Goal: Task Accomplishment & Management: Use online tool/utility

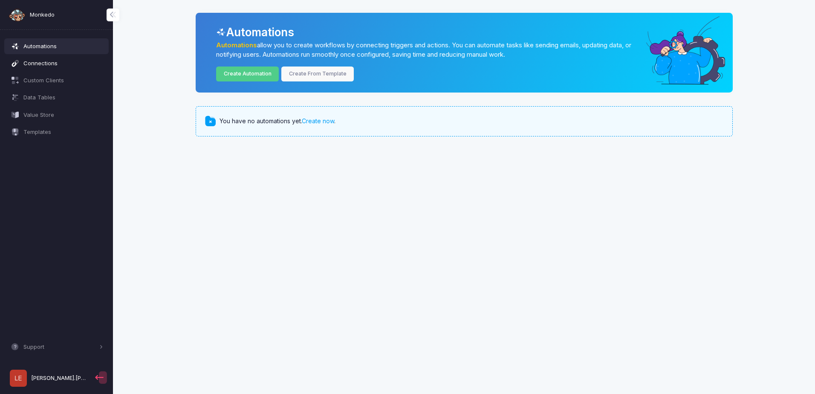
click at [50, 68] on link "Connections" at bounding box center [56, 62] width 105 height 15
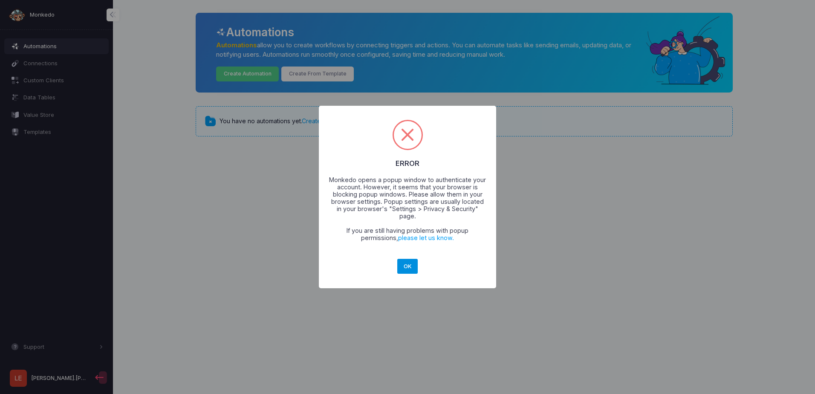
click at [404, 262] on button "OK" at bounding box center [407, 266] width 20 height 15
click at [404, 263] on button "OK" at bounding box center [407, 266] width 20 height 15
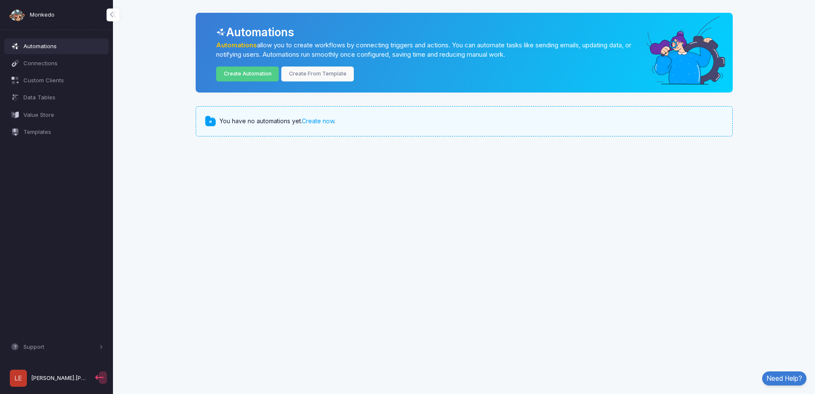
click at [60, 377] on span "[PERSON_NAME].[PERSON_NAME]" at bounding box center [59, 378] width 57 height 9
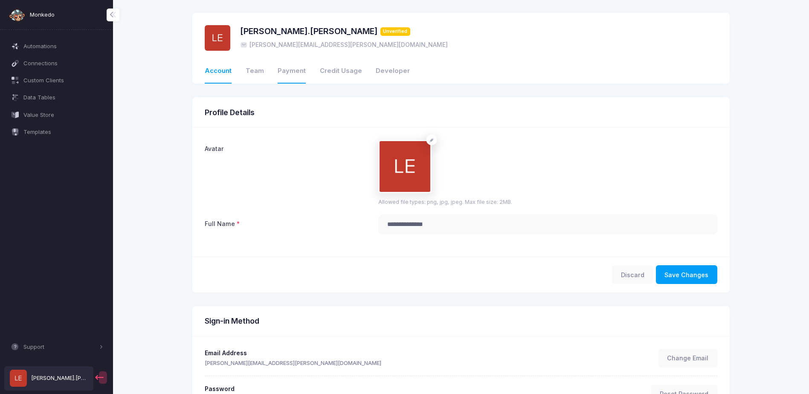
click at [288, 66] on link "Payment" at bounding box center [292, 71] width 28 height 24
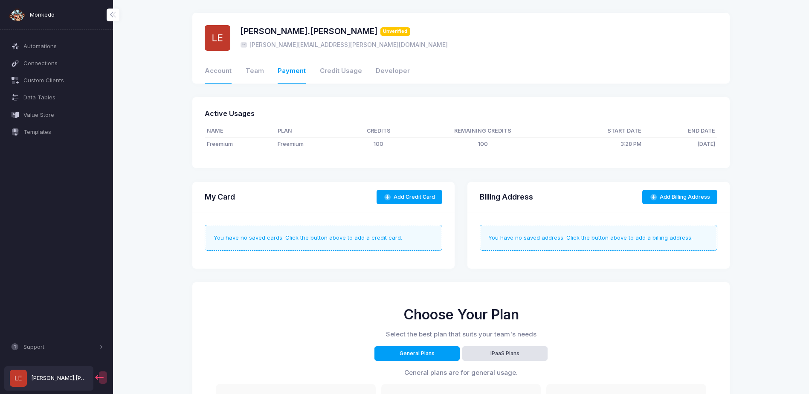
click at [217, 74] on link "Account" at bounding box center [218, 71] width 27 height 24
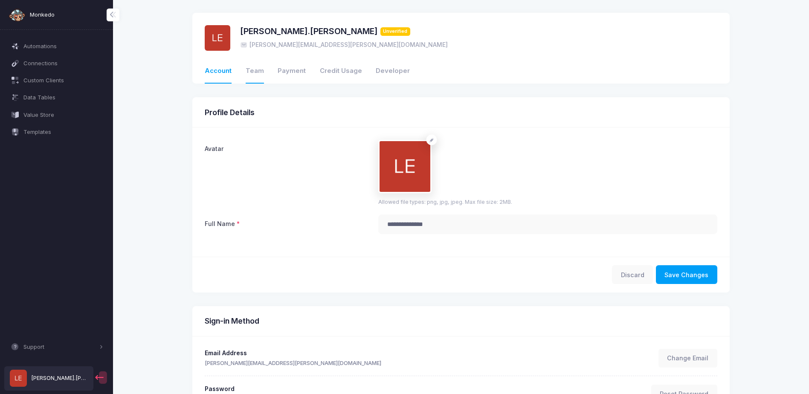
click at [258, 74] on link "Team" at bounding box center [255, 71] width 18 height 24
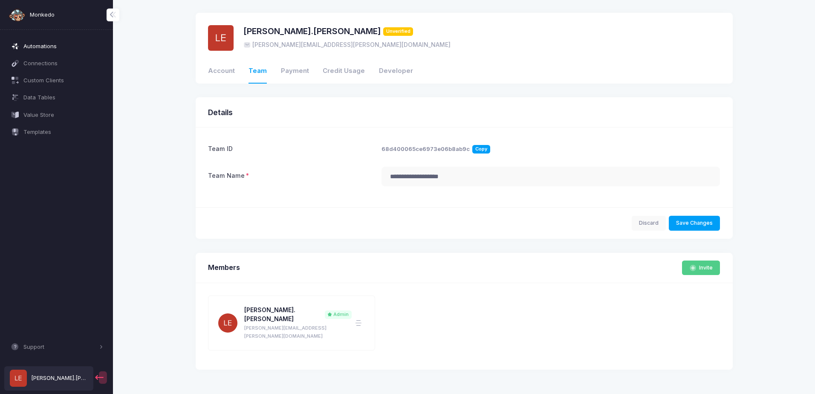
click at [59, 46] on span "Automations" at bounding box center [63, 46] width 80 height 9
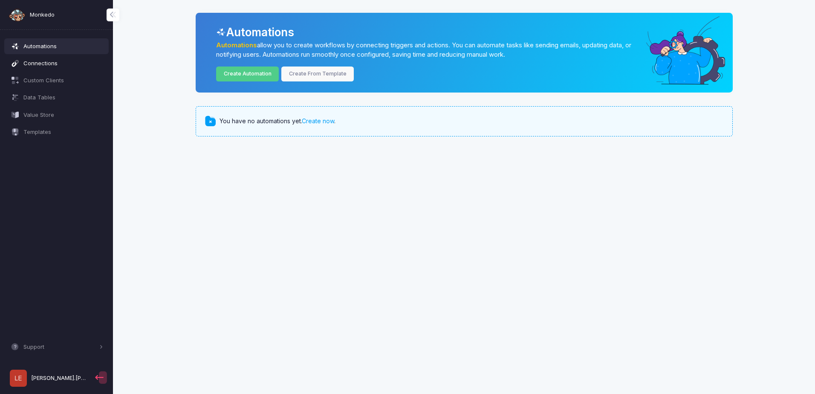
click at [49, 64] on span "Connections" at bounding box center [63, 63] width 80 height 9
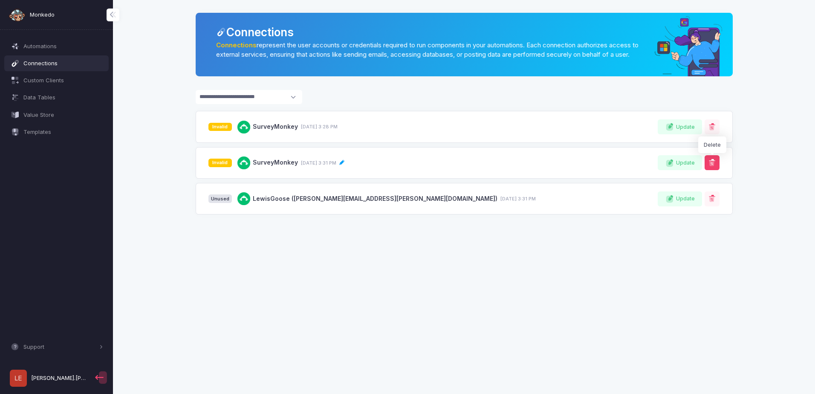
click at [711, 167] on span at bounding box center [712, 163] width 9 height 9
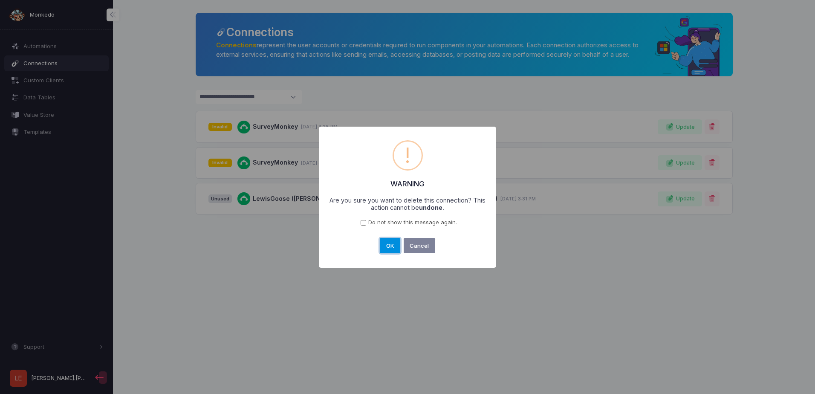
click at [394, 242] on button "OK" at bounding box center [390, 245] width 20 height 15
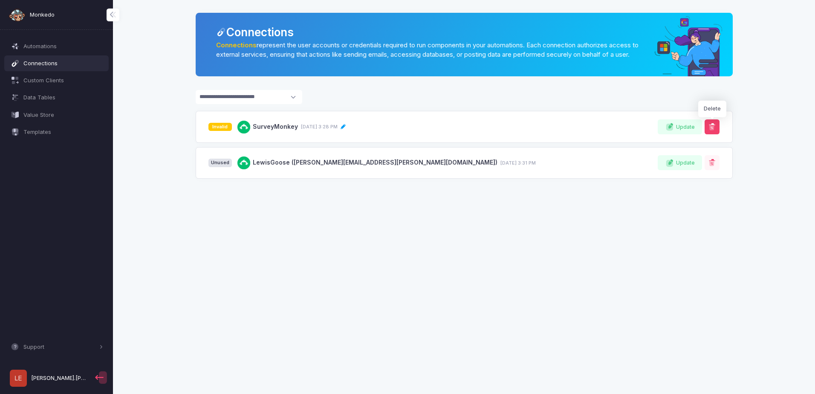
click at [719, 134] on button at bounding box center [712, 126] width 15 height 15
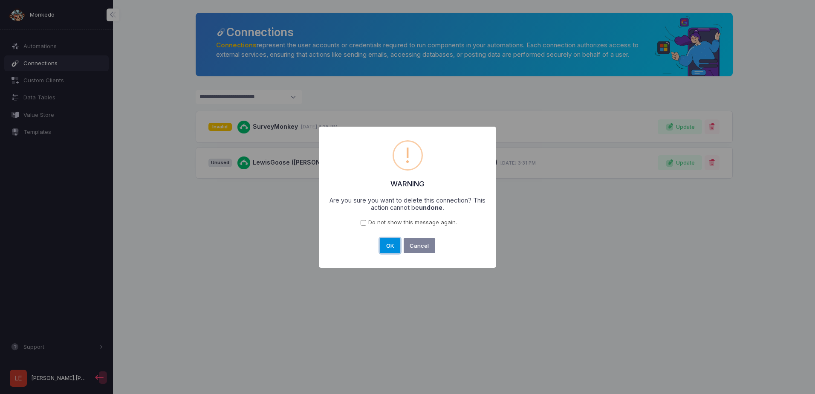
click at [394, 249] on button "OK" at bounding box center [390, 245] width 20 height 15
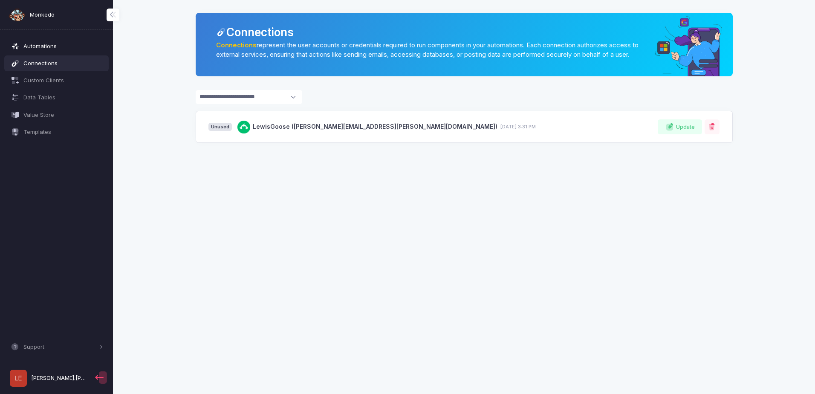
click at [70, 49] on span "Automations" at bounding box center [63, 46] width 80 height 9
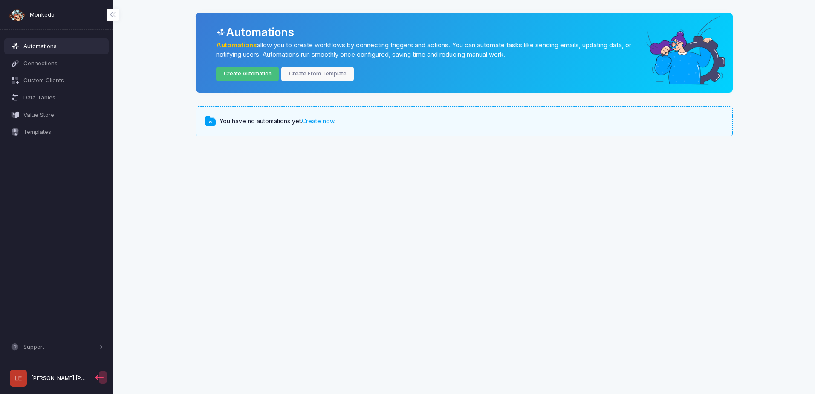
click at [261, 71] on link "Create Automation" at bounding box center [247, 74] width 63 height 15
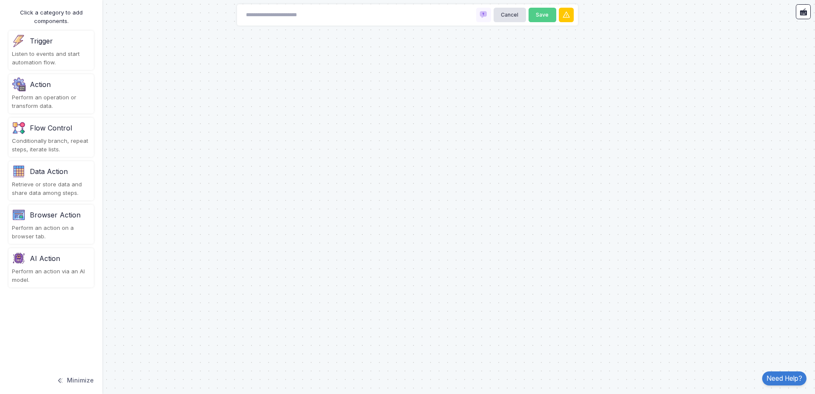
click at [69, 61] on div "Listen to events and start automation flow." at bounding box center [51, 58] width 78 height 17
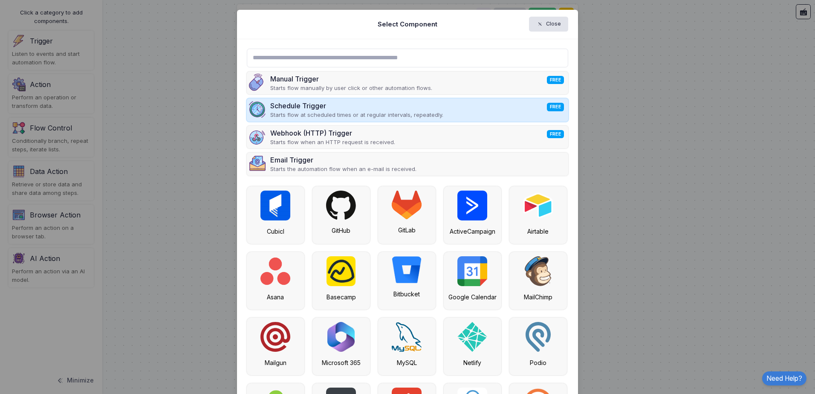
click at [426, 105] on div "Schedule Trigger FREE" at bounding box center [356, 106] width 173 height 10
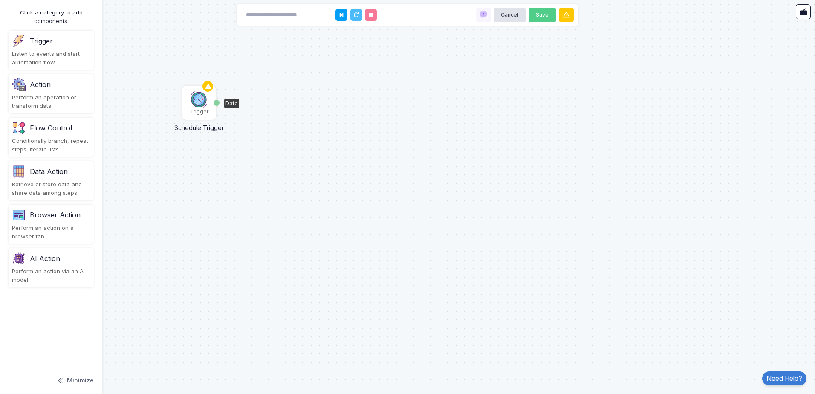
drag, startPoint x: 426, startPoint y: 105, endPoint x: 199, endPoint y: 103, distance: 226.9
click at [199, 103] on img at bounding box center [199, 99] width 17 height 17
click at [217, 100] on div "Date" at bounding box center [217, 103] width 6 height 6
drag, startPoint x: 216, startPoint y: 102, endPoint x: 255, endPoint y: 102, distance: 39.2
click at [55, 86] on div "Action" at bounding box center [51, 85] width 78 height 14
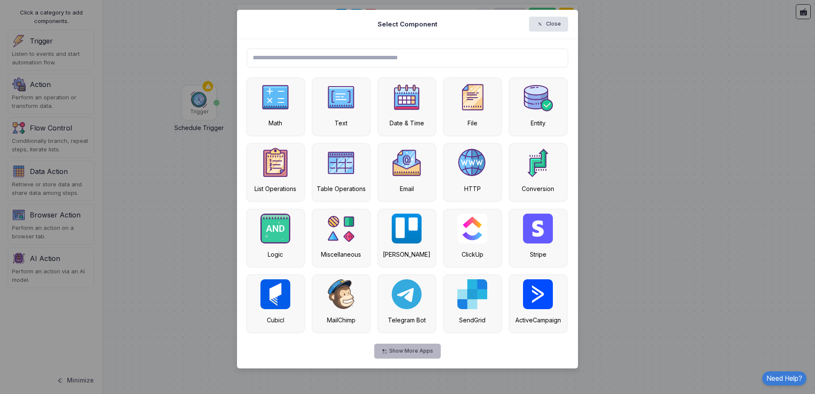
click at [417, 357] on button "Show More Apps" at bounding box center [407, 351] width 66 height 15
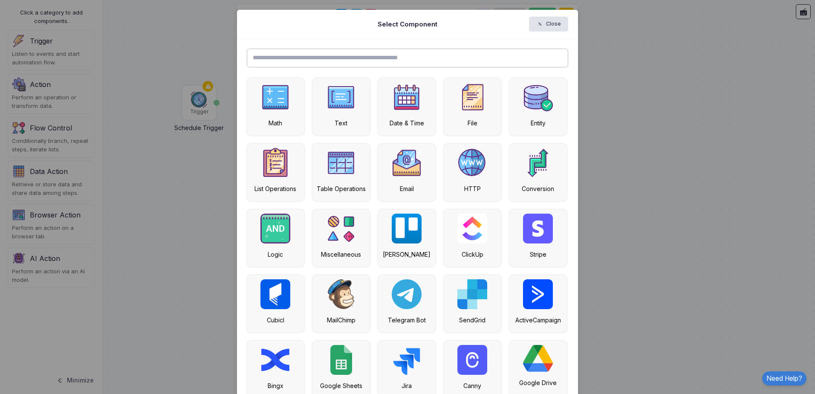
click at [376, 59] on input "text" at bounding box center [408, 58] width 322 height 19
type input "******"
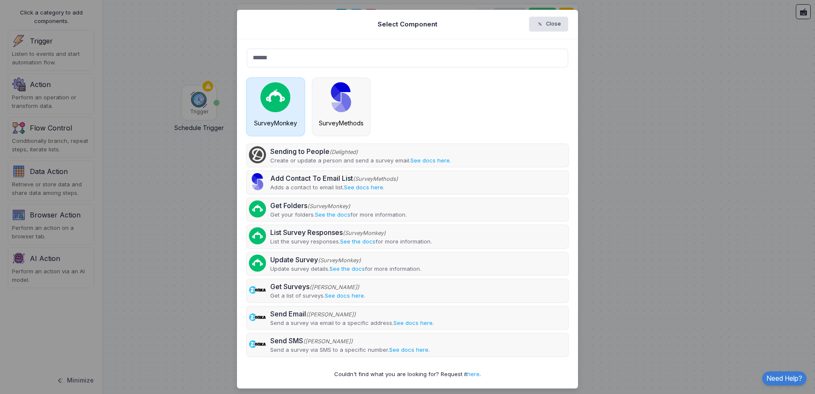
click at [265, 103] on img at bounding box center [276, 97] width 30 height 30
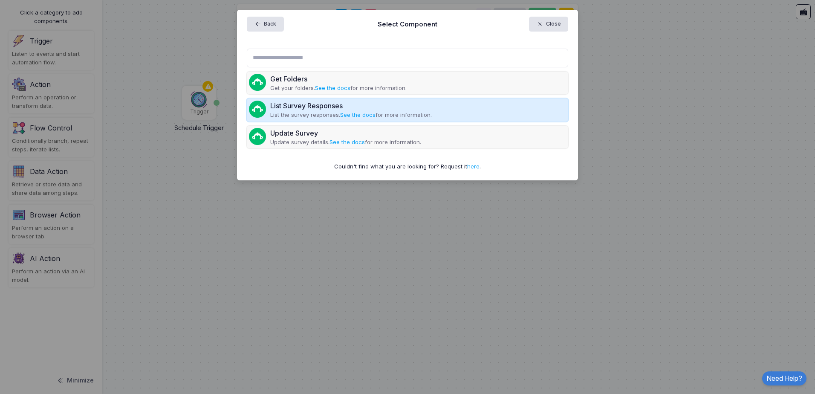
click at [368, 110] on div "List Survey Responses" at bounding box center [351, 106] width 162 height 10
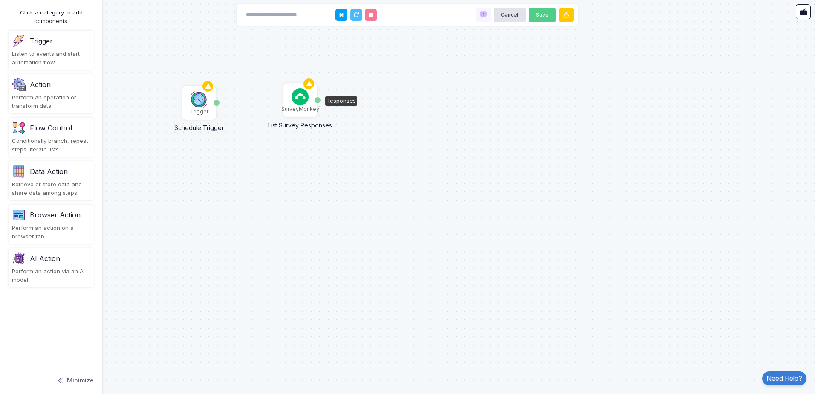
drag, startPoint x: 367, startPoint y: 110, endPoint x: 300, endPoint y: 100, distance: 67.7
click at [300, 100] on img at bounding box center [300, 96] width 17 height 17
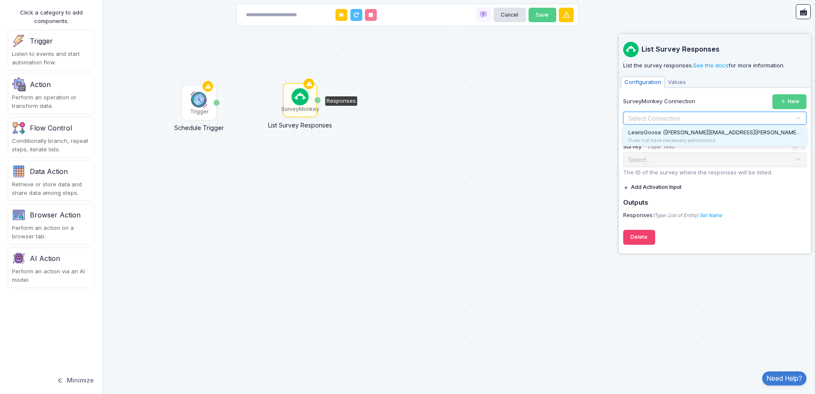
click at [709, 119] on input "text" at bounding box center [706, 118] width 157 height 9
click at [705, 129] on span "LewisGoose (lewis.turgoose@nhs.net)" at bounding box center [736, 132] width 215 height 7
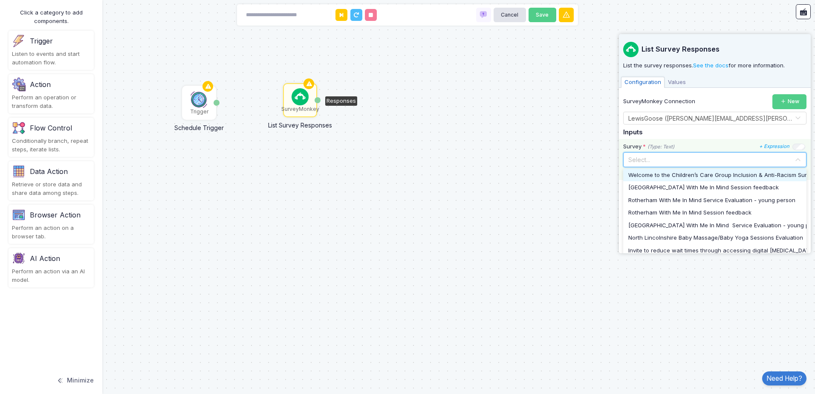
click at [697, 162] on input "text" at bounding box center [706, 158] width 157 height 9
click at [697, 172] on span "Welcome to the Children’s Care Group Inclusion & Anti-Racism Survey" at bounding box center [723, 175] width 188 height 9
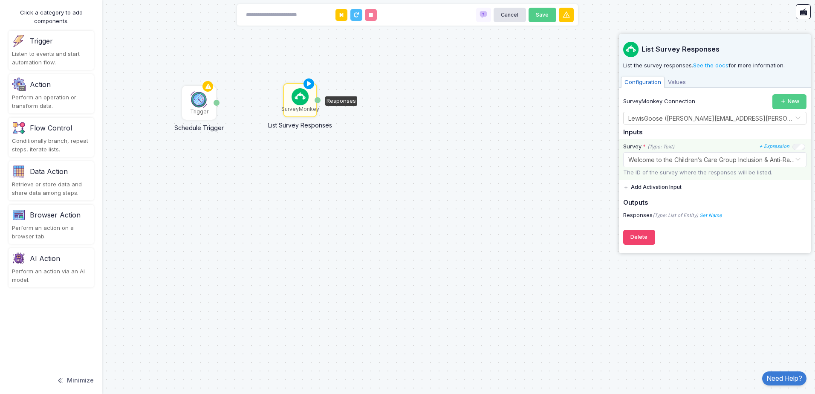
click at [665, 188] on button "Add Activation Input" at bounding box center [652, 187] width 58 height 15
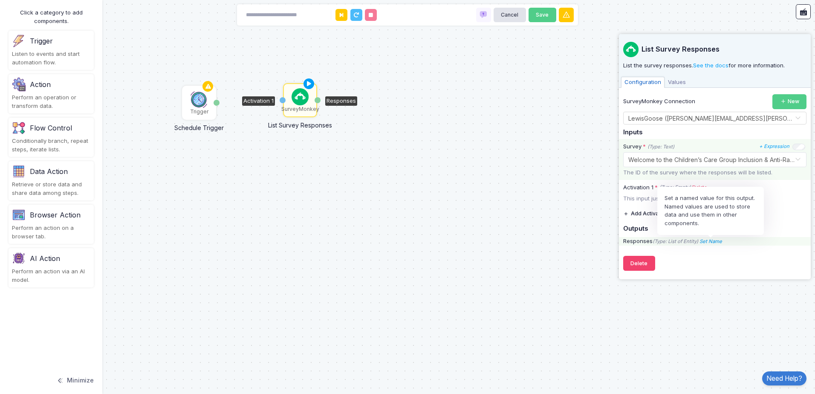
click at [710, 243] on icon "Set Name" at bounding box center [711, 241] width 23 height 6
click at [773, 258] on div "List Survey Responses List the survey responses. See the docs for more informat…" at bounding box center [714, 154] width 183 height 241
click at [681, 77] on span "Values" at bounding box center [677, 82] width 25 height 11
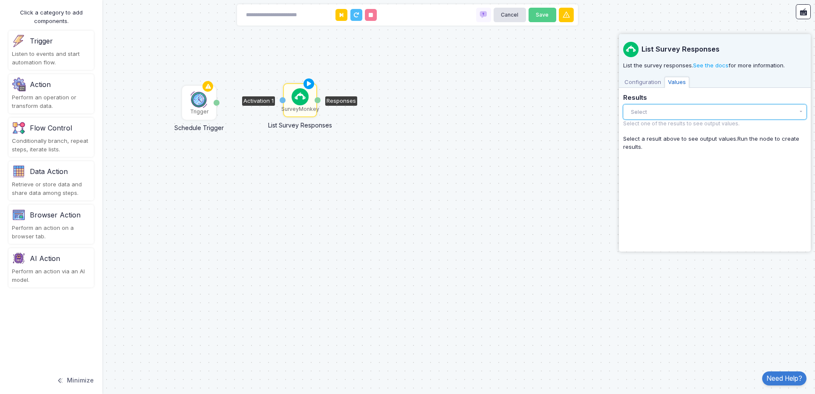
click at [685, 113] on button "Select" at bounding box center [714, 111] width 183 height 15
click at [681, 132] on div "There are no results yet." at bounding box center [714, 129] width 183 height 18
click at [650, 83] on span "Configuration" at bounding box center [642, 82] width 43 height 11
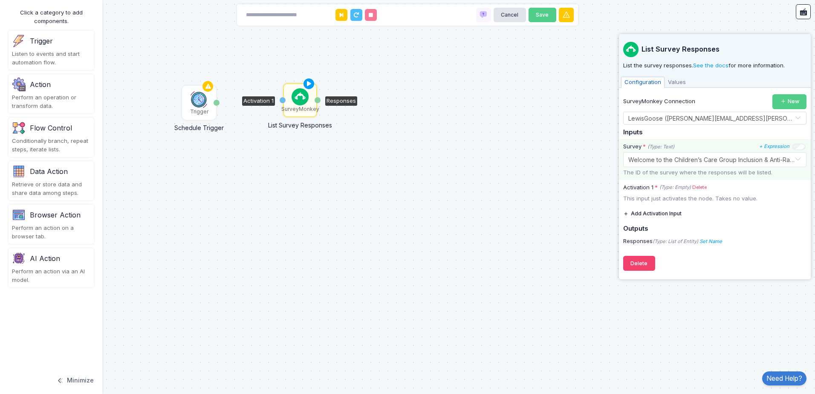
click at [757, 158] on input "text" at bounding box center [706, 158] width 157 height 9
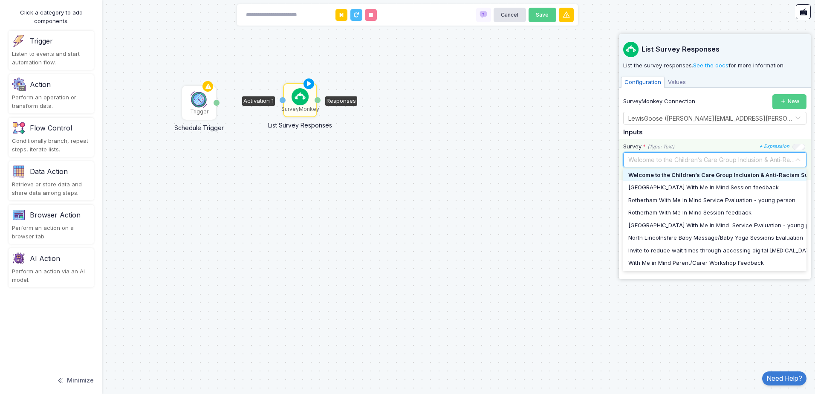
click at [751, 171] on span "Welcome to the Children’s Care Group Inclusion & Anti-Racism Survey" at bounding box center [725, 175] width 192 height 9
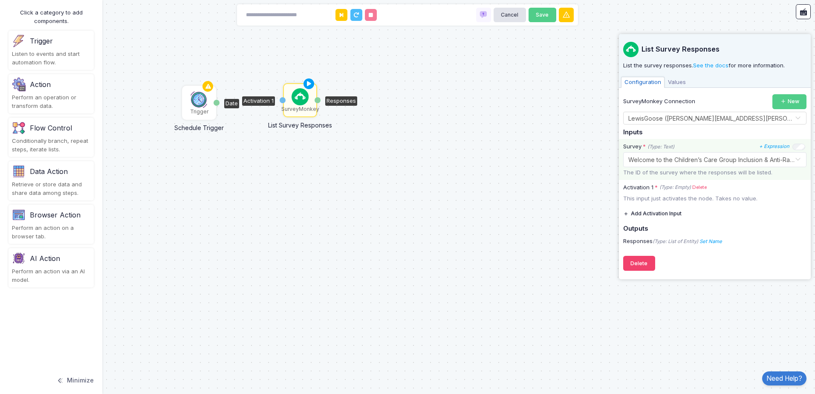
click at [208, 103] on div "Trigger" at bounding box center [199, 103] width 32 height 32
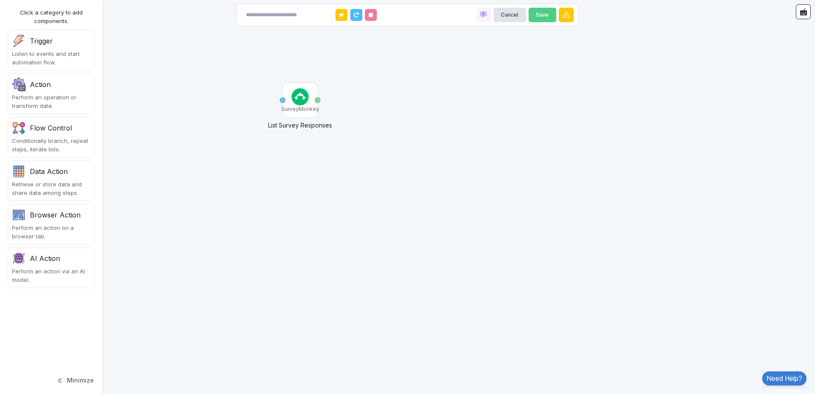
click at [55, 48] on div "Trigger Listen to events and start automation flow." at bounding box center [51, 50] width 85 height 39
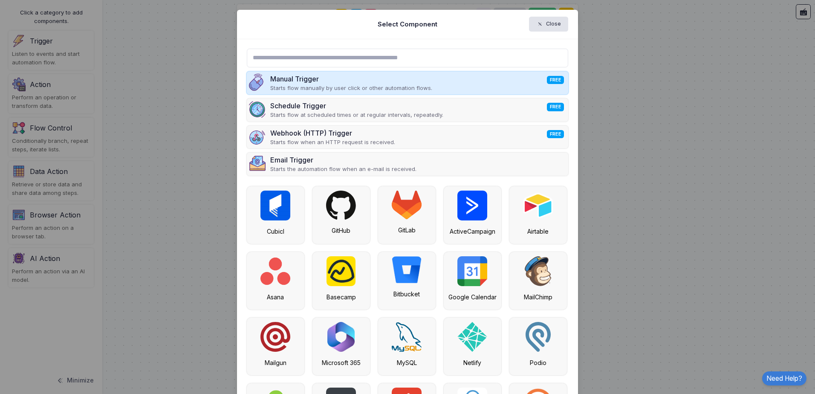
click at [364, 79] on div "Manual Trigger FREE" at bounding box center [351, 79] width 162 height 10
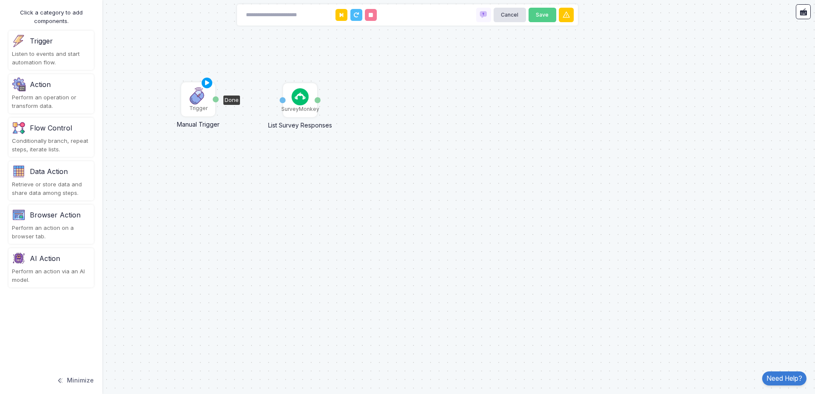
click at [198, 99] on img at bounding box center [198, 95] width 17 height 17
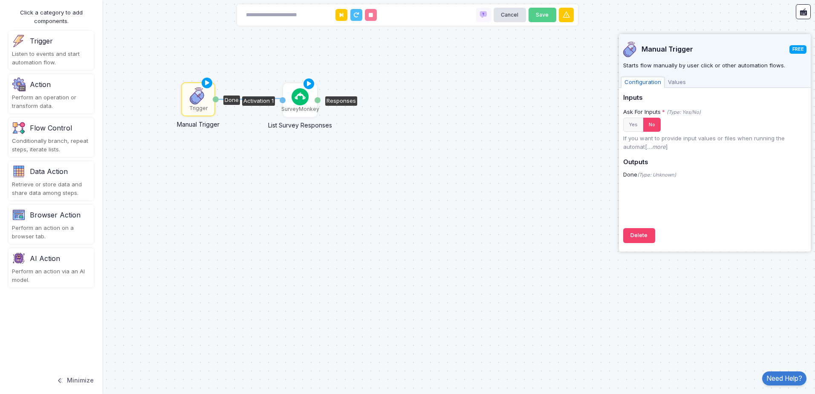
drag, startPoint x: 217, startPoint y: 98, endPoint x: 283, endPoint y: 99, distance: 66.5
click at [0, 0] on div "1 SurveyMonkey List Survey Responses Activation 1 Responses Trigger Manual Trig…" at bounding box center [0, 0] width 0 height 0
click at [678, 82] on span "Values" at bounding box center [677, 82] width 25 height 11
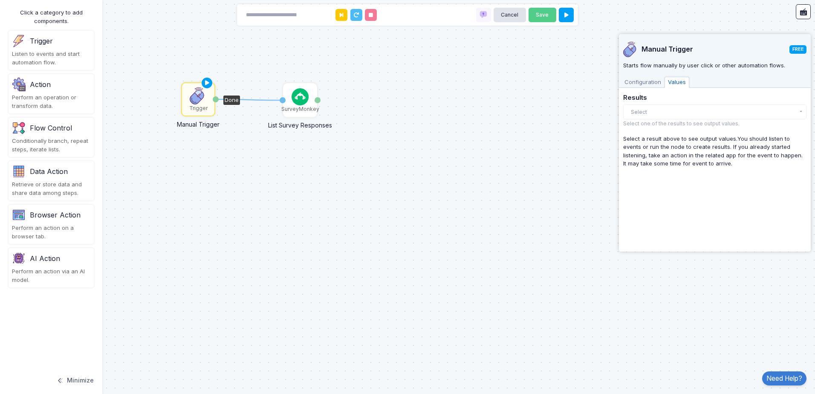
click at [644, 83] on span "Configuration" at bounding box center [642, 82] width 43 height 11
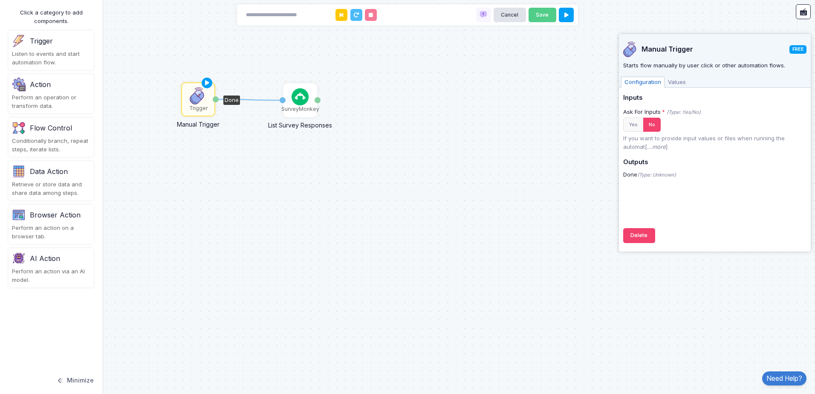
click at [75, 174] on div "Data Action" at bounding box center [51, 172] width 78 height 14
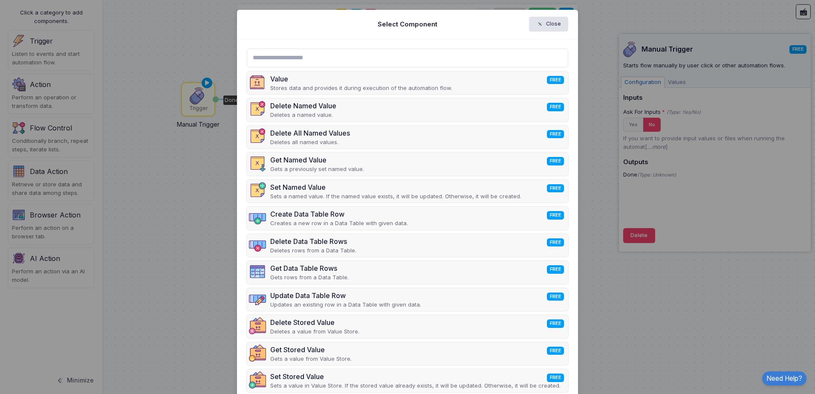
click at [316, 57] on input "text" at bounding box center [408, 58] width 322 height 19
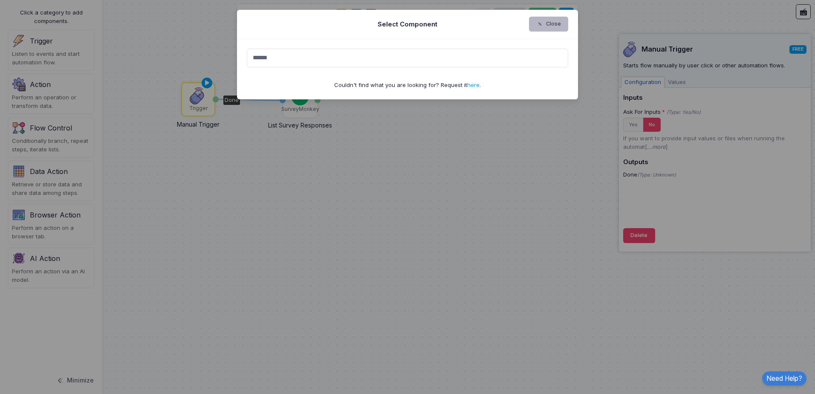
type input "******"
click at [554, 18] on button "Close" at bounding box center [549, 24] width 40 height 15
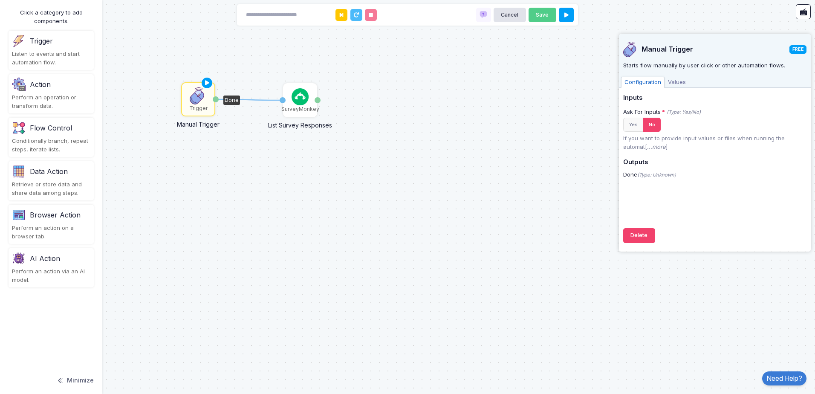
click at [58, 218] on div "Browser Action" at bounding box center [55, 215] width 51 height 10
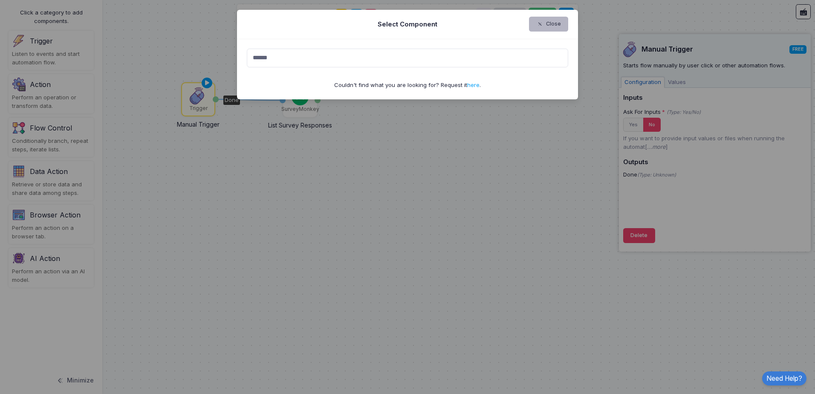
type input "******"
click at [563, 23] on button "Close" at bounding box center [549, 24] width 40 height 15
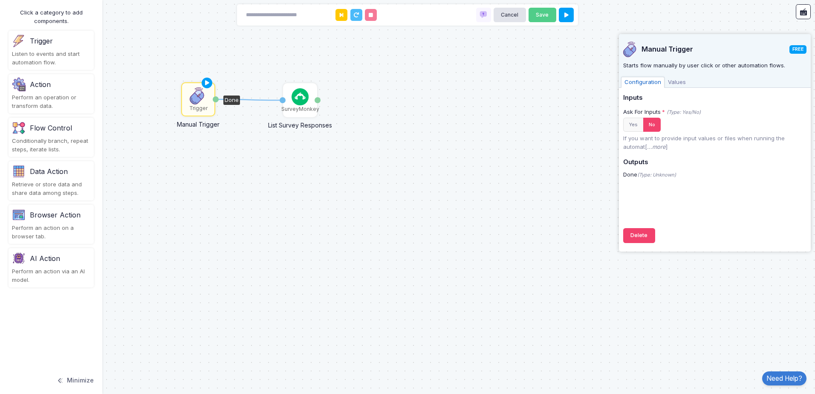
click at [81, 104] on div "Perform an operation or transform data." at bounding box center [51, 101] width 78 height 17
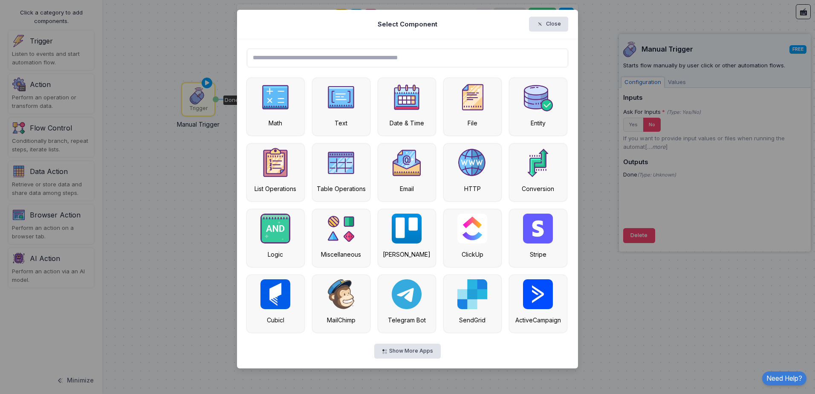
click at [352, 61] on input "text" at bounding box center [408, 58] width 322 height 19
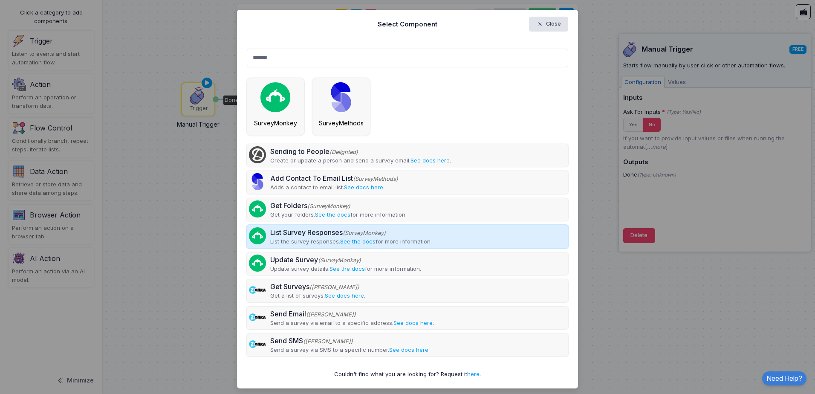
type input "******"
click at [357, 241] on link "See the docs" at bounding box center [357, 241] width 35 height 7
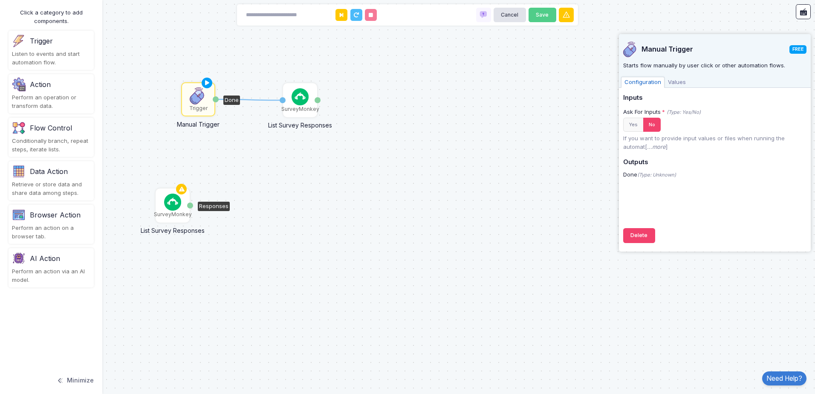
click at [174, 206] on img at bounding box center [172, 202] width 17 height 17
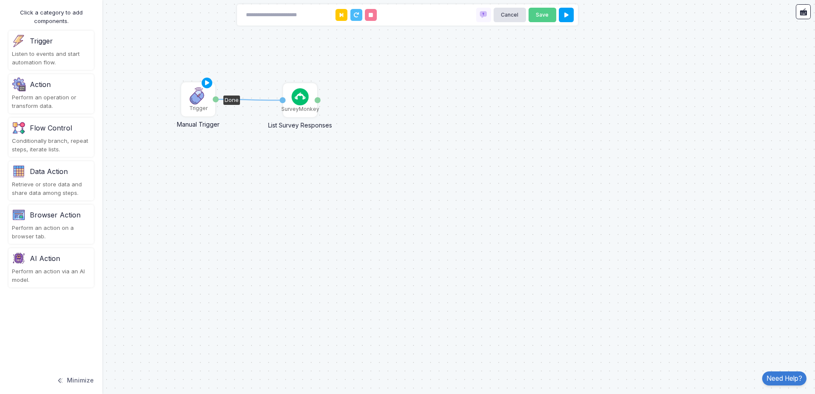
click at [198, 97] on img at bounding box center [198, 95] width 17 height 17
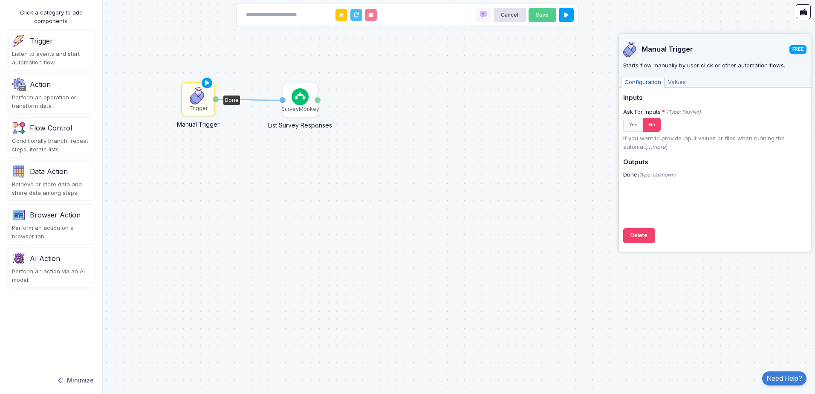
click at [674, 83] on span "Values" at bounding box center [677, 82] width 25 height 11
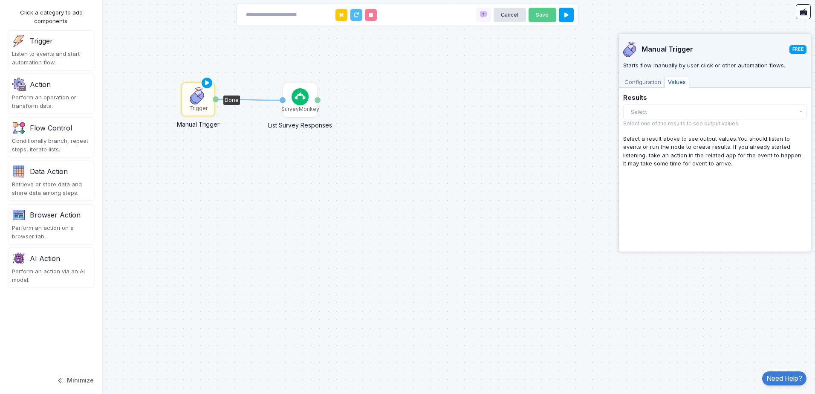
click at [638, 82] on span "Configuration" at bounding box center [642, 82] width 43 height 11
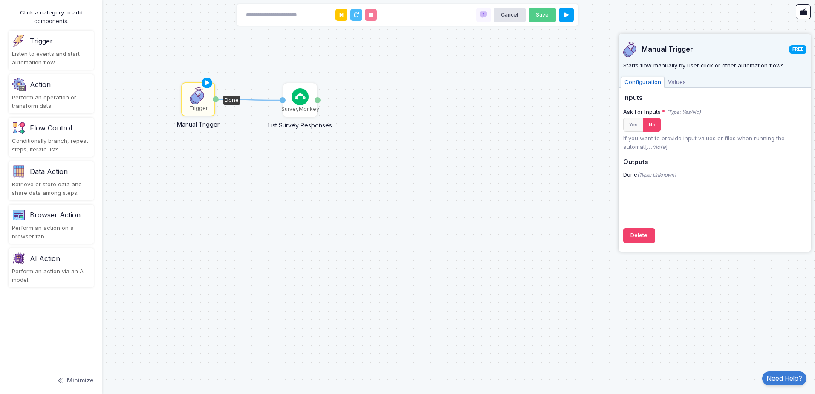
click at [670, 85] on span "Values" at bounding box center [677, 82] width 25 height 11
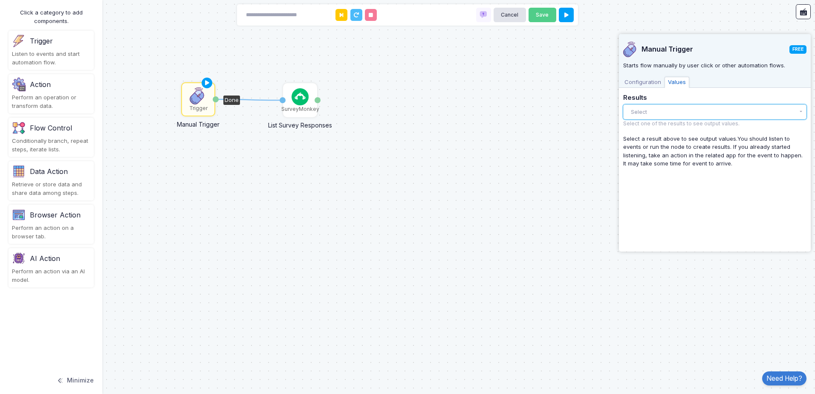
click at [664, 113] on button "Select" at bounding box center [714, 111] width 183 height 15
click at [647, 84] on span "Configuration" at bounding box center [642, 82] width 43 height 11
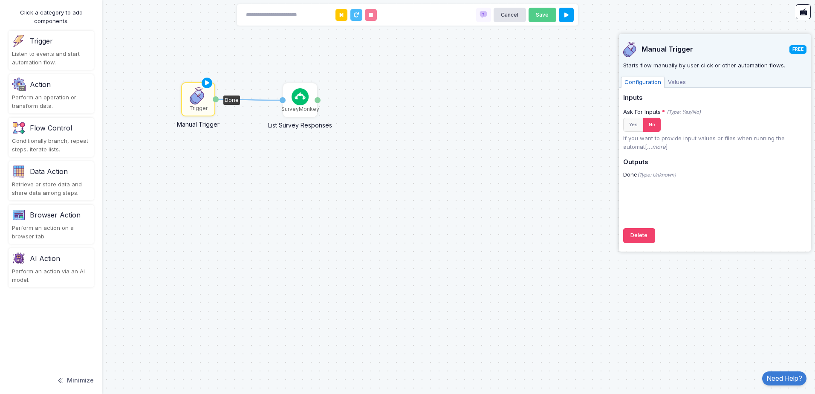
click at [660, 304] on div "1 SurveyMonkey List Survey Responses Activation 1 Responses Trigger Manual Trig…" at bounding box center [407, 197] width 815 height 394
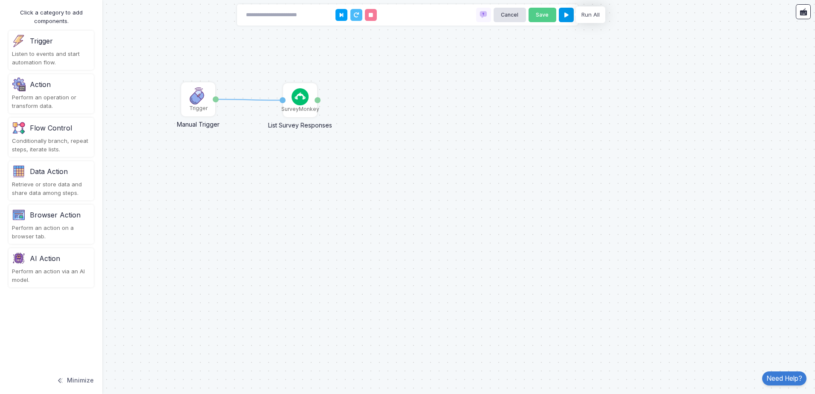
click at [566, 15] on icon at bounding box center [567, 15] width 4 height 6
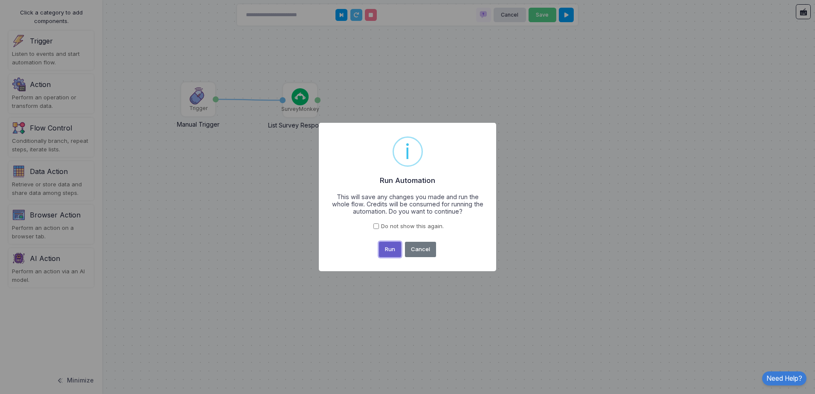
click at [387, 249] on button "Run" at bounding box center [390, 249] width 23 height 15
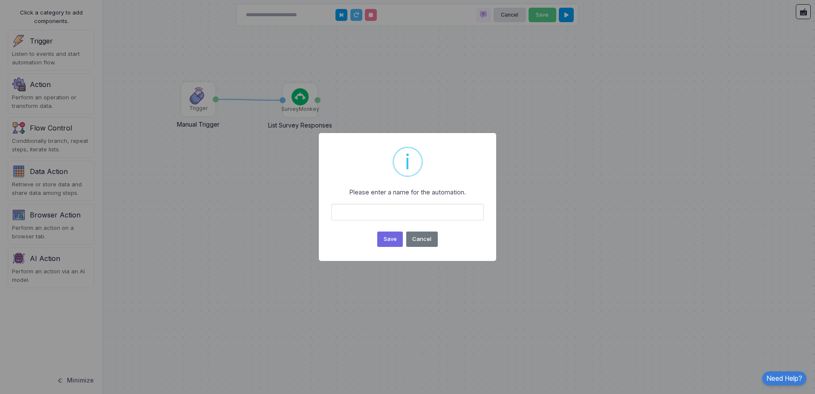
click at [400, 215] on input "text" at bounding box center [407, 212] width 153 height 16
type input "**********"
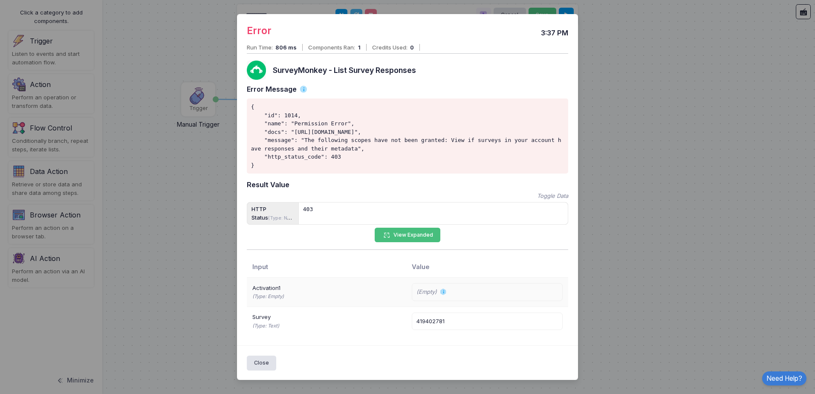
click at [415, 236] on button "View Expanded" at bounding box center [408, 235] width 66 height 15
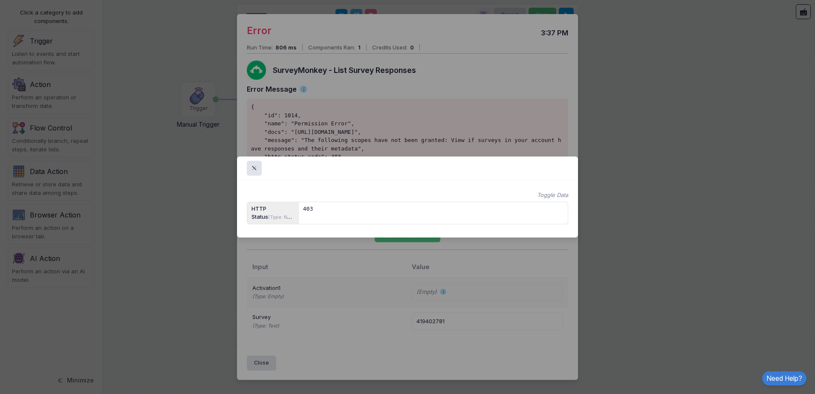
drag, startPoint x: 248, startPoint y: 164, endPoint x: 265, endPoint y: 157, distance: 18.5
click at [249, 162] on div at bounding box center [254, 168] width 15 height 15
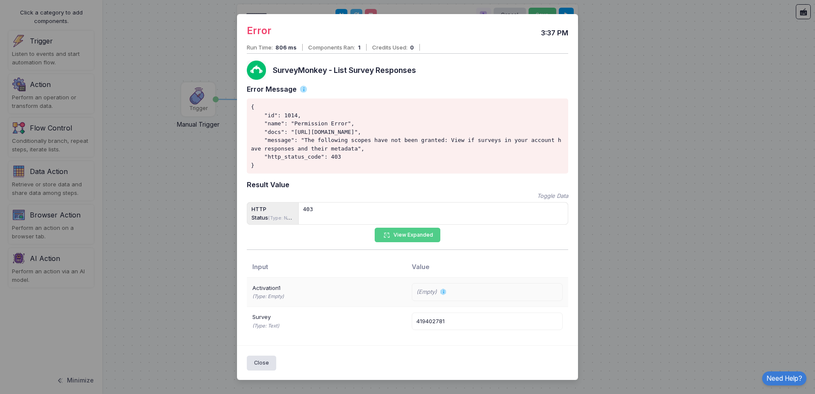
click at [673, 84] on ngb-modal-window "Error 3:37 PM Run Time: 806 ms Components Ran: 1 Credits Used: 0 SurveyMonkey -…" at bounding box center [407, 197] width 815 height 394
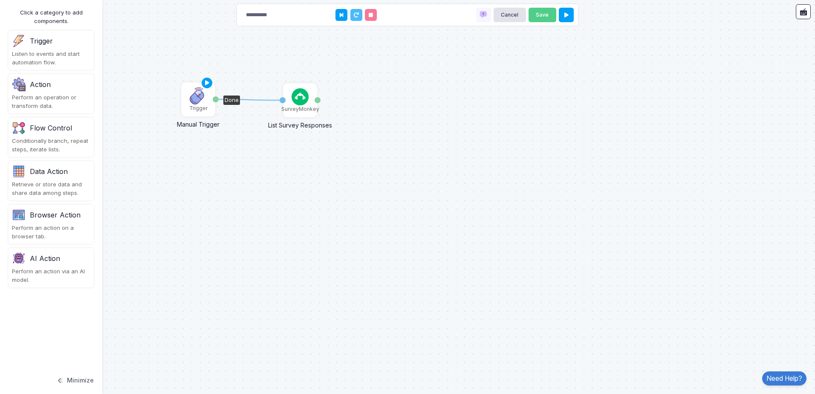
click at [204, 103] on img at bounding box center [198, 95] width 17 height 17
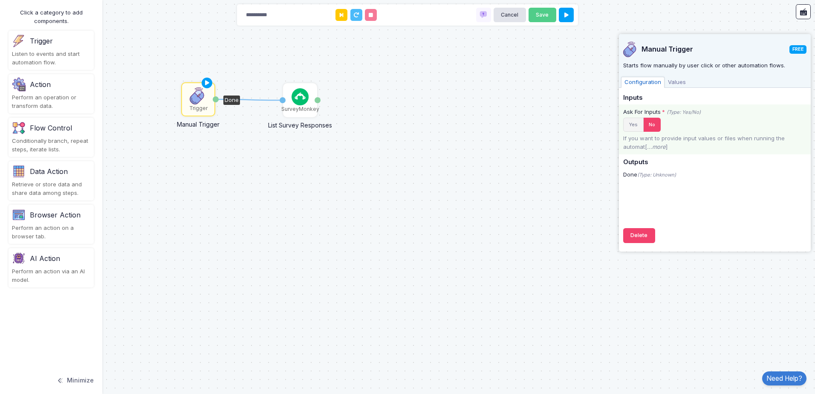
click at [635, 125] on button "Yes" at bounding box center [633, 125] width 20 height 14
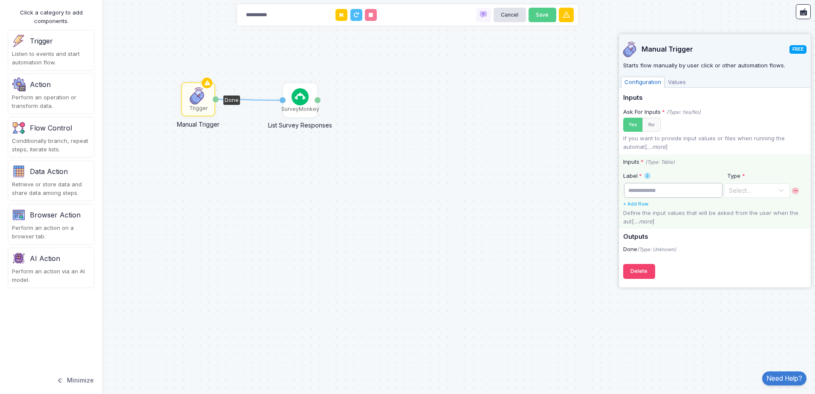
click at [695, 190] on input "text" at bounding box center [673, 190] width 99 height 15
click at [759, 191] on input "text" at bounding box center [749, 190] width 40 height 9
click at [721, 171] on th "Label *" at bounding box center [673, 175] width 100 height 14
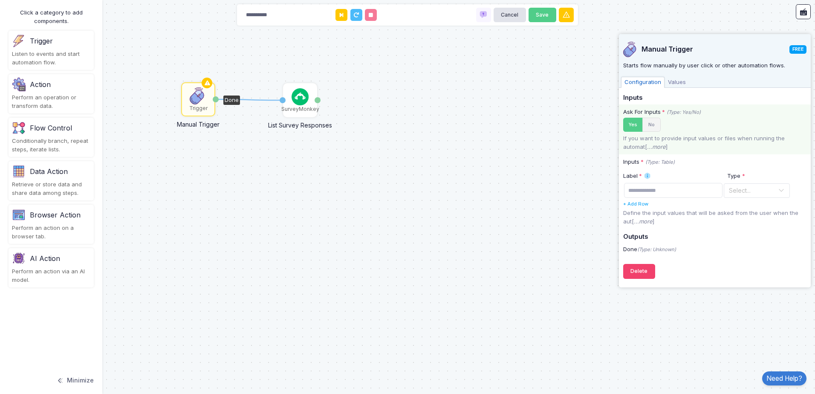
click at [652, 125] on button "No" at bounding box center [652, 125] width 18 height 14
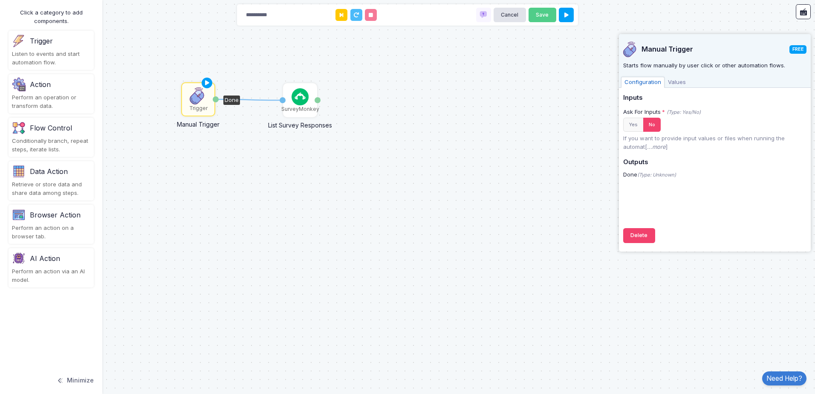
click at [230, 97] on div "Done" at bounding box center [231, 100] width 17 height 9
click at [268, 100] on icon at bounding box center [249, 99] width 67 height 1
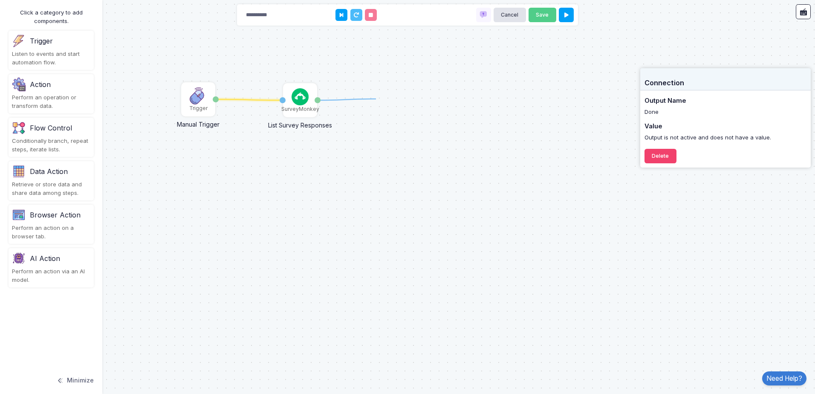
drag, startPoint x: 319, startPoint y: 101, endPoint x: 376, endPoint y: 99, distance: 56.7
click at [777, 376] on link "Need Help?" at bounding box center [785, 378] width 44 height 14
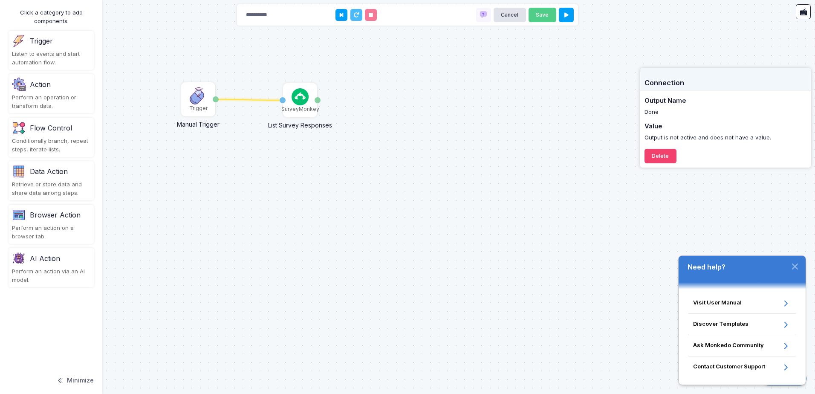
drag, startPoint x: 55, startPoint y: 177, endPoint x: 161, endPoint y: 176, distance: 105.3
click at [161, 176] on automation-editor "**********" at bounding box center [407, 197] width 815 height 394
click at [55, 185] on div "Retrieve or store data and share data among steps." at bounding box center [51, 188] width 78 height 17
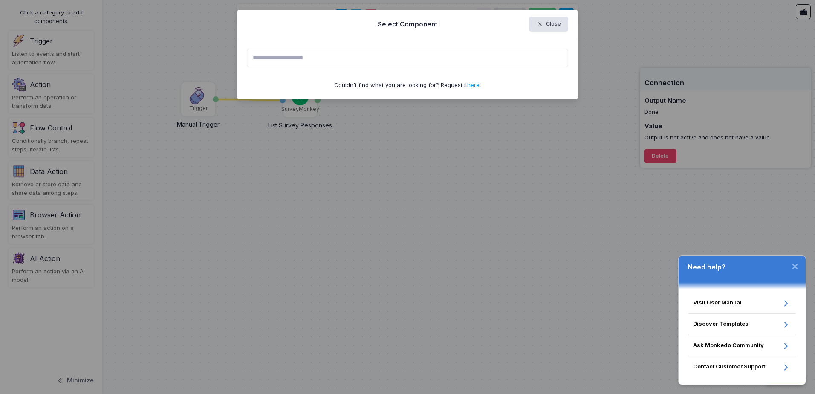
click at [339, 60] on input "text" at bounding box center [408, 58] width 322 height 19
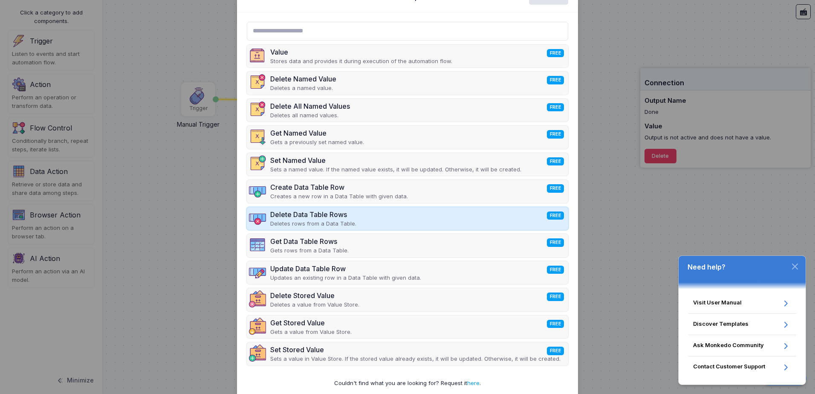
scroll to position [40, 0]
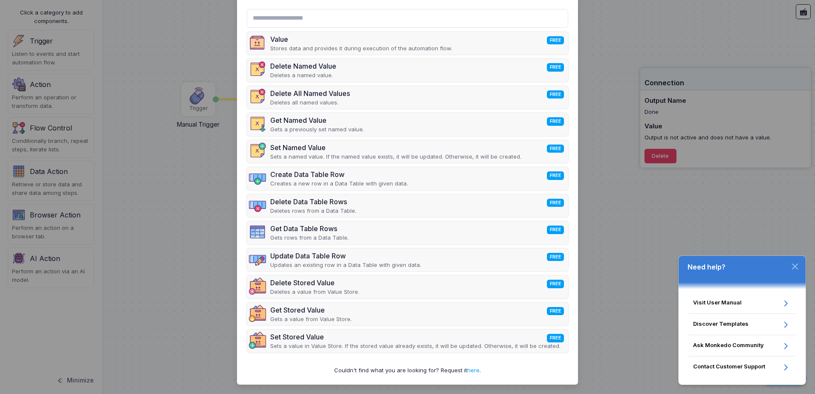
click at [12, 226] on ngb-modal-window "Select Component Close Value FREE Stores data and provides it during execution …" at bounding box center [407, 197] width 815 height 394
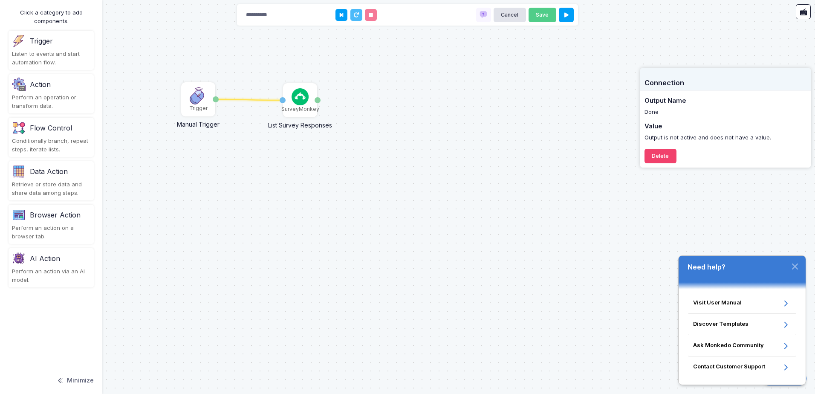
click at [55, 269] on div "Perform an action via an AI model." at bounding box center [51, 275] width 78 height 17
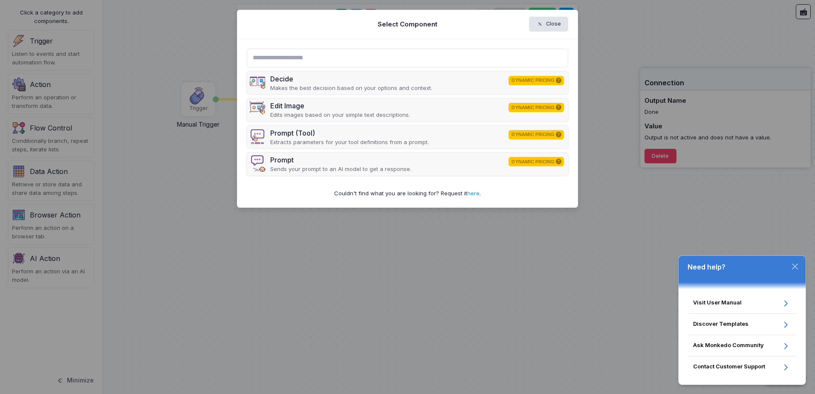
click at [66, 217] on ngb-modal-window "Select Component Close Decide DYNAMIC PRICING Makes the best decision based on …" at bounding box center [407, 197] width 815 height 394
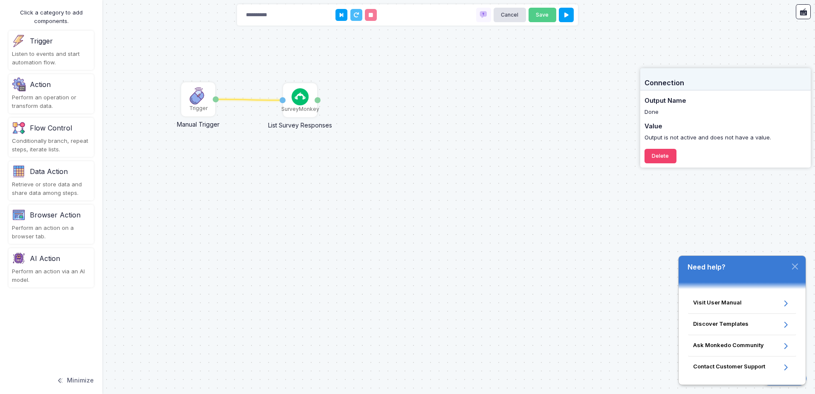
click at [62, 152] on div "Conditionally branch, repeat steps, iterate lists." at bounding box center [51, 145] width 78 height 17
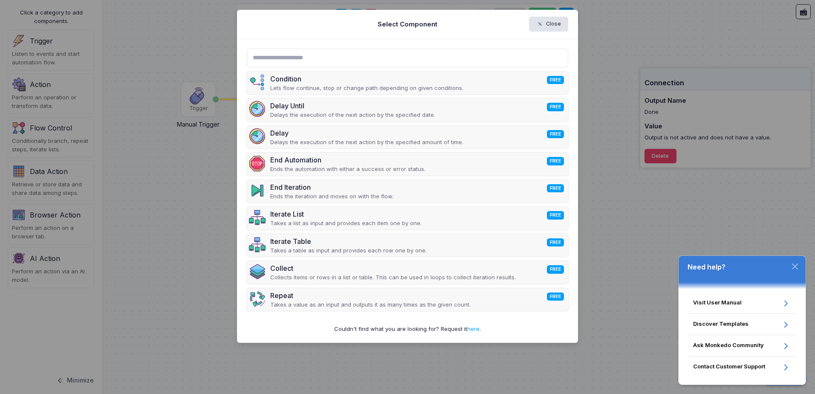
click at [61, 216] on ngb-modal-window "Select Component Close Condition FREE Lets flow continue, stop or change path d…" at bounding box center [407, 197] width 815 height 394
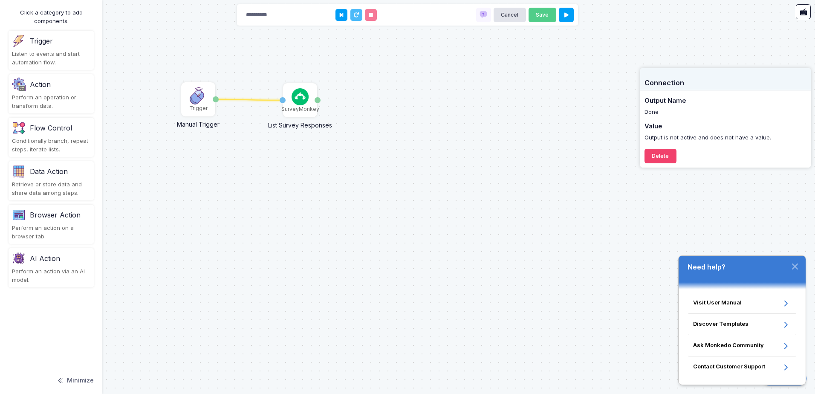
click at [58, 218] on div "Browser Action" at bounding box center [55, 215] width 51 height 10
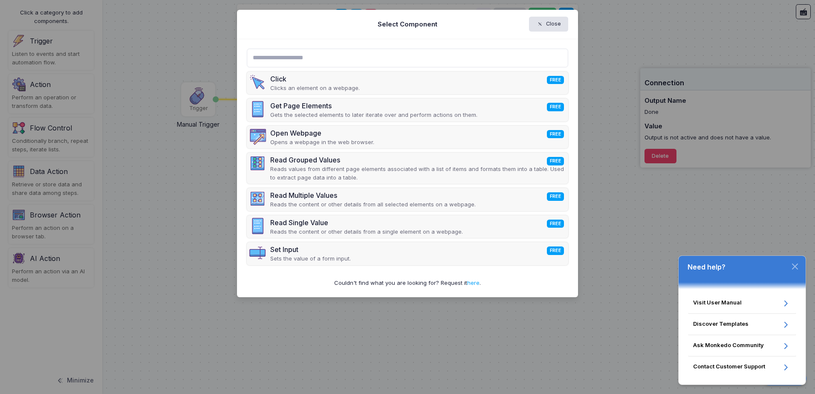
click at [81, 139] on ngb-modal-window "Select Component Close Click FREE Clicks an element on a webpage. Get Page Elem…" at bounding box center [407, 197] width 815 height 394
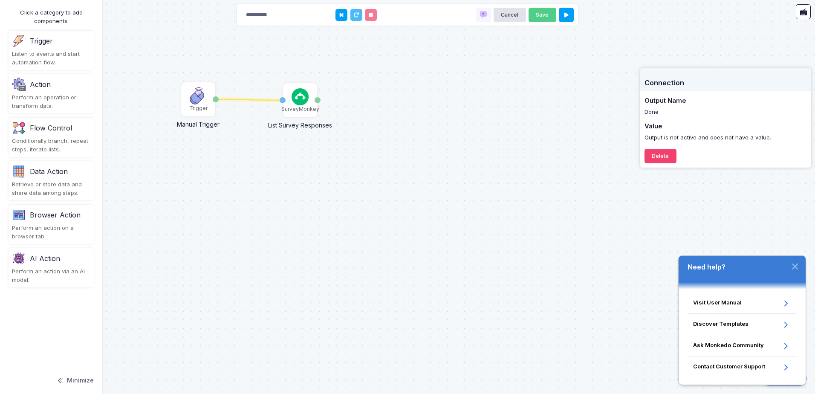
click at [70, 106] on div "Perform an operation or transform data." at bounding box center [51, 101] width 78 height 17
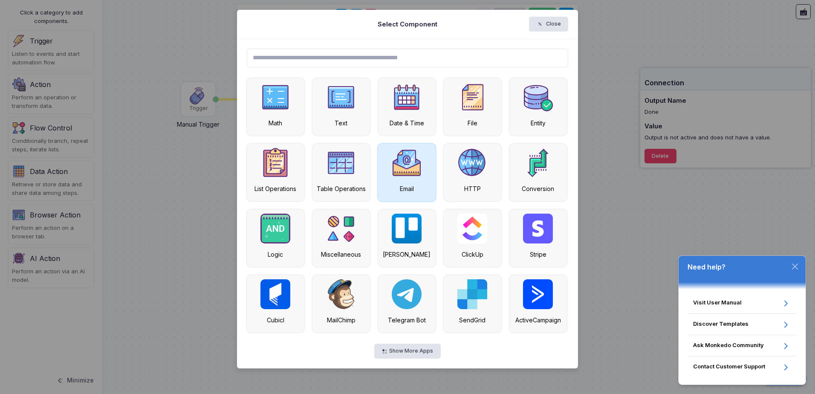
click at [429, 171] on div "Email" at bounding box center [407, 173] width 58 height 58
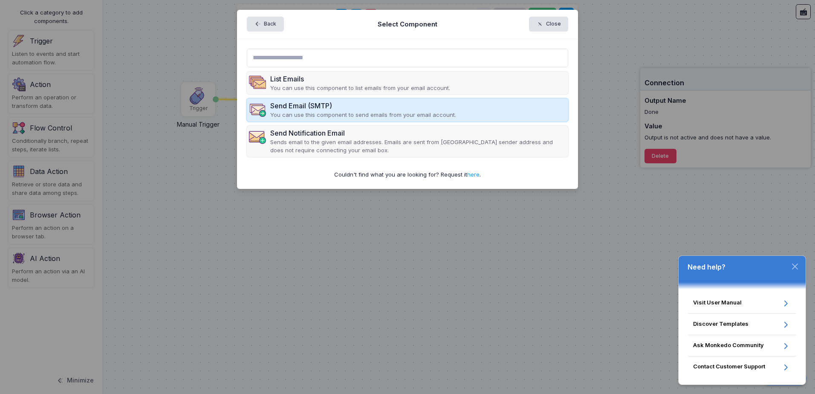
click at [451, 110] on div "Send Email (SMTP) You can use this component to send emails from your email acc…" at bounding box center [408, 110] width 322 height 23
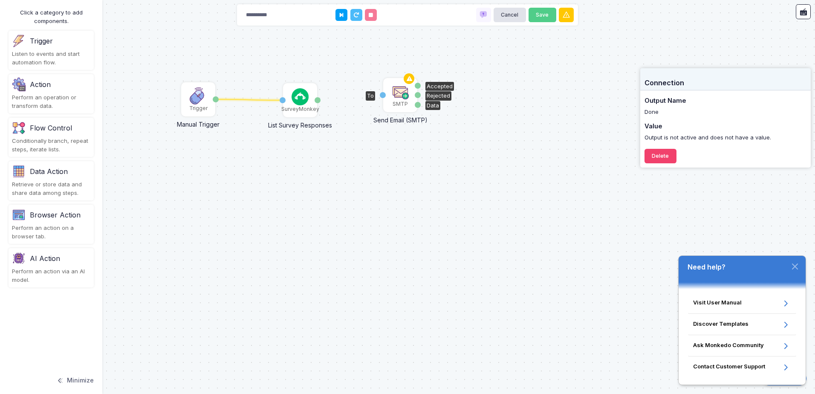
click at [400, 95] on img at bounding box center [400, 91] width 17 height 17
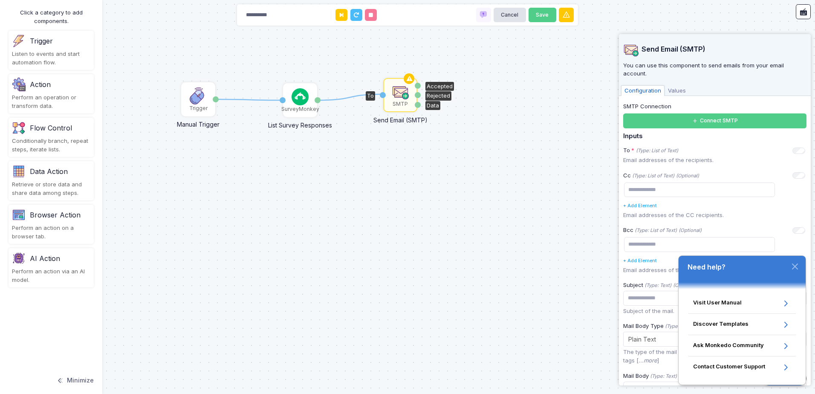
drag, startPoint x: 318, startPoint y: 101, endPoint x: 383, endPoint y: 94, distance: 65.6
click at [0, 0] on div "1 1 SurveyMonkey List Survey Responses Activation 1 Responses Trigger Manual Tr…" at bounding box center [0, 0] width 0 height 0
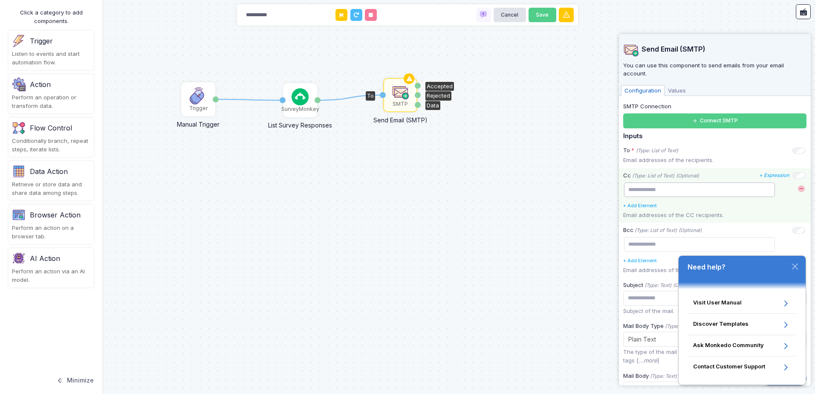
click at [647, 186] on input "text" at bounding box center [699, 190] width 151 height 15
type input "**********"
click at [758, 206] on div "**********" at bounding box center [715, 195] width 192 height 55
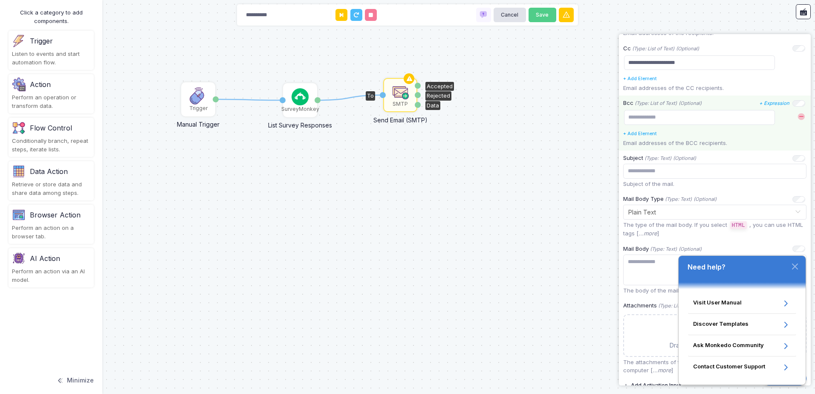
scroll to position [128, 0]
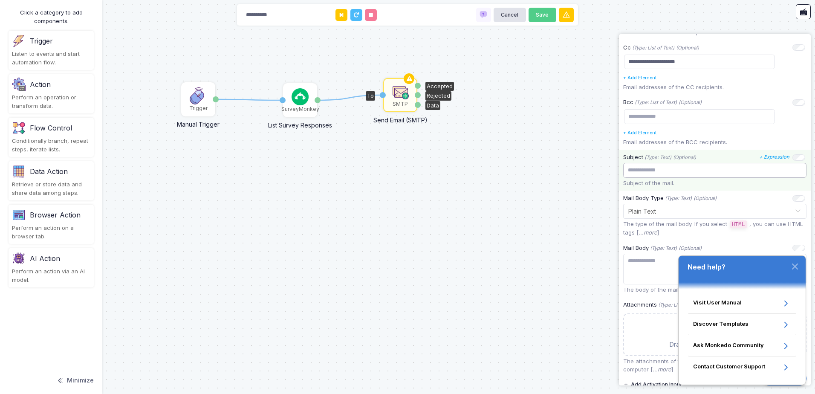
click at [693, 175] on input "text" at bounding box center [714, 170] width 183 height 15
type input "**********"
click at [705, 189] on div "**********" at bounding box center [715, 170] width 192 height 41
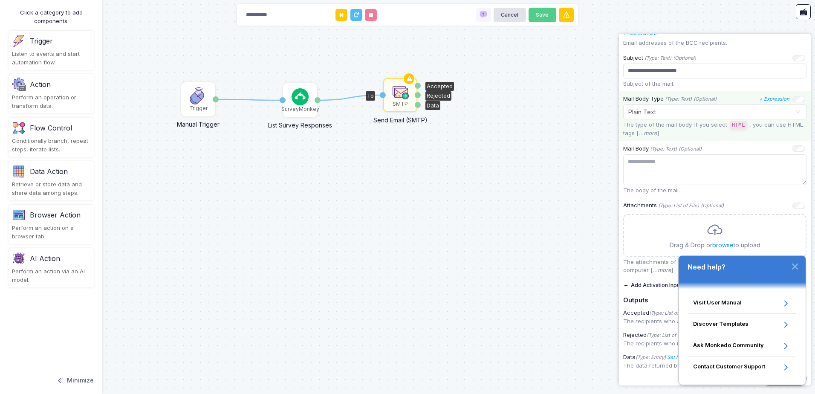
scroll to position [251, 0]
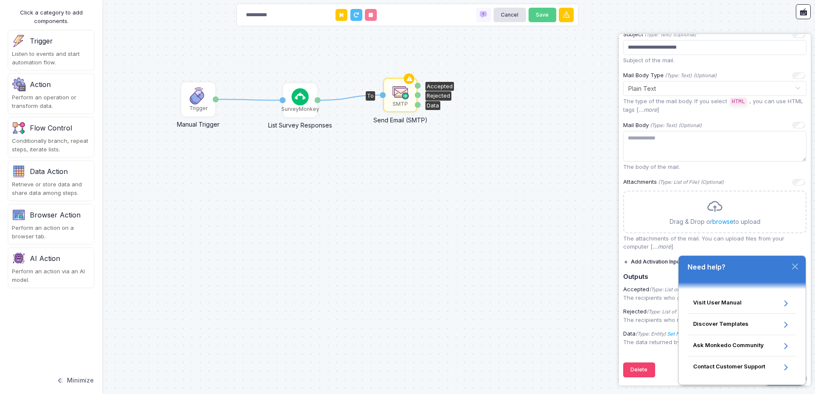
click at [510, 292] on div "1 1 SurveyMonkey List Survey Responses Activation 1 Responses Trigger Manual Tr…" at bounding box center [407, 197] width 815 height 394
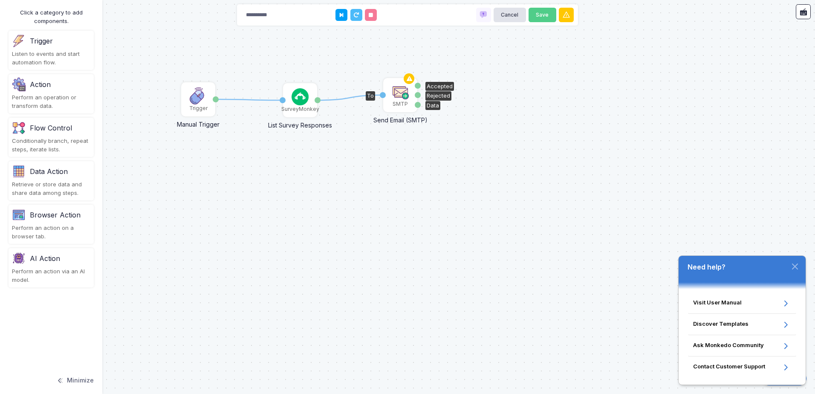
click at [403, 99] on img at bounding box center [400, 91] width 17 height 17
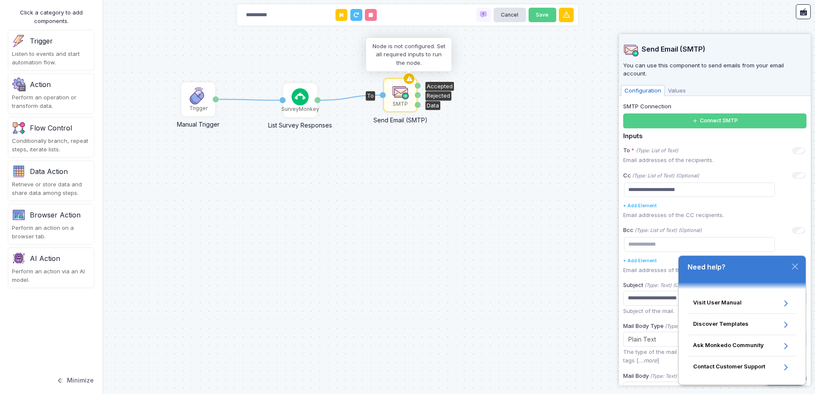
click at [409, 80] on icon at bounding box center [409, 79] width 10 height 12
click at [672, 151] on icon "(Type: List of Text)" at bounding box center [657, 151] width 42 height 6
click at [675, 147] on div "To * (Type: List of Text)" at bounding box center [650, 150] width 55 height 9
click at [673, 152] on icon "(Type: List of Text)" at bounding box center [657, 151] width 42 height 6
click at [675, 153] on icon "(Type: List of Text)" at bounding box center [657, 151] width 42 height 6
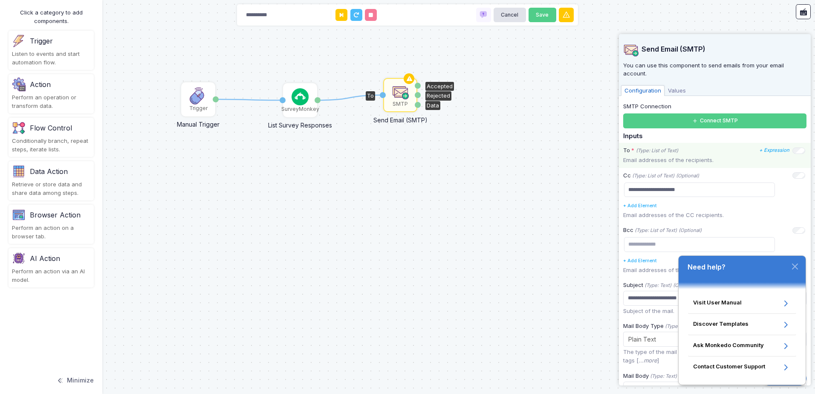
click at [692, 162] on p "Email addresses of the recipients." at bounding box center [714, 160] width 183 height 9
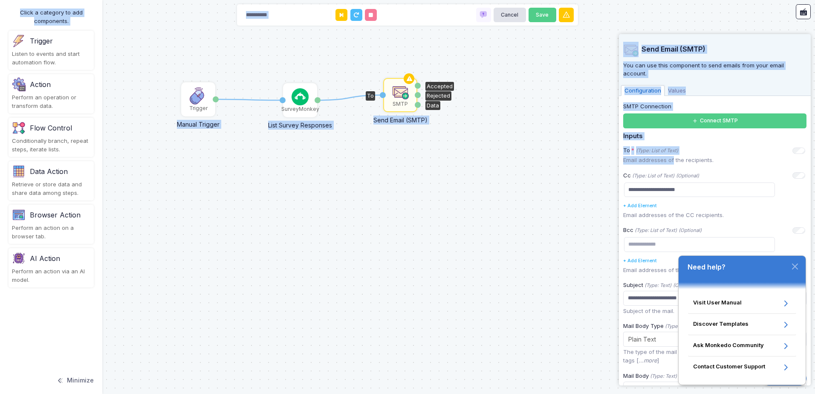
drag, startPoint x: 672, startPoint y: 161, endPoint x: 608, endPoint y: 154, distance: 64.3
click at [608, 154] on automation-editor "**********" at bounding box center [407, 197] width 815 height 394
drag, startPoint x: 608, startPoint y: 154, endPoint x: 667, endPoint y: 151, distance: 58.9
click at [667, 151] on icon "(Type: List of Text)" at bounding box center [657, 151] width 42 height 6
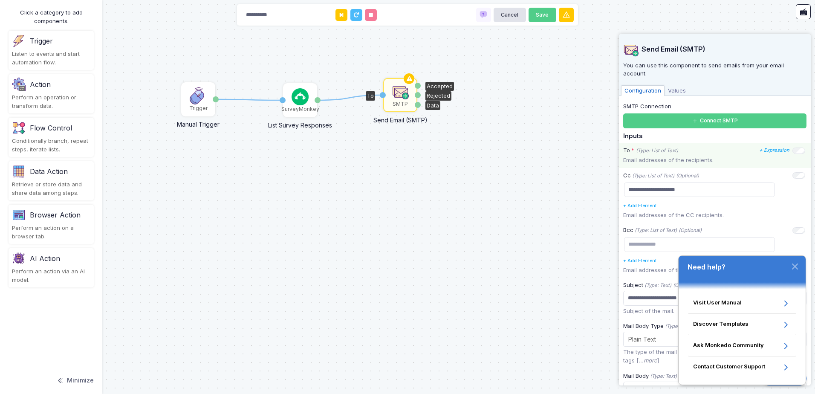
click at [667, 151] on icon "(Type: List of Text)" at bounding box center [657, 151] width 42 height 6
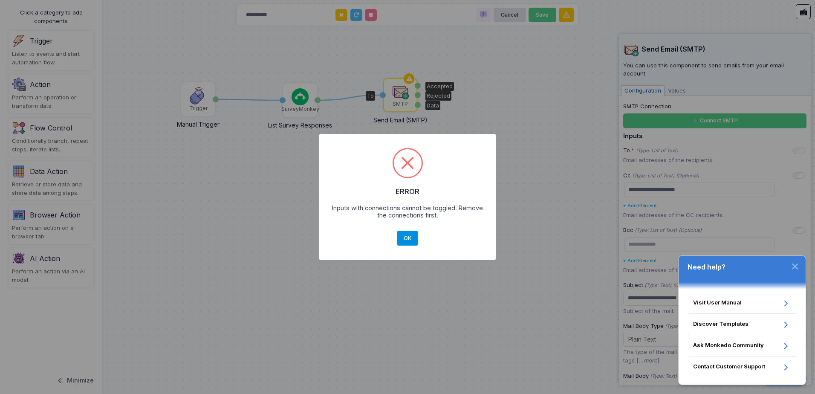
click at [408, 237] on button "OK" at bounding box center [407, 238] width 20 height 15
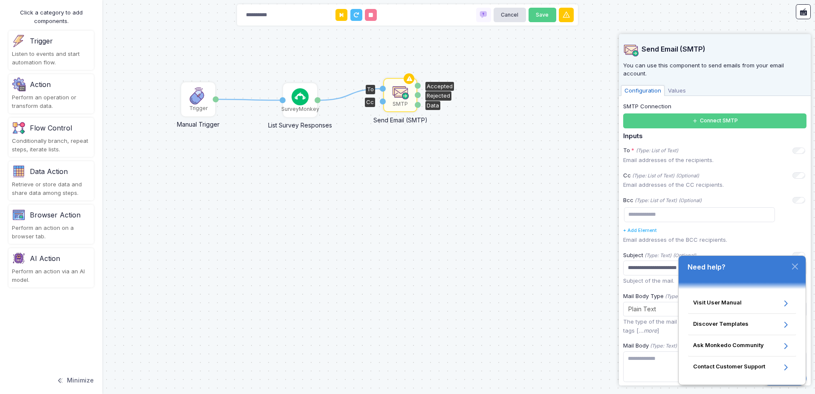
drag, startPoint x: 381, startPoint y: 88, endPoint x: 370, endPoint y: 103, distance: 18.9
click at [380, 103] on div "To Cc" at bounding box center [383, 95] width 6 height 32
click at [796, 172] on div "Show/hide input on diagram" at bounding box center [799, 175] width 13 height 6
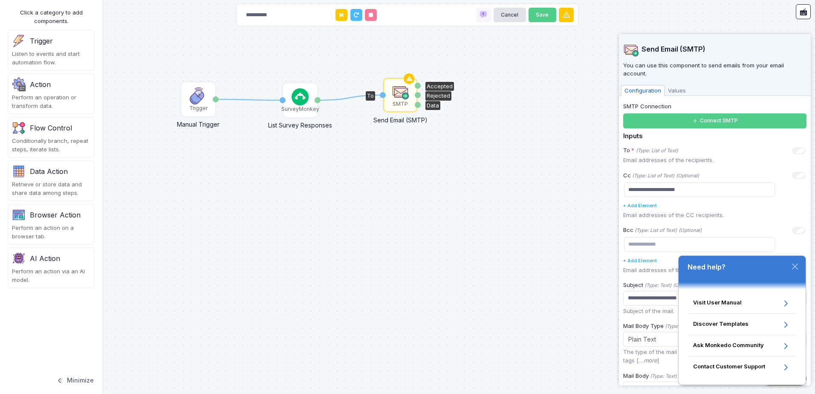
click at [371, 96] on div "To" at bounding box center [370, 95] width 9 height 9
click at [797, 267] on icon "button" at bounding box center [795, 266] width 5 height 5
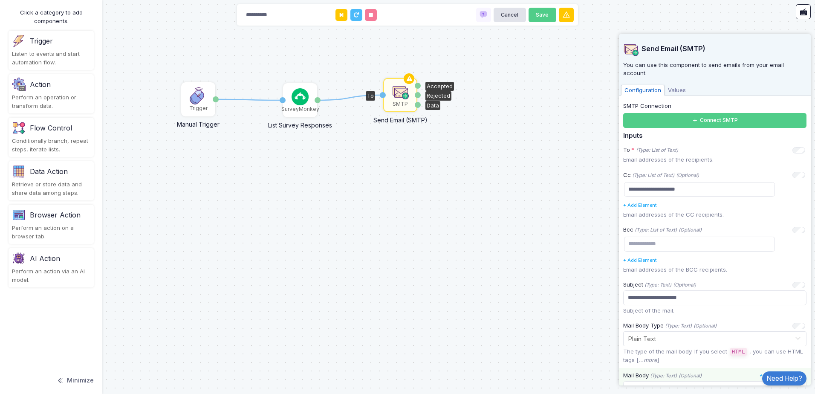
scroll to position [0, 0]
click at [675, 158] on p "Email addresses of the recipients." at bounding box center [714, 160] width 183 height 9
click at [658, 151] on icon "(Type: List of Text)" at bounding box center [657, 151] width 42 height 6
click at [304, 177] on div "1 1 SurveyMonkey List Survey Responses Activation 1 Responses Trigger Manual Tr…" at bounding box center [407, 197] width 815 height 394
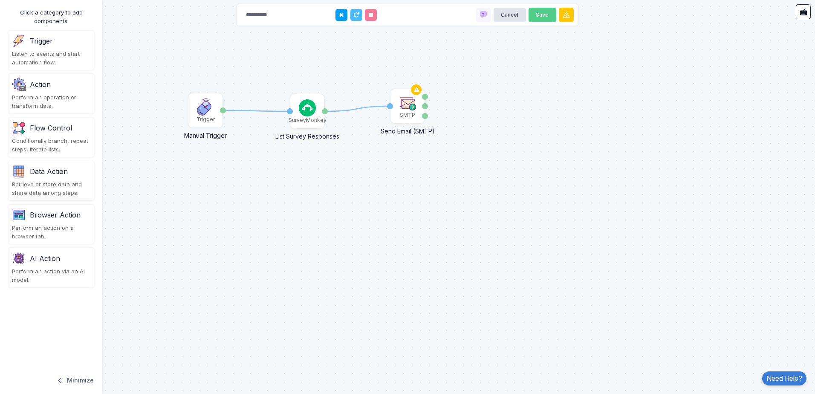
drag, startPoint x: 308, startPoint y: 167, endPoint x: 319, endPoint y: 182, distance: 18.9
click at [319, 182] on div "1 1 SurveyMonkey List Survey Responses Activation 1 Responses Trigger Manual Tr…" at bounding box center [407, 197] width 815 height 394
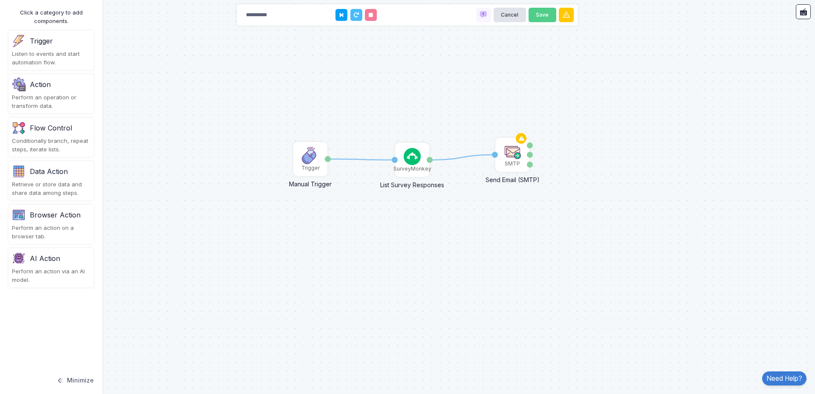
drag, startPoint x: 304, startPoint y: 158, endPoint x: 406, endPoint y: 202, distance: 110.4
click at [406, 202] on div "1 1 SurveyMonkey List Survey Responses Activation 1 Responses Trigger Manual Tr…" at bounding box center [407, 197] width 815 height 394
drag, startPoint x: 493, startPoint y: 156, endPoint x: 435, endPoint y: 138, distance: 60.7
click at [435, 138] on div "1 1 SurveyMonkey List Survey Responses Activation 1 Responses Trigger Manual Tr…" at bounding box center [407, 197] width 815 height 394
drag, startPoint x: 462, startPoint y: 158, endPoint x: 457, endPoint y: 138, distance: 20.7
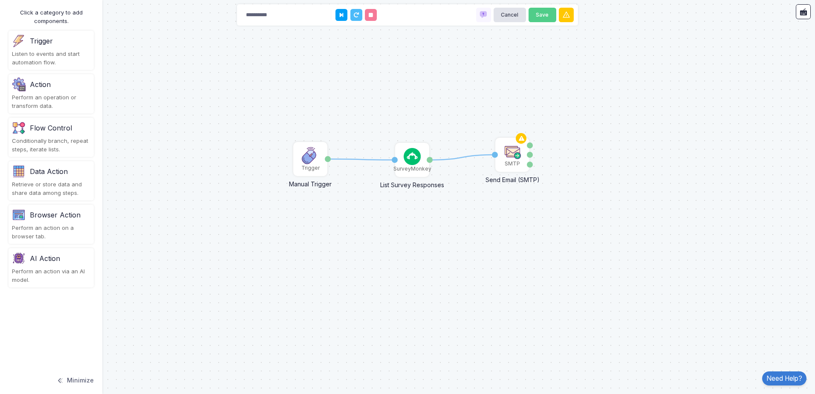
click at [457, 138] on div "1 1 SurveyMonkey List Survey Responses Activation 1 Responses Trigger Manual Tr…" at bounding box center [407, 197] width 815 height 394
click at [460, 159] on icon at bounding box center [462, 157] width 65 height 5
click at [430, 162] on div "Responses" at bounding box center [430, 160] width 6 height 6
click at [429, 162] on div "Responses" at bounding box center [430, 160] width 6 height 6
click at [429, 158] on div "Responses" at bounding box center [430, 160] width 6 height 6
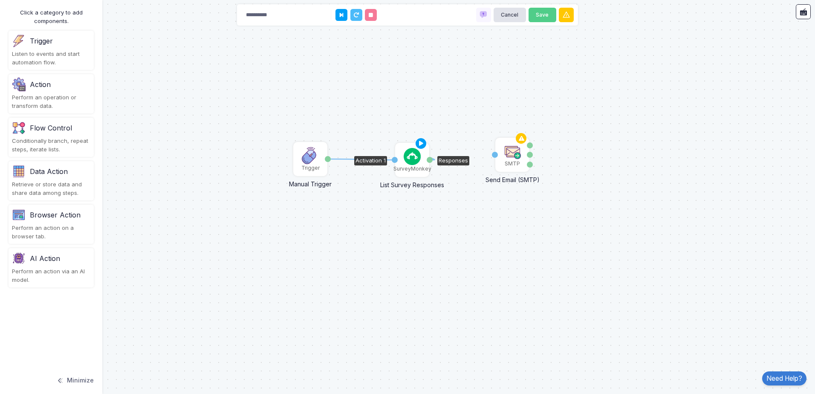
drag, startPoint x: 429, startPoint y: 158, endPoint x: 426, endPoint y: 154, distance: 4.4
click at [426, 154] on app-flow-node "SurveyMonkey List Survey Responses Activation 1 Responses" at bounding box center [412, 160] width 34 height 34
click at [516, 162] on div "SMTP" at bounding box center [512, 164] width 15 height 8
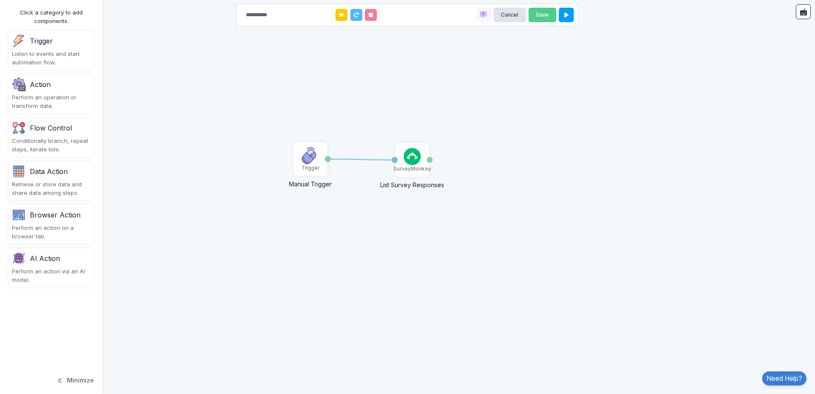
click at [61, 183] on div "Retrieve or store data and share data among steps." at bounding box center [51, 188] width 78 height 17
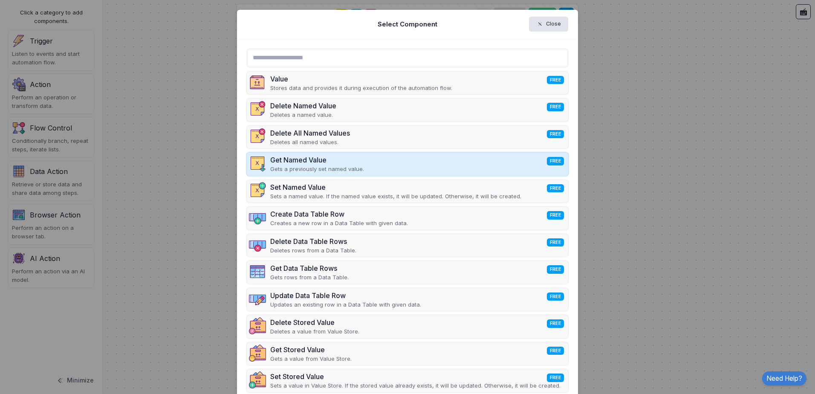
scroll to position [40, 0]
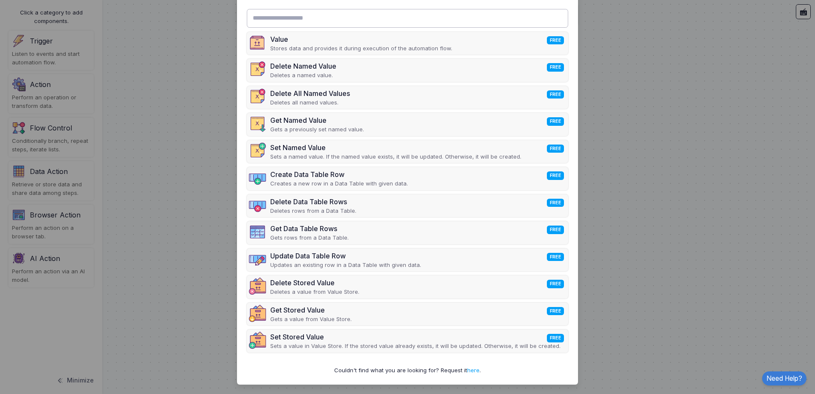
click at [374, 20] on input "text" at bounding box center [408, 18] width 322 height 19
type input "*"
click at [160, 78] on ngb-modal-window "Select Component Close Value FREE Stores data and provides it during execution …" at bounding box center [407, 197] width 815 height 394
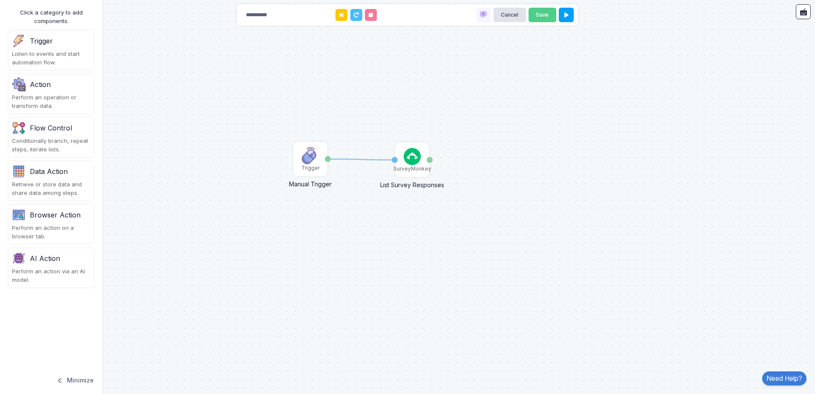
click at [64, 93] on div "Action Perform an operation or transform data." at bounding box center [51, 93] width 85 height 39
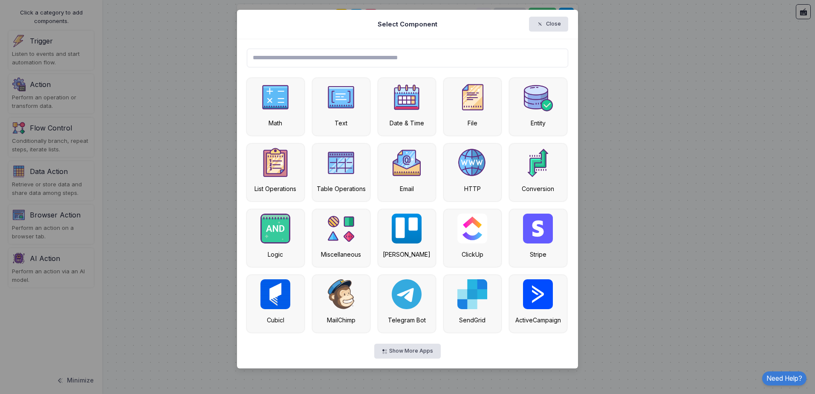
click at [348, 52] on input "text" at bounding box center [408, 58] width 322 height 19
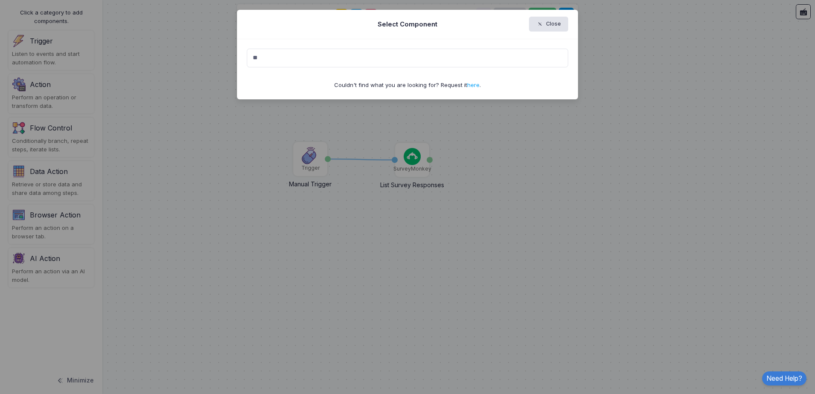
type input "*"
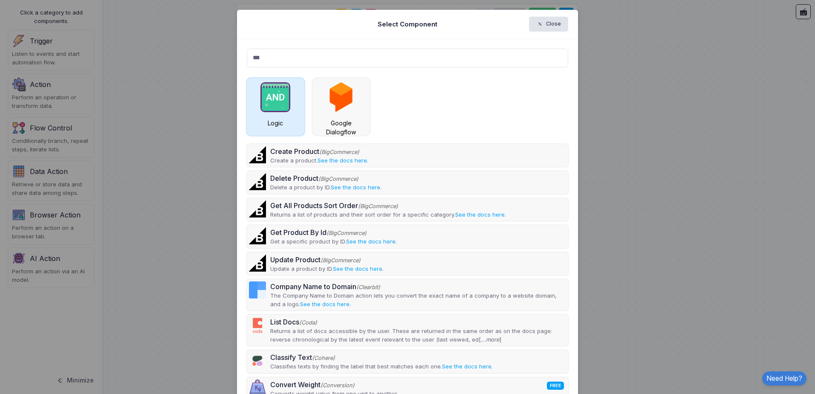
type input "***"
click at [284, 110] on img at bounding box center [276, 97] width 30 height 30
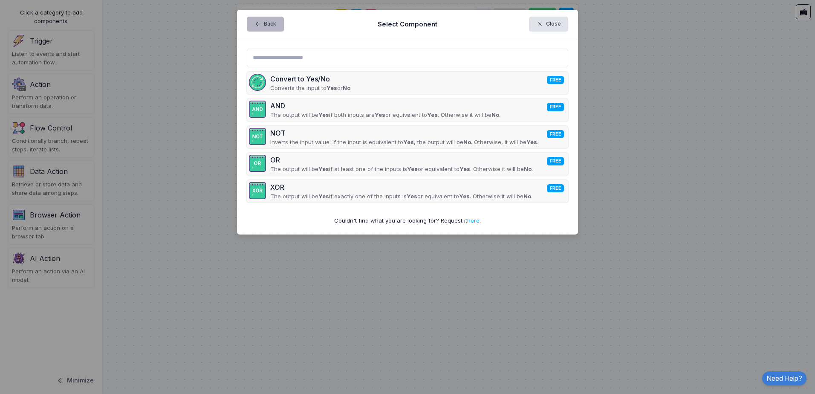
click at [268, 29] on button "Back" at bounding box center [265, 24] width 37 height 15
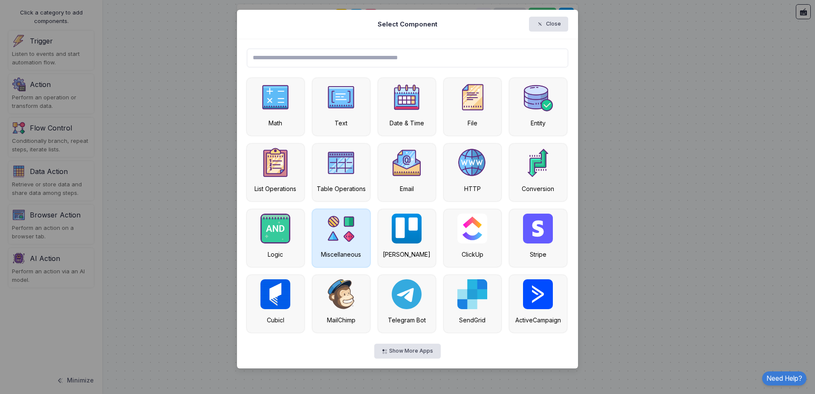
click at [355, 240] on img at bounding box center [341, 229] width 30 height 30
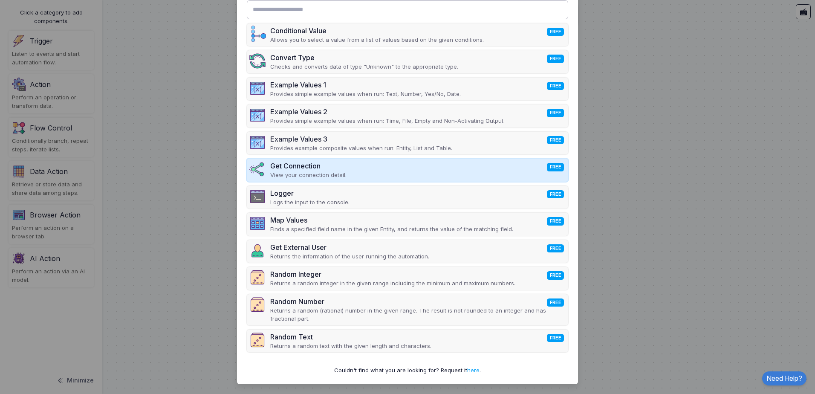
scroll to position [0, 0]
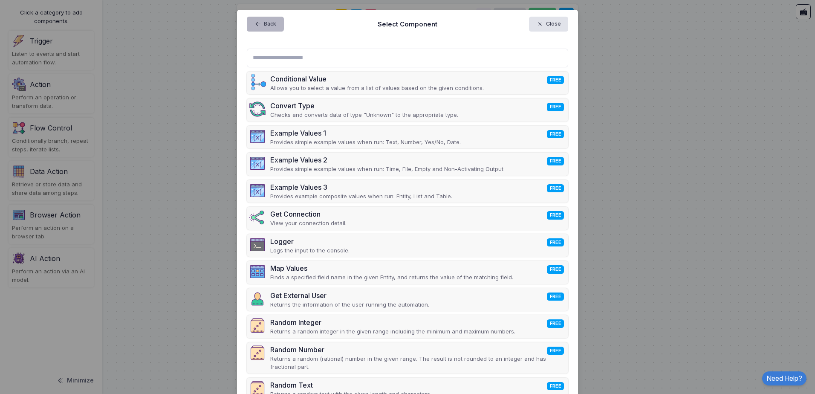
click at [268, 19] on button "Back" at bounding box center [265, 24] width 37 height 15
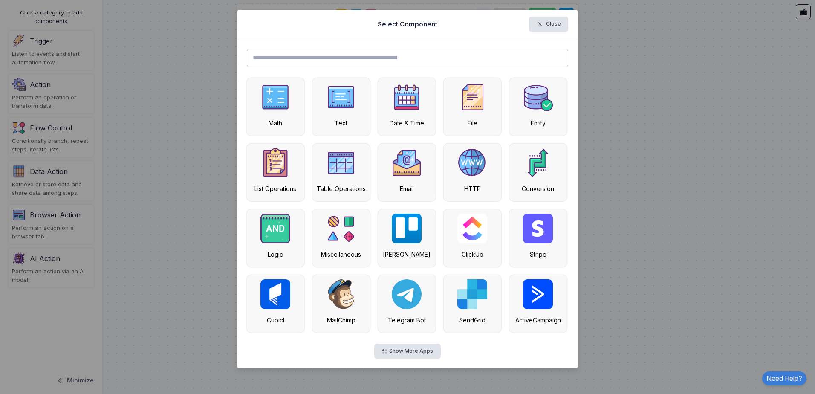
click at [314, 61] on input "text" at bounding box center [408, 58] width 322 height 19
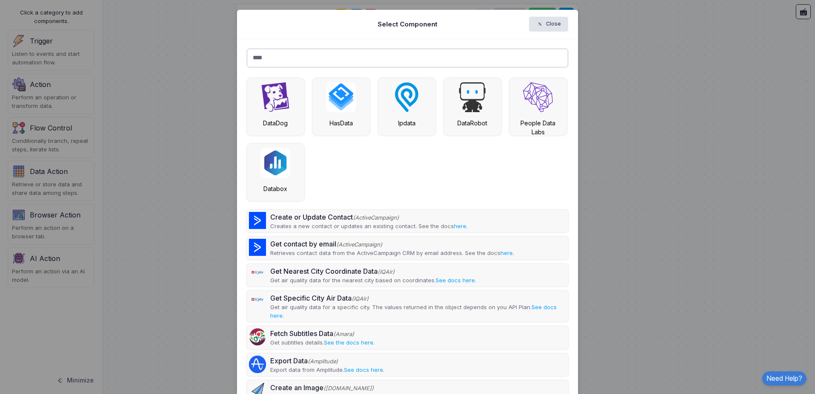
drag, startPoint x: 332, startPoint y: 57, endPoint x: 130, endPoint y: 37, distance: 203.2
click at [130, 37] on ngb-modal-window "Select Component Close **** Create or Update Contact (ActiveCampaign) Creates a…" at bounding box center [407, 197] width 815 height 394
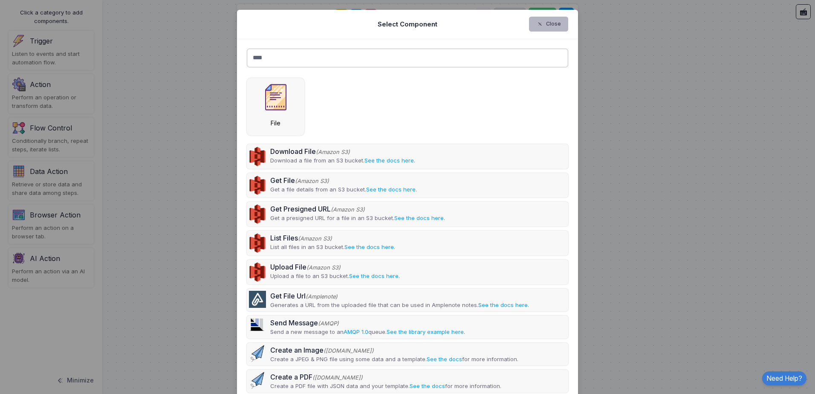
type input "****"
click at [546, 22] on button "Close" at bounding box center [549, 24] width 40 height 15
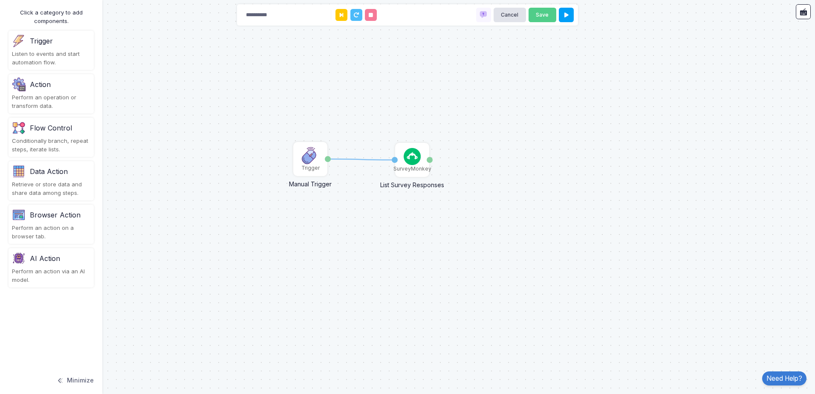
click at [80, 171] on div "Data Action" at bounding box center [51, 172] width 78 height 14
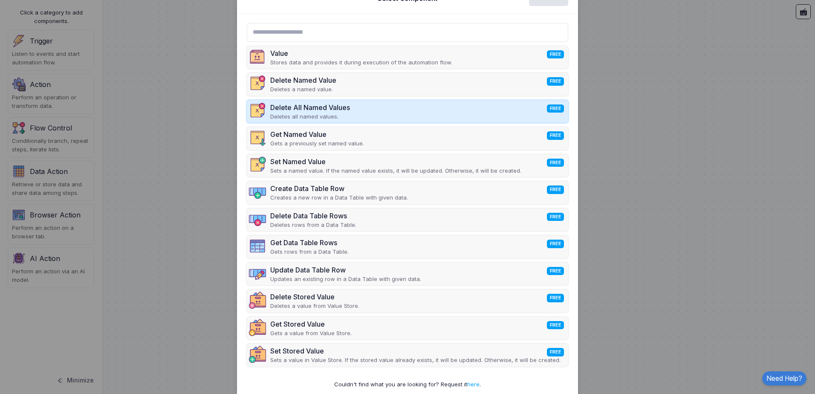
scroll to position [40, 0]
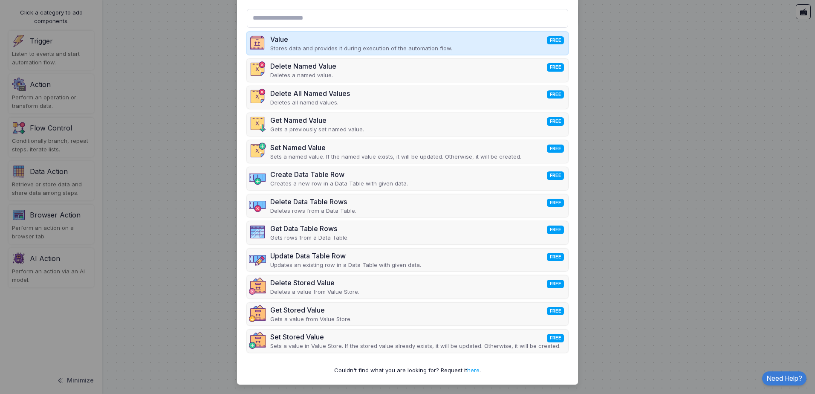
click at [383, 50] on p "Stores data and provides it during execution of the automation flow." at bounding box center [361, 48] width 182 height 9
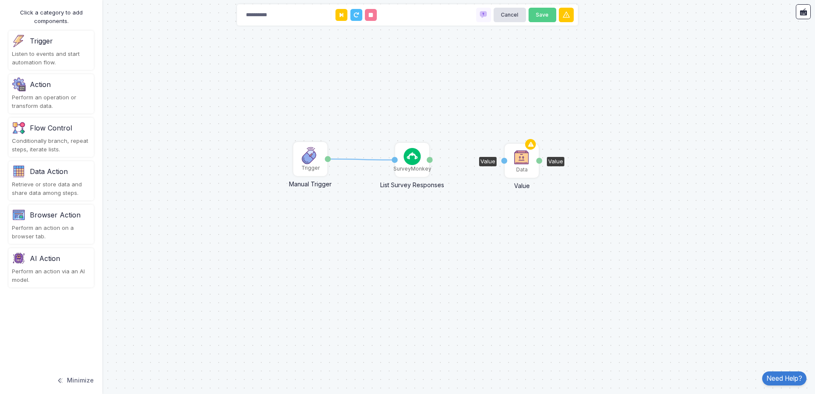
click at [522, 161] on img at bounding box center [521, 157] width 17 height 17
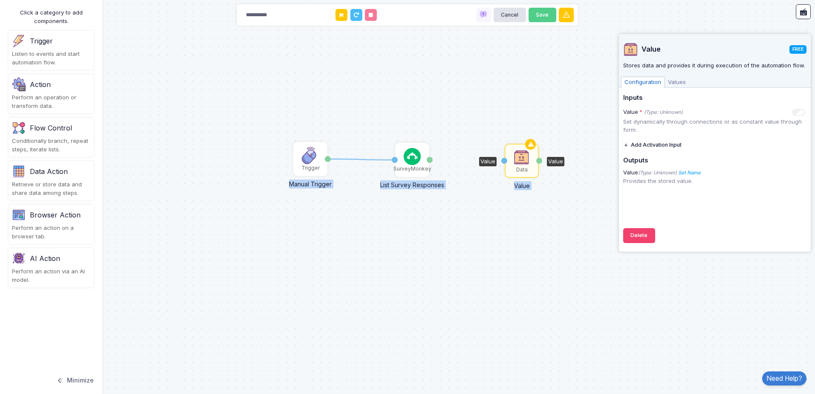
drag, startPoint x: 502, startPoint y: 159, endPoint x: 436, endPoint y: 159, distance: 65.7
click at [436, 159] on div "1 SurveyMonkey List Survey Responses Activation 1 Responses Trigger Manual Trig…" at bounding box center [407, 197] width 815 height 394
drag, startPoint x: 436, startPoint y: 159, endPoint x: 504, endPoint y: 160, distance: 67.8
click at [113, 60] on div "1 1 SurveyMonkey List Survey Responses Activation 1 Responses Trigger Manual Tr…" at bounding box center [112, 60] width 0 height 0
click at [672, 85] on span "Values" at bounding box center [677, 82] width 25 height 11
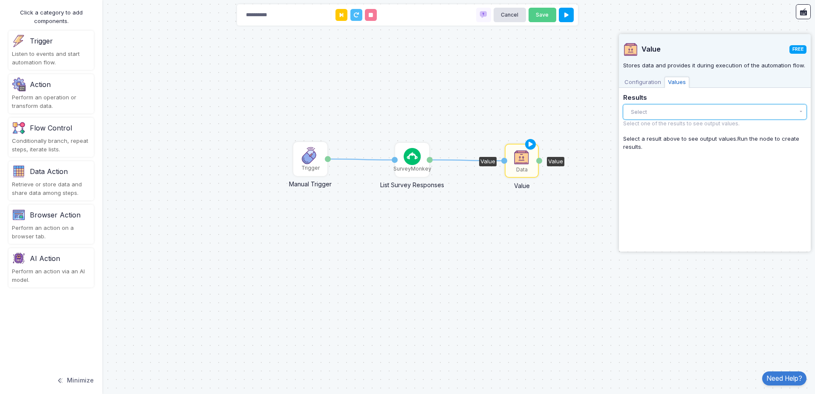
click at [652, 110] on button "Select" at bounding box center [714, 111] width 183 height 15
click at [655, 112] on button "Select" at bounding box center [714, 111] width 183 height 15
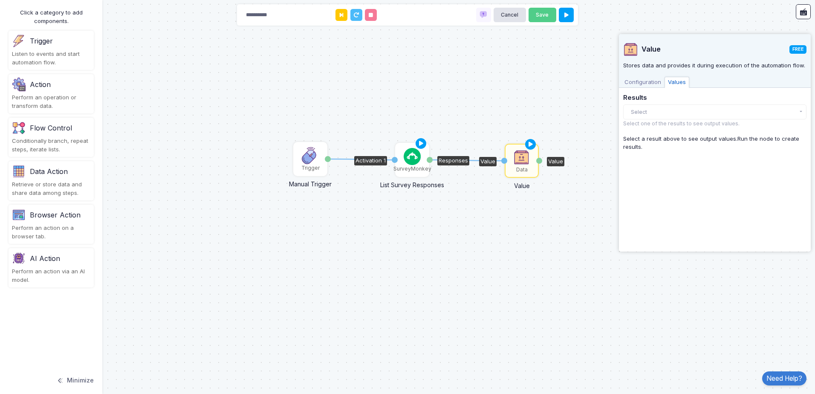
click at [419, 166] on div "SurveyMonkey" at bounding box center [413, 169] width 38 height 8
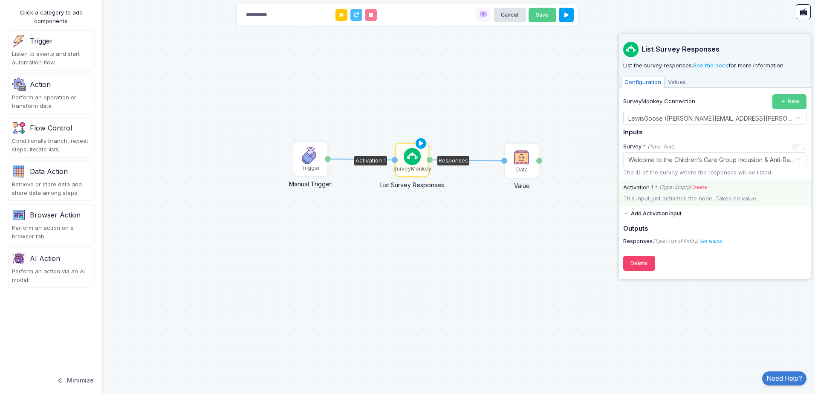
click at [698, 200] on div "This input just activates the node. Takes no value." at bounding box center [715, 198] width 192 height 9
click at [661, 212] on button "Add Activation Input" at bounding box center [652, 213] width 58 height 15
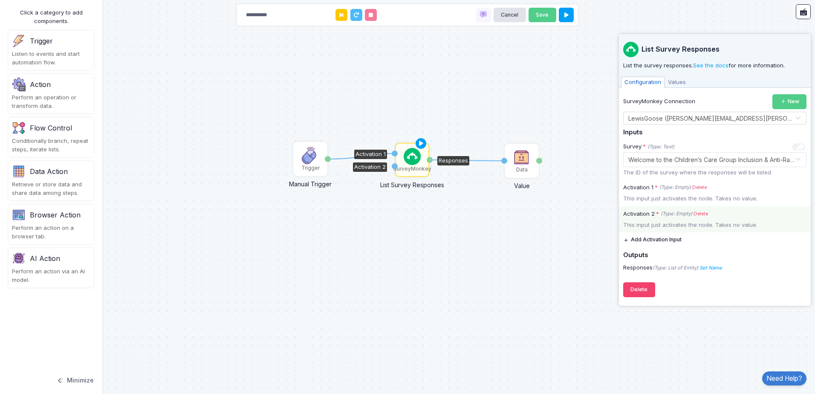
click at [707, 215] on link "Delete" at bounding box center [701, 213] width 14 height 7
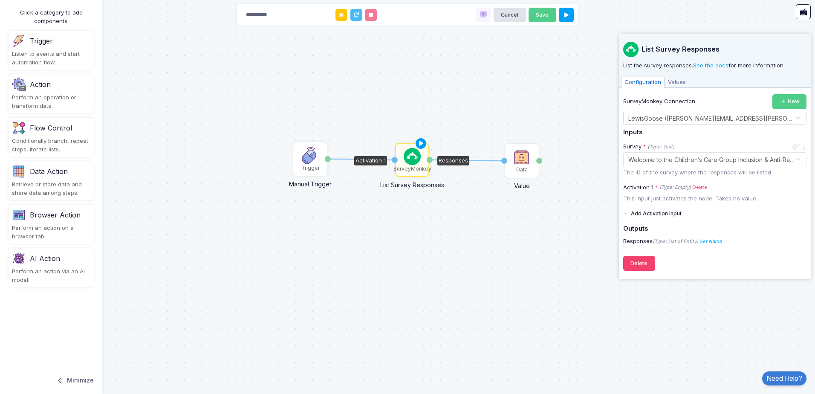
click at [67, 223] on div "Browser Action Perform an action on a browser tab." at bounding box center [51, 224] width 85 height 39
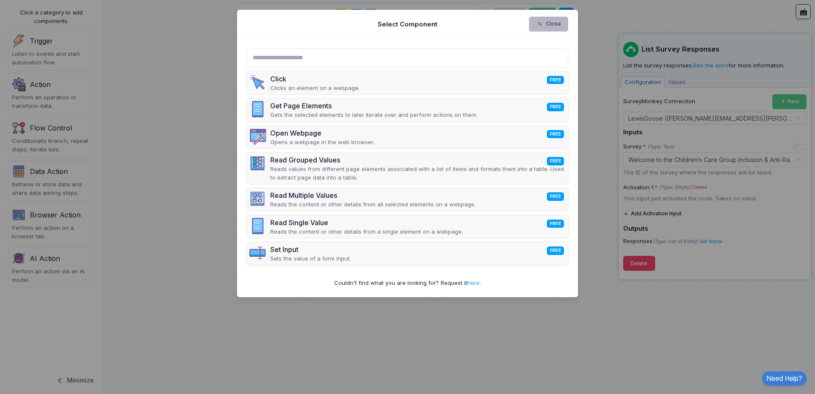
click at [557, 25] on button "Close" at bounding box center [549, 24] width 40 height 15
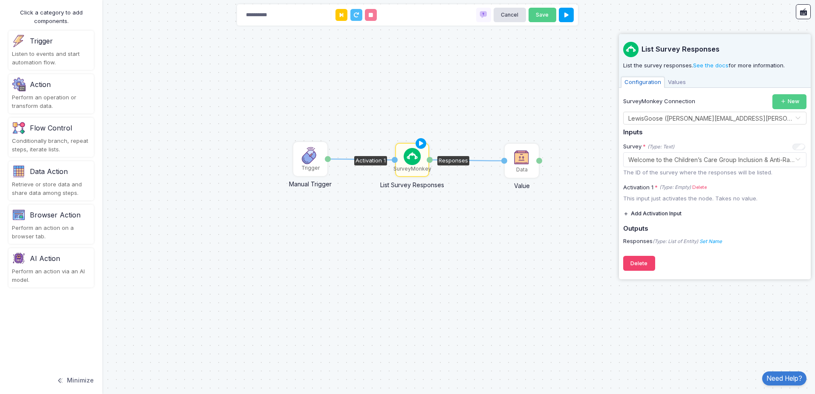
click at [55, 105] on div "Perform an operation or transform data." at bounding box center [51, 101] width 78 height 17
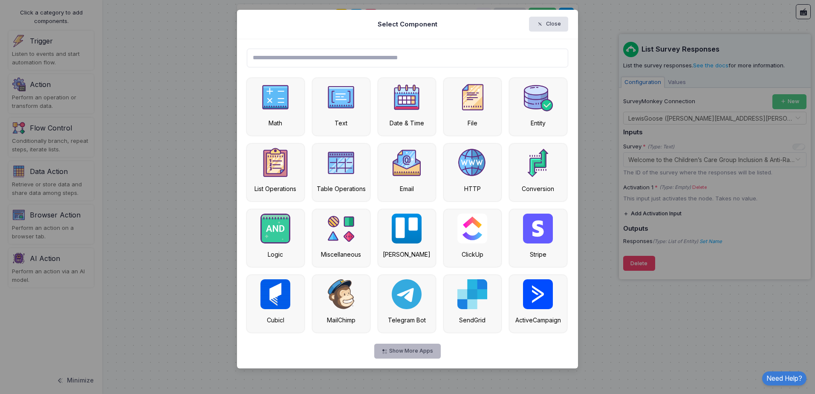
click at [434, 349] on button "Show More Apps" at bounding box center [407, 351] width 66 height 15
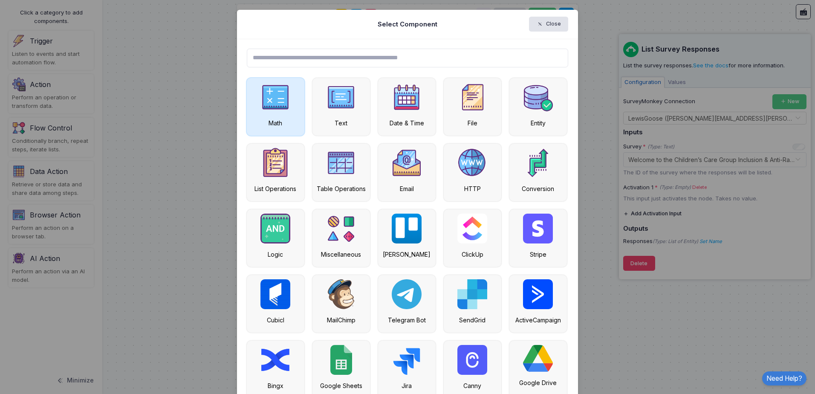
click at [284, 110] on img at bounding box center [276, 97] width 30 height 30
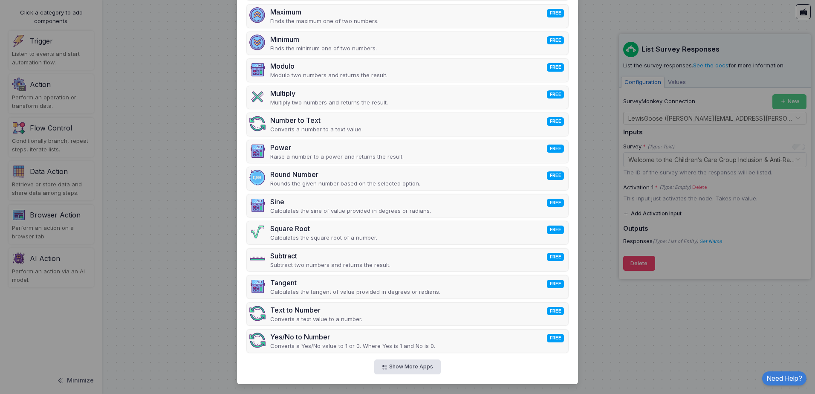
scroll to position [0, 0]
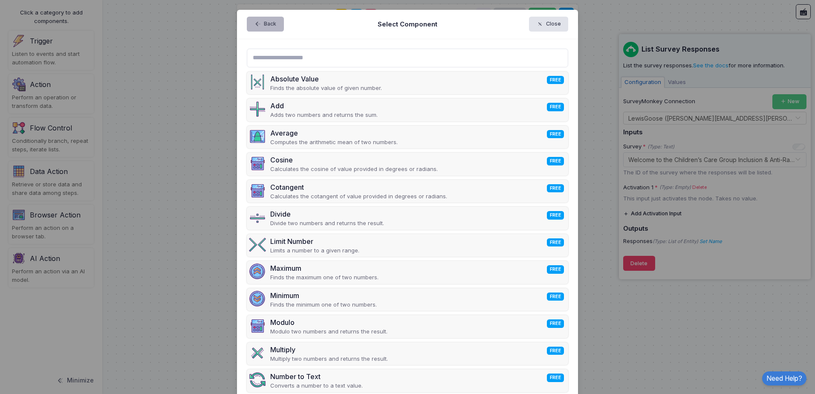
click at [263, 17] on button "Back" at bounding box center [265, 24] width 37 height 15
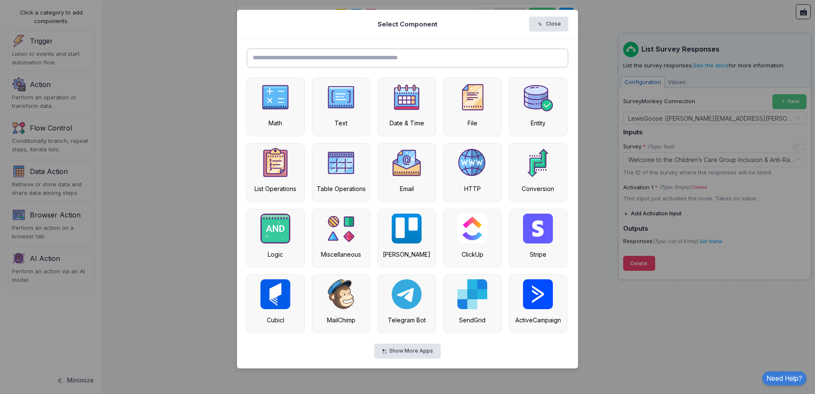
click at [304, 59] on input "text" at bounding box center [408, 58] width 322 height 19
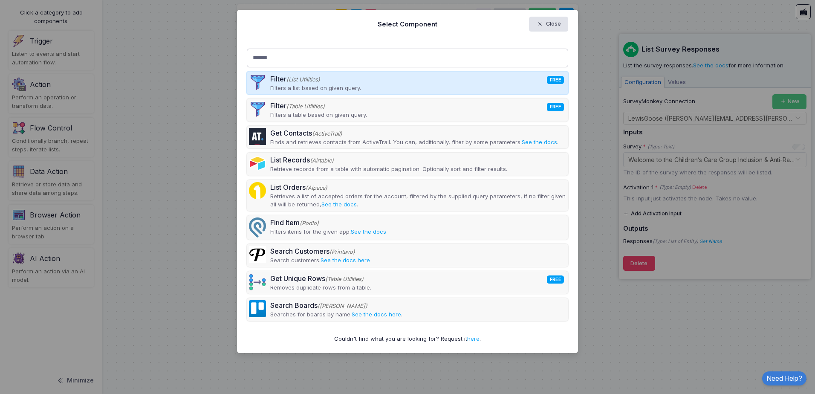
type input "******"
click at [365, 90] on div "Filter (List Utilities) FREE Filters a list based on given query." at bounding box center [408, 83] width 322 height 23
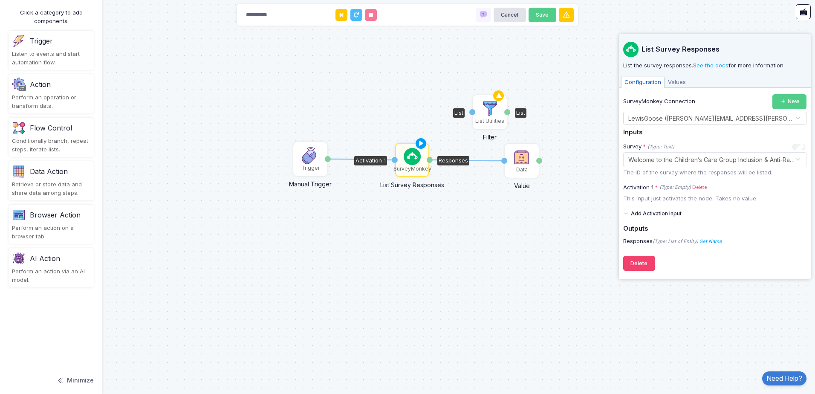
click at [490, 112] on img at bounding box center [489, 108] width 17 height 17
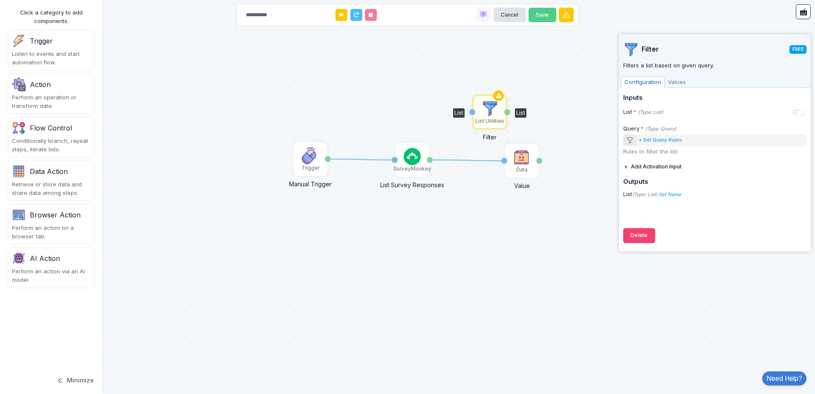
drag, startPoint x: 503, startPoint y: 160, endPoint x: 464, endPoint y: 112, distance: 62.5
click at [113, 60] on div "1 1 SurveyMonkey List Survey Responses Activation 1 Responses Trigger Manual Tr…" at bounding box center [112, 60] width 0 height 0
click at [464, 163] on div "1 1 SurveyMonkey List Survey Responses Activation 1 Responses Trigger Manual Tr…" at bounding box center [407, 197] width 815 height 394
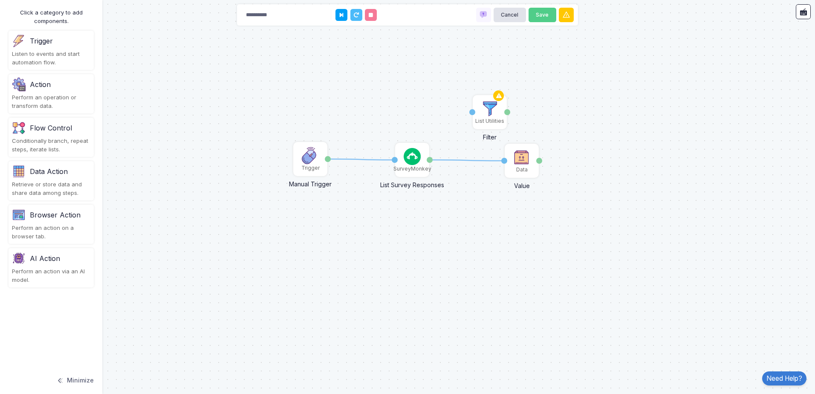
click at [466, 158] on div "1 1 SurveyMonkey List Survey Responses Activation 1 Responses Trigger Manual Tr…" at bounding box center [407, 197] width 815 height 394
click at [466, 161] on icon at bounding box center [467, 160] width 75 height 1
drag, startPoint x: 429, startPoint y: 162, endPoint x: 473, endPoint y: 111, distance: 66.9
click at [113, 60] on div "1 1 SurveyMonkey List Survey Responses Activation 1 Responses Trigger Manual Tr…" at bounding box center [112, 60] width 0 height 0
click at [494, 113] on img at bounding box center [489, 108] width 17 height 17
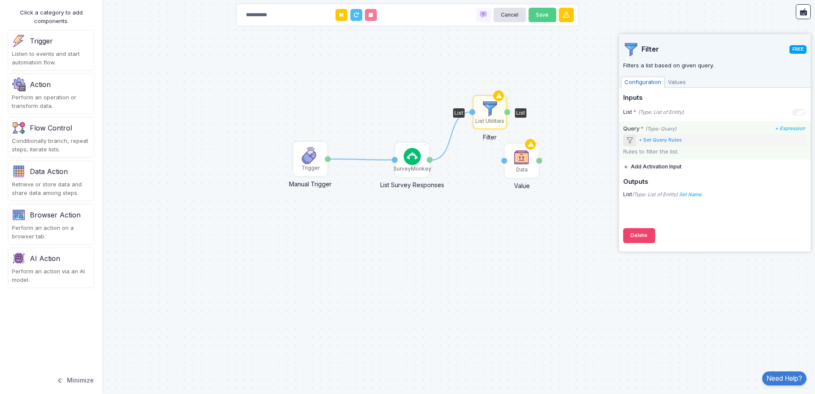
click at [673, 141] on div "+ Set Query Rules" at bounding box center [660, 139] width 43 height 7
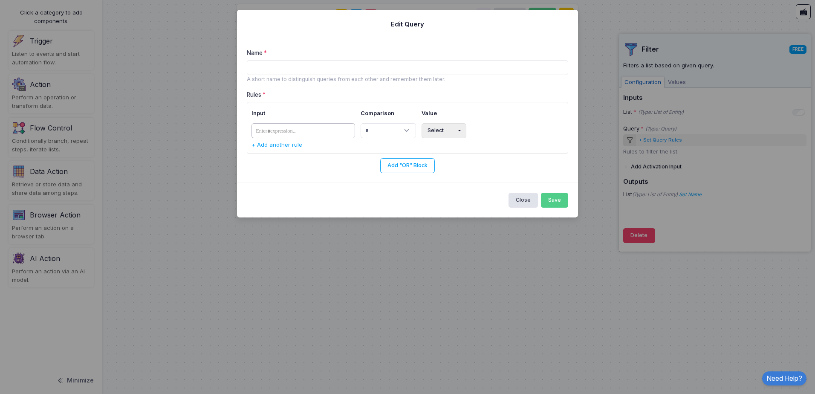
click at [334, 126] on tags "​" at bounding box center [304, 130] width 104 height 15
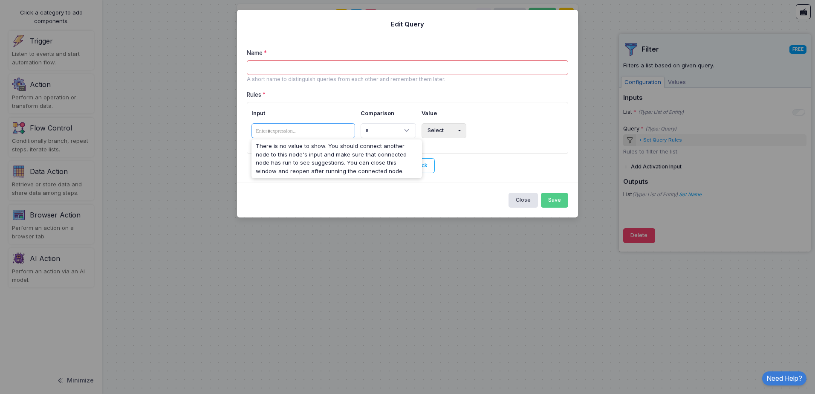
click at [312, 68] on input "Name" at bounding box center [408, 67] width 322 height 15
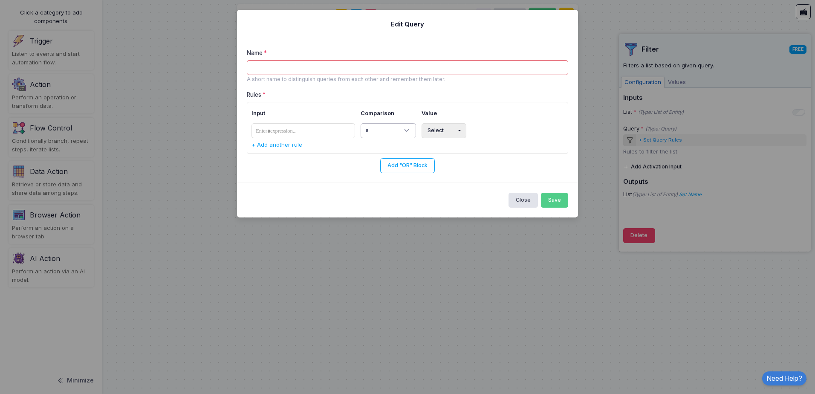
click at [395, 133] on select "**********" at bounding box center [388, 130] width 55 height 15
click at [447, 129] on button "Select" at bounding box center [444, 130] width 45 height 15
click at [447, 213] on button "Date" at bounding box center [449, 211] width 55 height 15
click at [315, 131] on tags "​" at bounding box center [304, 130] width 104 height 15
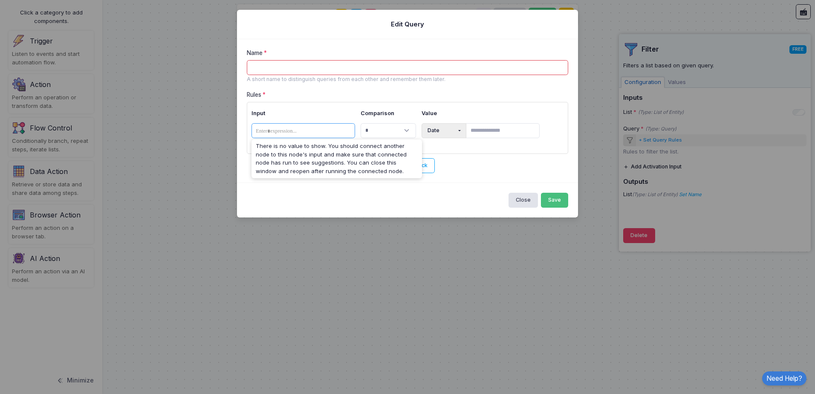
click at [566, 199] on button "Save" at bounding box center [555, 200] width 28 height 15
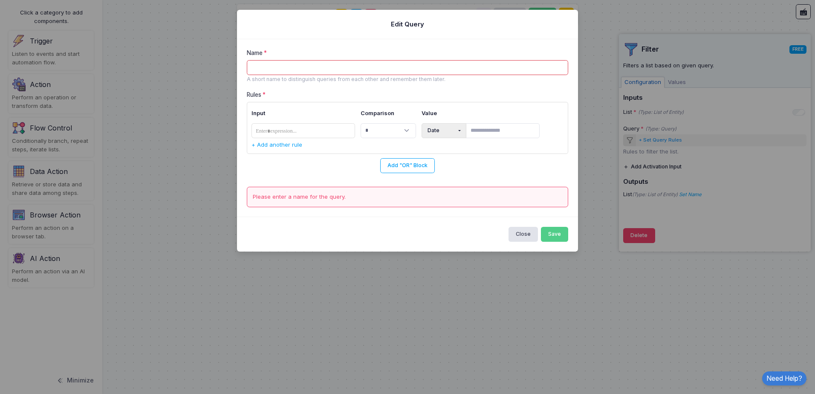
click at [339, 71] on input "Name" at bounding box center [408, 67] width 322 height 15
type input "*******"
click at [560, 232] on button "Save" at bounding box center [555, 234] width 28 height 15
click at [554, 232] on button "Save" at bounding box center [555, 234] width 28 height 15
click at [322, 133] on tags "​" at bounding box center [304, 130] width 104 height 15
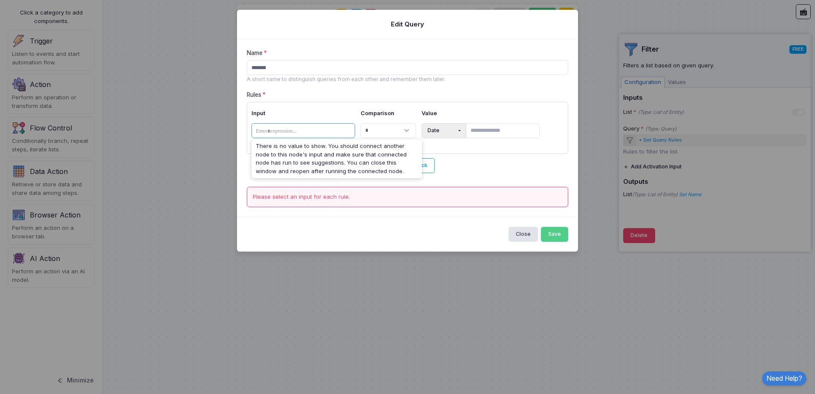
click at [276, 112] on th "Input" at bounding box center [305, 114] width 107 height 14
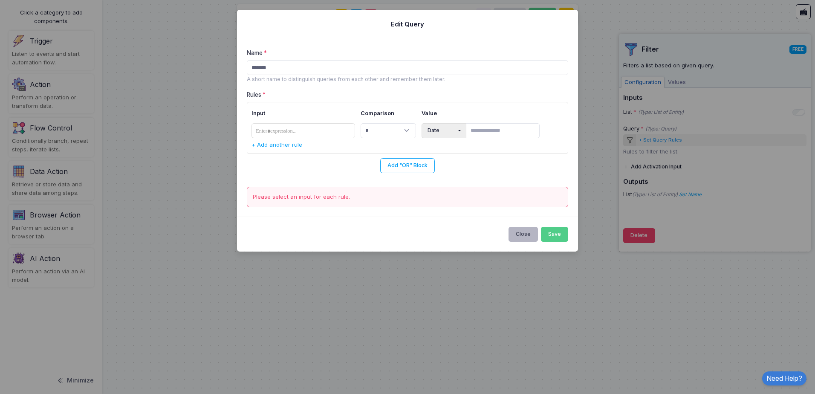
click at [524, 236] on button "Close" at bounding box center [524, 234] width 30 height 15
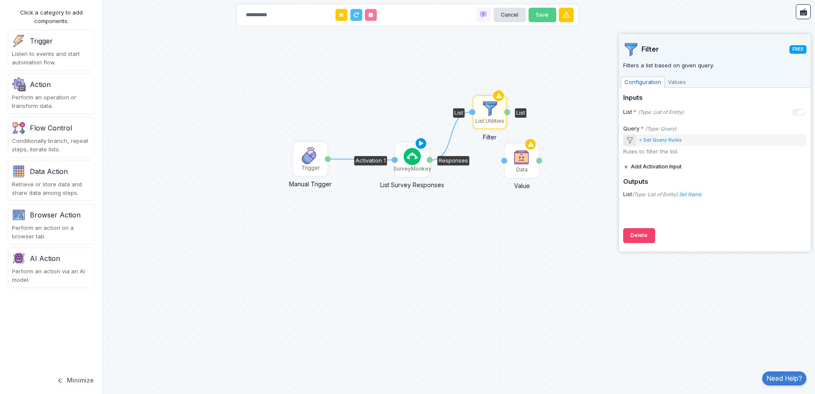
click at [422, 144] on icon at bounding box center [421, 144] width 10 height 12
click at [401, 142] on icon at bounding box center [402, 144] width 6 height 6
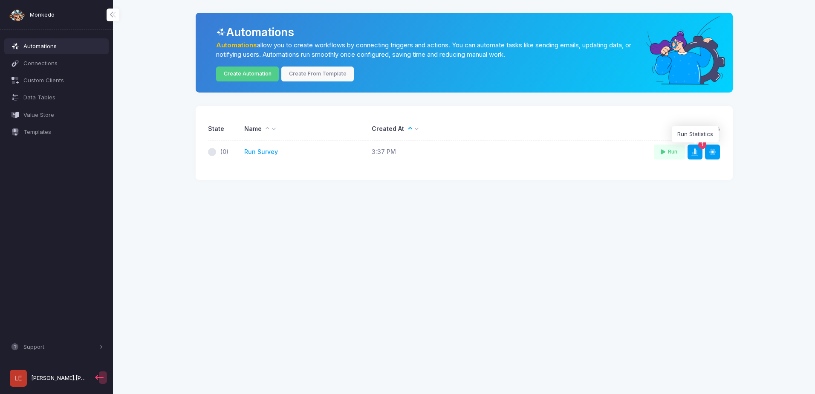
click at [700, 150] on span at bounding box center [700, 152] width 0 height 9
click at [267, 155] on link "Run Survey" at bounding box center [261, 152] width 34 height 9
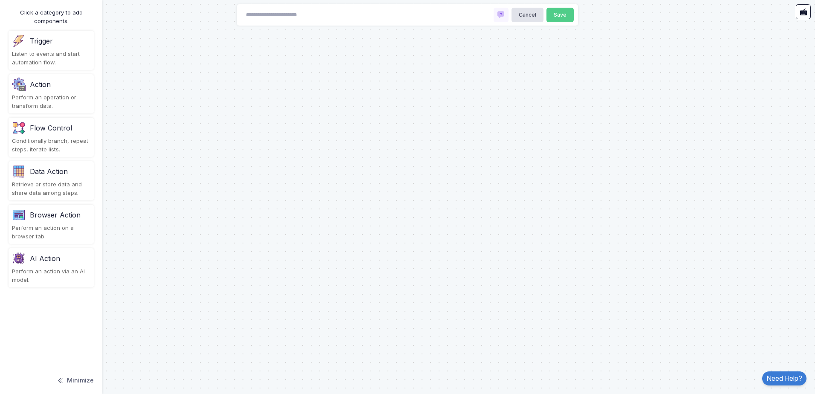
type input "**********"
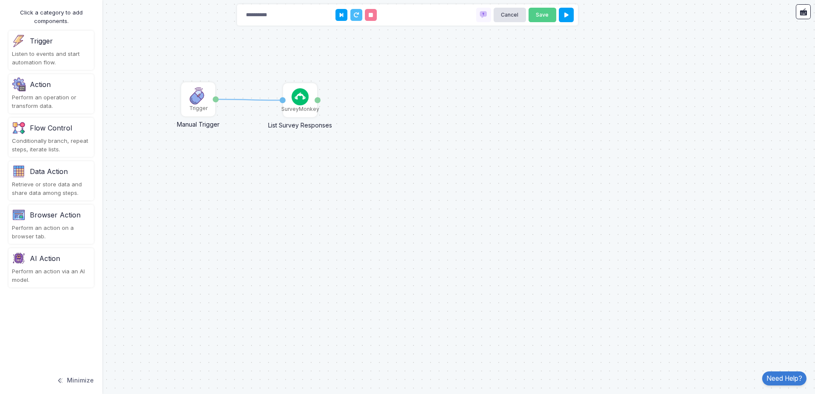
click at [68, 86] on div "Action" at bounding box center [51, 85] width 78 height 14
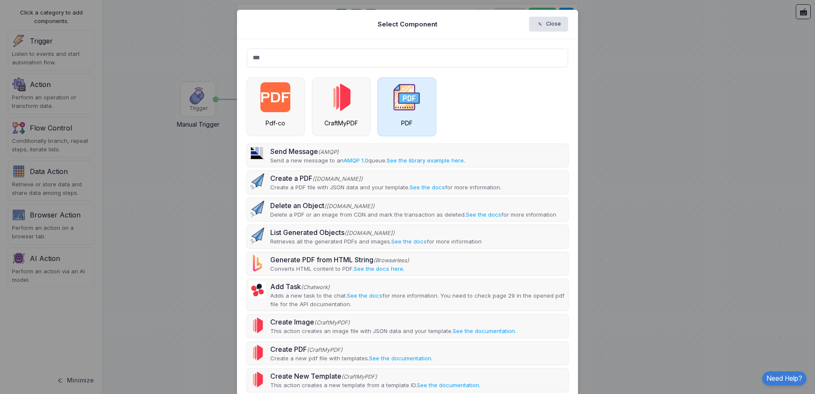
type input "***"
click at [380, 102] on div "PDF" at bounding box center [407, 107] width 58 height 58
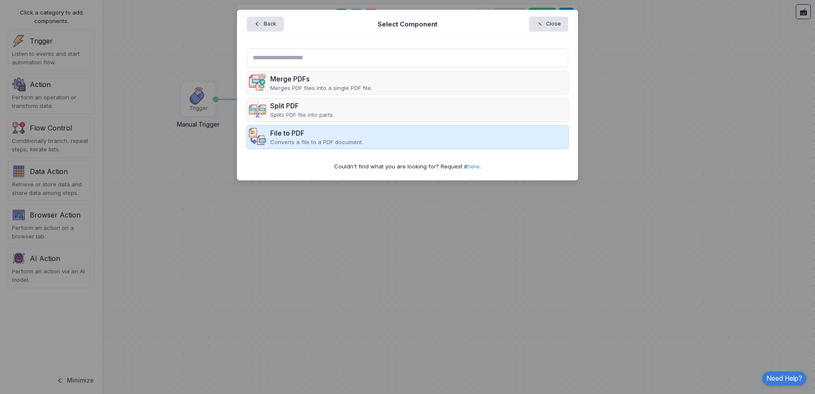
click at [357, 140] on p "Converts a file to a PDF document." at bounding box center [316, 142] width 93 height 9
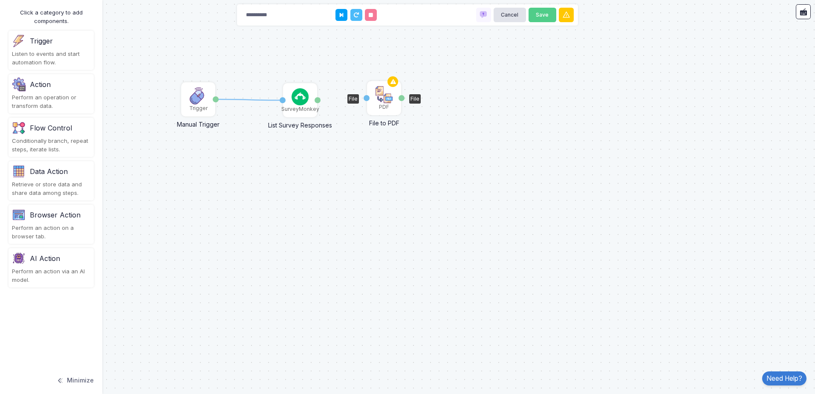
click at [384, 98] on img at bounding box center [384, 94] width 17 height 17
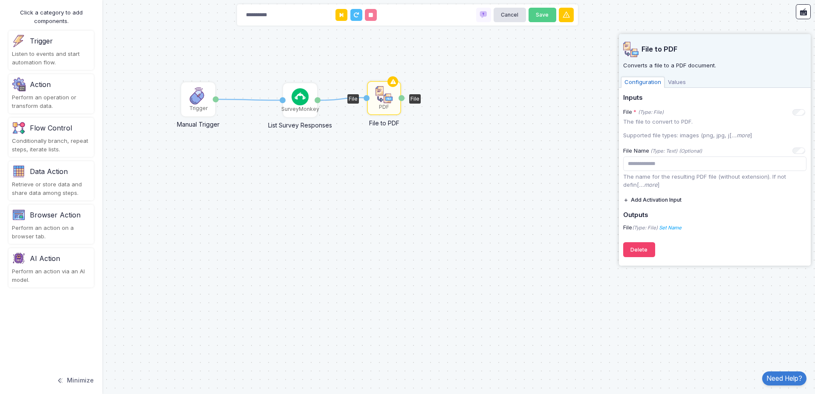
drag, startPoint x: 320, startPoint y: 101, endPoint x: 366, endPoint y: 98, distance: 46.2
click at [0, 0] on div "1 1 SurveyMonkey List Survey Responses Activation 1 Responses Trigger Manual Tr…" at bounding box center [0, 0] width 0 height 0
click at [66, 91] on div "Action" at bounding box center [51, 85] width 78 height 14
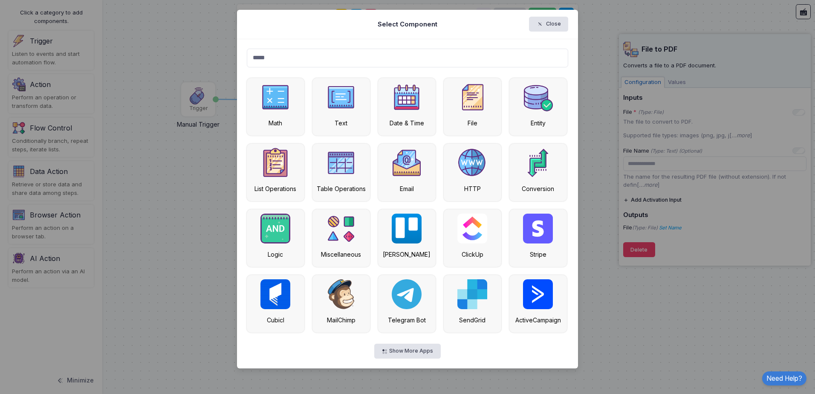
click at [322, 55] on input "*****" at bounding box center [408, 58] width 322 height 19
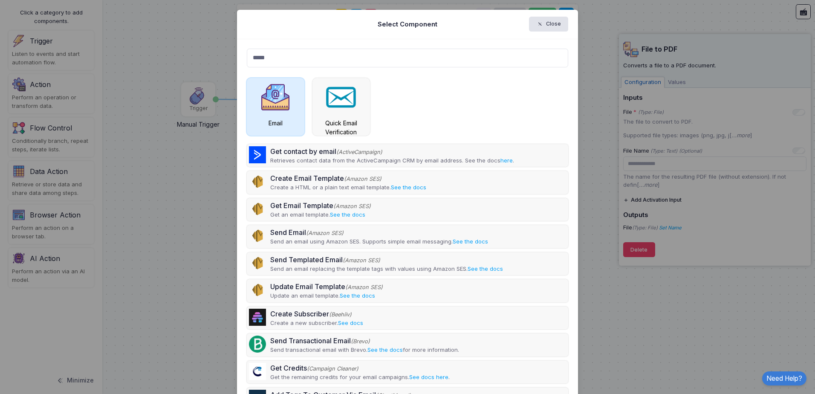
type input "*****"
click at [282, 104] on img at bounding box center [276, 97] width 30 height 30
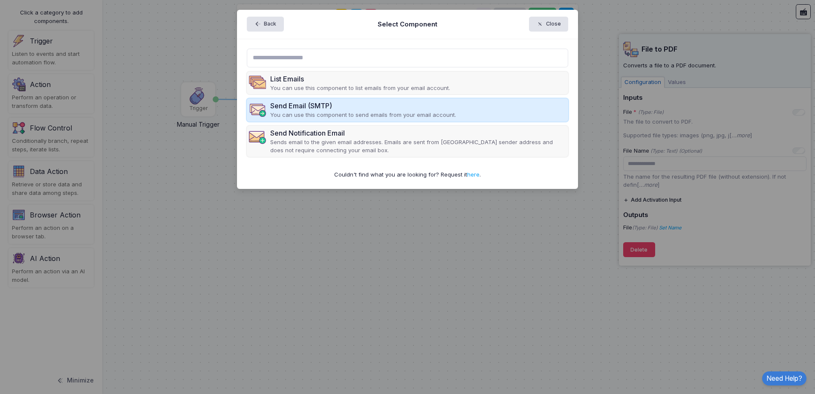
click at [368, 117] on p "You can use this component to send emails from your email account." at bounding box center [363, 115] width 186 height 9
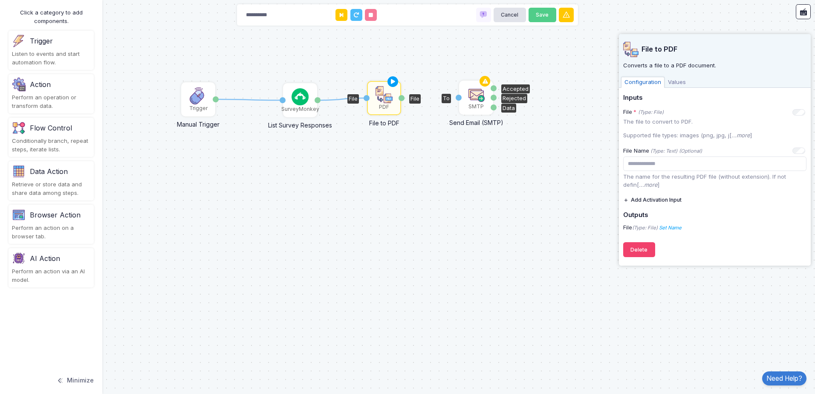
click at [476, 98] on img at bounding box center [476, 94] width 17 height 17
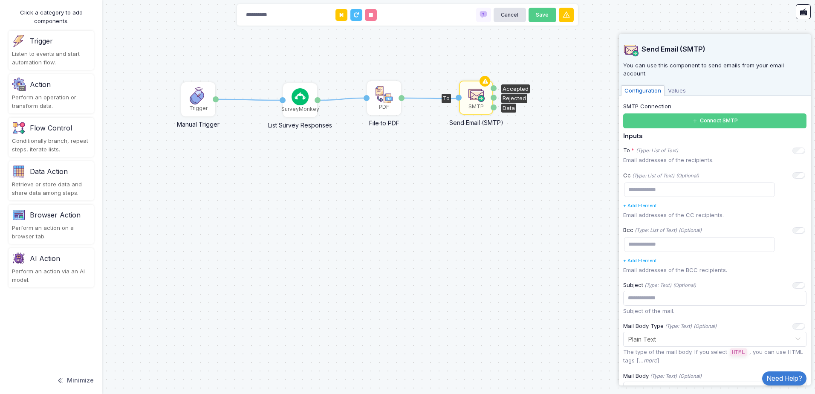
drag, startPoint x: 401, startPoint y: 99, endPoint x: 457, endPoint y: 99, distance: 55.4
click at [0, 0] on div "1 1 1 SurveyMonkey List Survey Responses Activation 1 Responses Trigger Manual …" at bounding box center [0, 0] width 0 height 0
click at [432, 98] on icon at bounding box center [430, 98] width 57 height 0
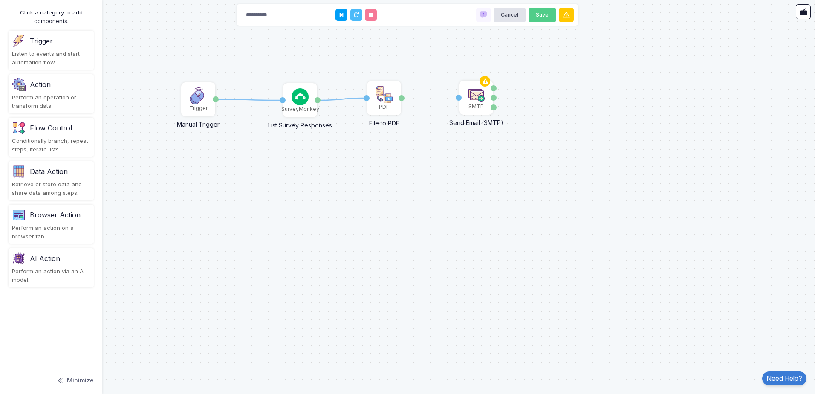
click at [67, 83] on div "Action" at bounding box center [51, 85] width 78 height 14
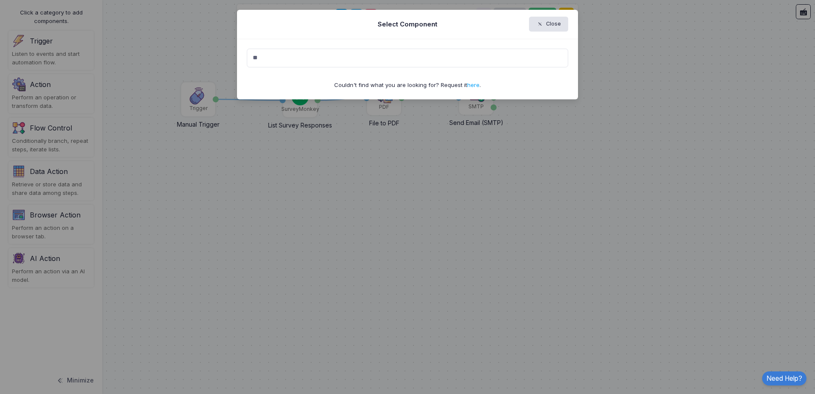
type input "*"
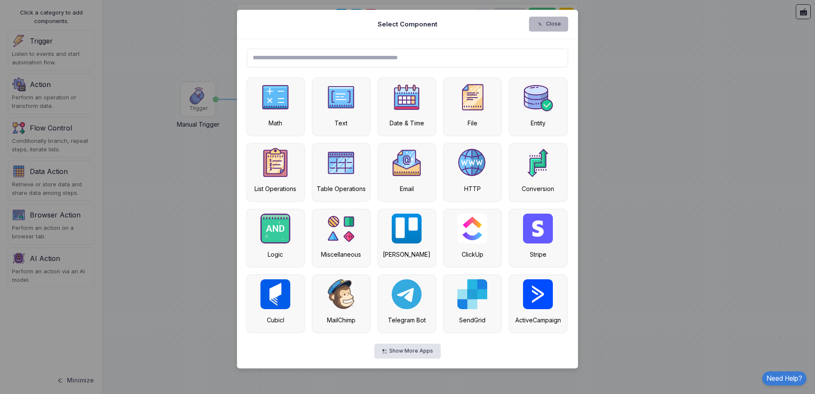
click at [548, 25] on button "Close" at bounding box center [549, 24] width 40 height 15
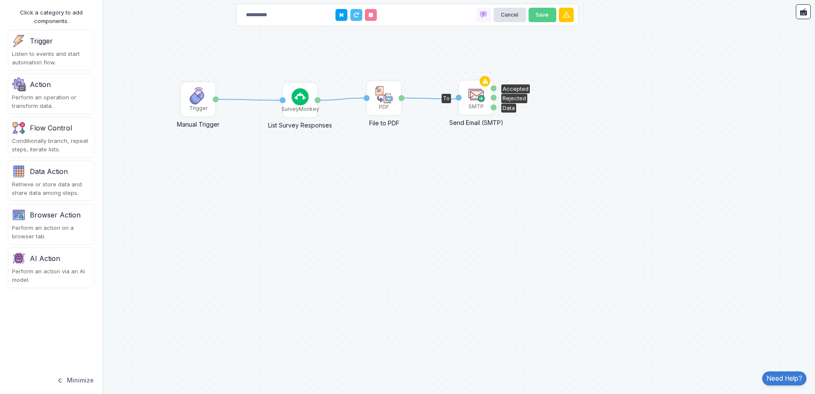
drag, startPoint x: 402, startPoint y: 98, endPoint x: 457, endPoint y: 99, distance: 55.0
click at [0, 0] on div "1 1 1 SurveyMonkey List Survey Responses Activation 1 Responses Trigger Manual …" at bounding box center [0, 0] width 0 height 0
click at [482, 99] on img at bounding box center [476, 94] width 17 height 17
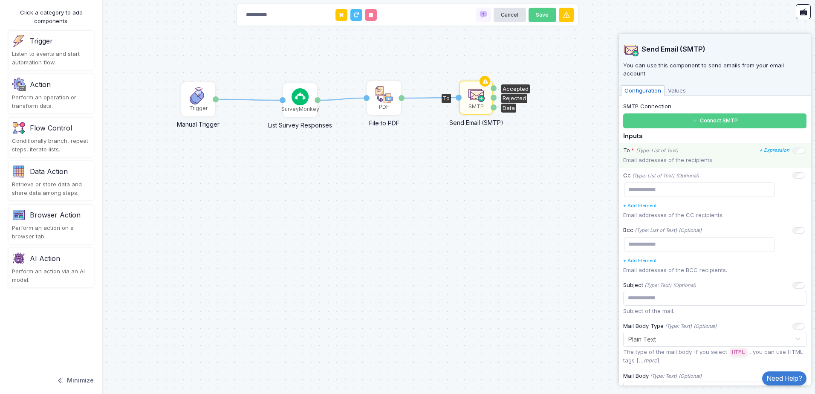
click at [668, 159] on p "Email addresses of the recipients." at bounding box center [714, 160] width 183 height 9
drag, startPoint x: 432, startPoint y: 99, endPoint x: 417, endPoint y: 99, distance: 14.5
click at [417, 98] on icon at bounding box center [430, 98] width 57 height 0
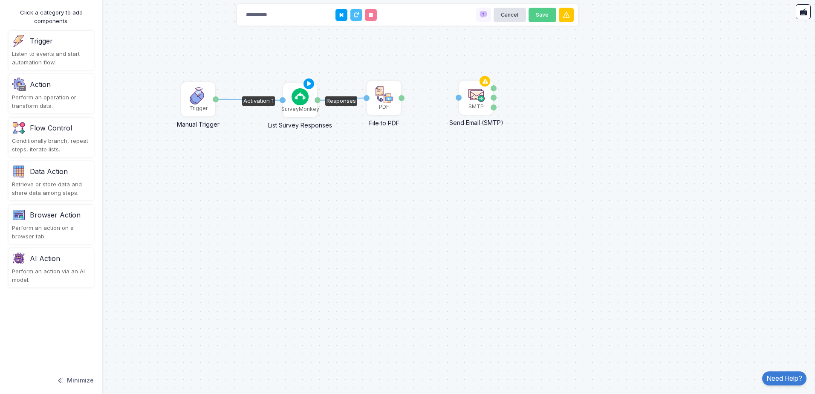
click at [302, 93] on img at bounding box center [300, 96] width 17 height 17
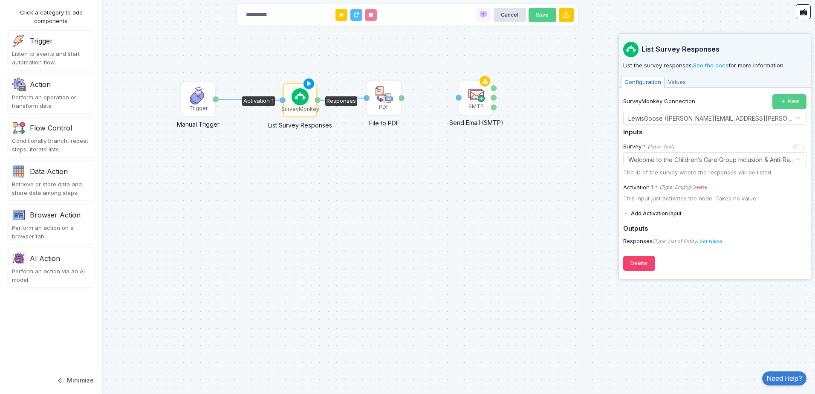
click at [678, 84] on span "Values" at bounding box center [677, 82] width 25 height 11
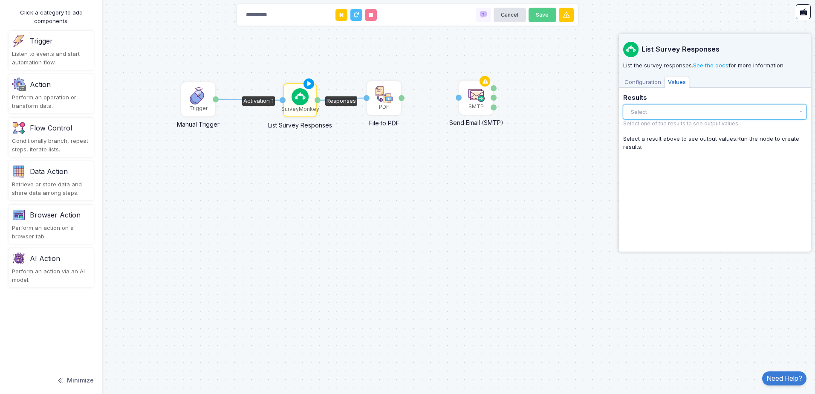
click at [684, 115] on button "Select" at bounding box center [714, 111] width 183 height 15
click at [684, 125] on div "There are no results yet." at bounding box center [714, 129] width 183 height 18
click at [666, 130] on div "There are no results yet." at bounding box center [714, 129] width 183 height 18
click at [687, 179] on div "List Survey Responses List the survey responses. See the docs for more informat…" at bounding box center [714, 140] width 183 height 213
click at [638, 81] on span "Configuration" at bounding box center [642, 82] width 43 height 11
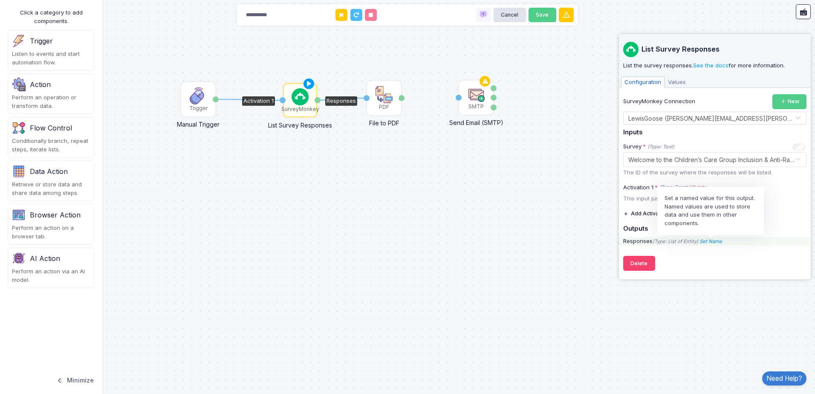
click at [713, 240] on icon "Set Name" at bounding box center [711, 241] width 23 height 6
click at [713, 226] on input "Name" at bounding box center [747, 224] width 85 height 15
type input "*********"
click button at bounding box center [797, 224] width 15 height 15
click at [382, 168] on div "1 1 SurveyMonkey List Survey Responses Activation 1 Responses Trigger Manual Tr…" at bounding box center [407, 197] width 815 height 394
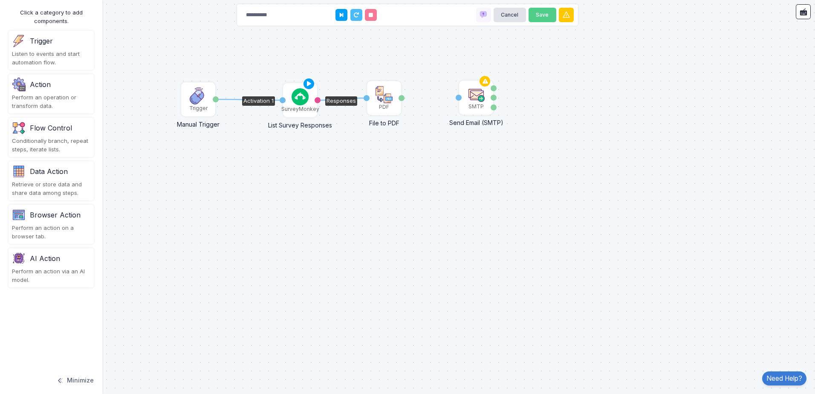
click at [284, 99] on div "Activation 1" at bounding box center [283, 100] width 6 height 6
click at [272, 99] on icon at bounding box center [249, 99] width 67 height 1
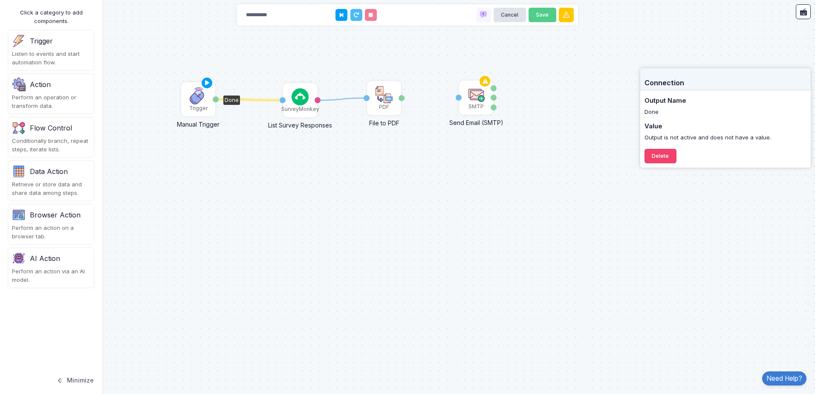
click at [192, 110] on div "Trigger" at bounding box center [198, 108] width 18 height 8
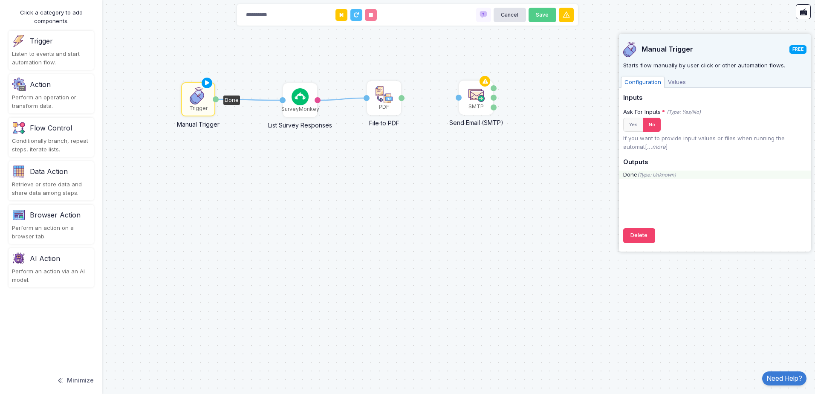
click at [652, 177] on icon "(Type: Unknown)" at bounding box center [657, 175] width 39 height 6
drag, startPoint x: 636, startPoint y: 174, endPoint x: 626, endPoint y: 174, distance: 9.8
click at [626, 174] on div "Done (Type: Unknown)" at bounding box center [715, 175] width 192 height 9
click at [628, 174] on div "Done (Type: Unknown)" at bounding box center [715, 175] width 192 height 9
click at [648, 171] on div "Done (Type: Unknown)" at bounding box center [715, 175] width 192 height 9
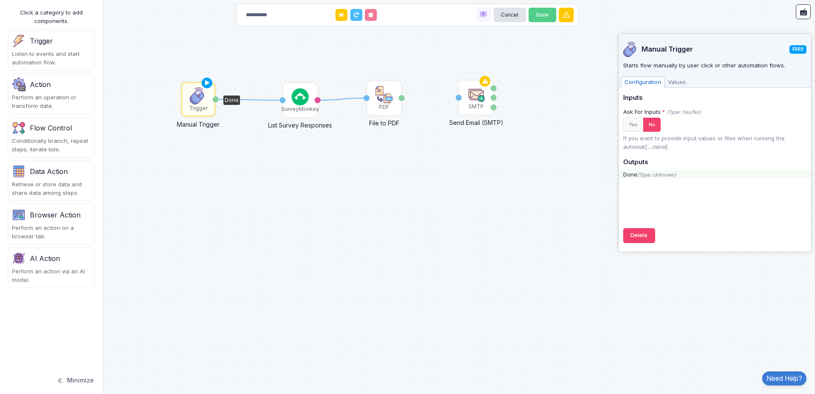
click at [656, 175] on icon "(Type: Unknown)" at bounding box center [657, 175] width 39 height 6
drag, startPoint x: 656, startPoint y: 175, endPoint x: 679, endPoint y: 178, distance: 23.3
click at [679, 178] on div "Done (Type: Unknown)" at bounding box center [715, 175] width 192 height 9
click at [300, 103] on img at bounding box center [300, 96] width 17 height 17
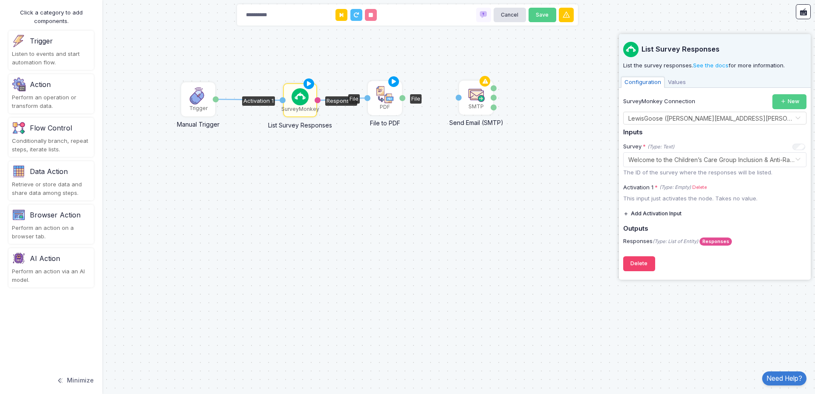
click at [386, 101] on img at bounding box center [385, 94] width 17 height 17
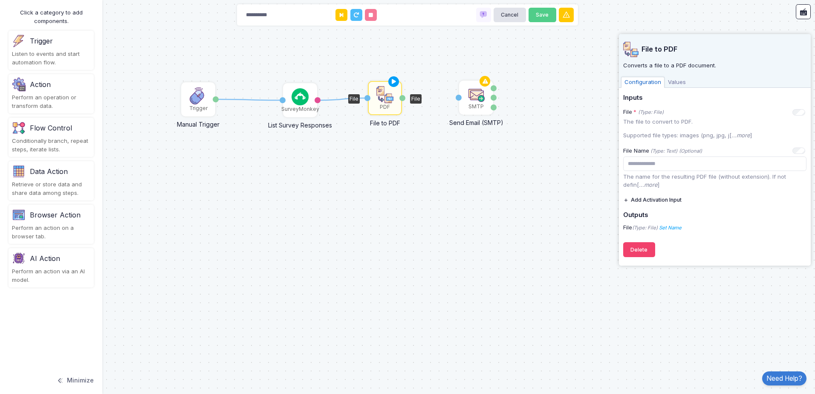
click at [683, 79] on span "Values" at bounding box center [677, 82] width 25 height 11
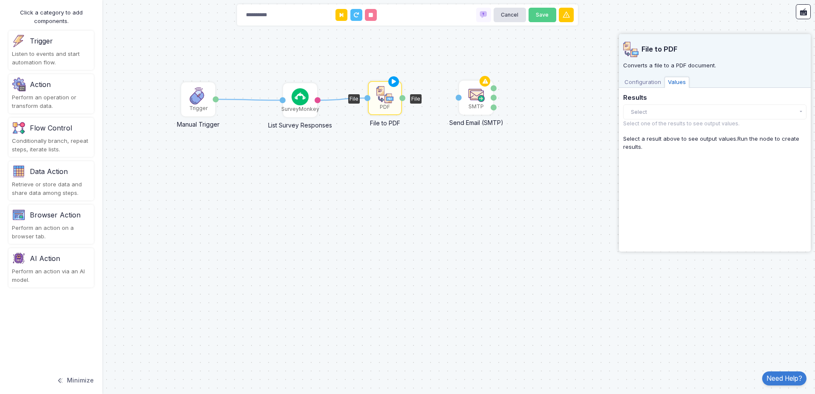
click at [649, 80] on span "Configuration" at bounding box center [642, 82] width 43 height 11
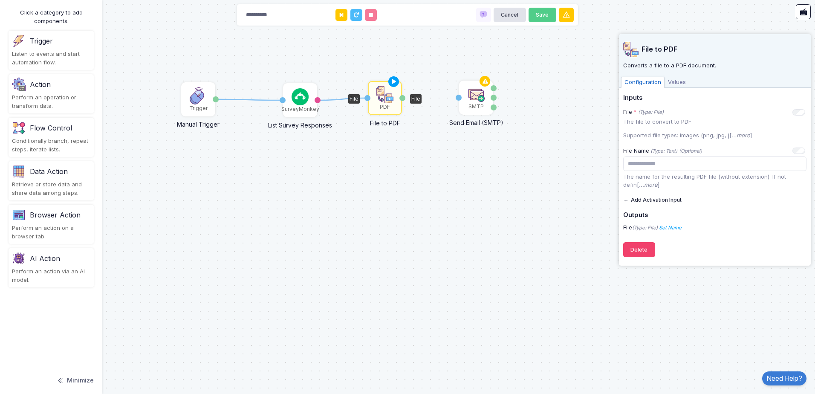
click at [674, 80] on span "Values" at bounding box center [677, 82] width 25 height 11
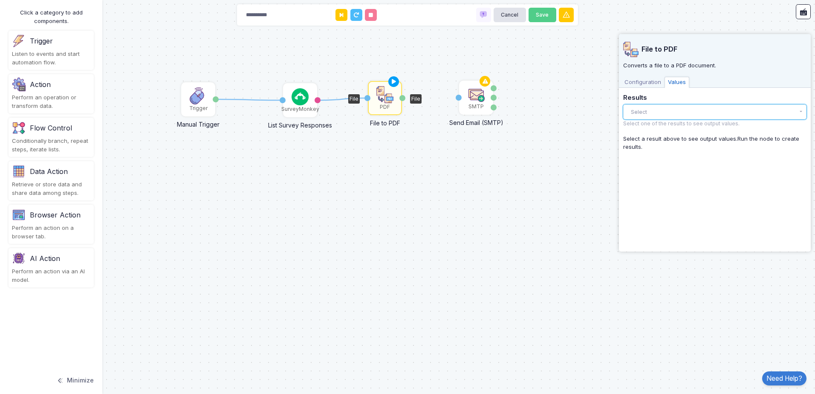
click at [659, 117] on button "Select" at bounding box center [714, 111] width 183 height 15
click at [554, 162] on div "1 1 SurveyMonkey List Survey Responses Activation 1 Responses Trigger Manual Tr…" at bounding box center [407, 197] width 815 height 394
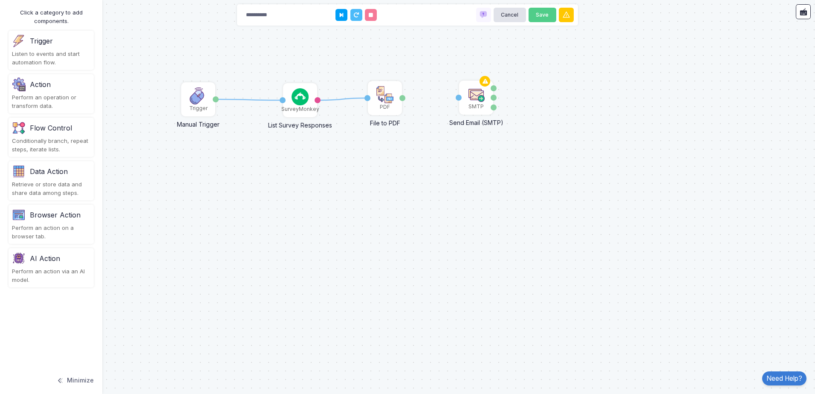
click at [435, 61] on div "1 1 SurveyMonkey List Survey Responses Activation 1 Responses Trigger Manual Tr…" at bounding box center [407, 197] width 815 height 394
drag, startPoint x: 402, startPoint y: 99, endPoint x: 457, endPoint y: 99, distance: 55.4
click at [0, 0] on div "1 1 1 SurveyMonkey List Survey Responses Activation 1 Responses Trigger Manual …" at bounding box center [0, 0] width 0 height 0
click at [480, 96] on img at bounding box center [476, 94] width 17 height 17
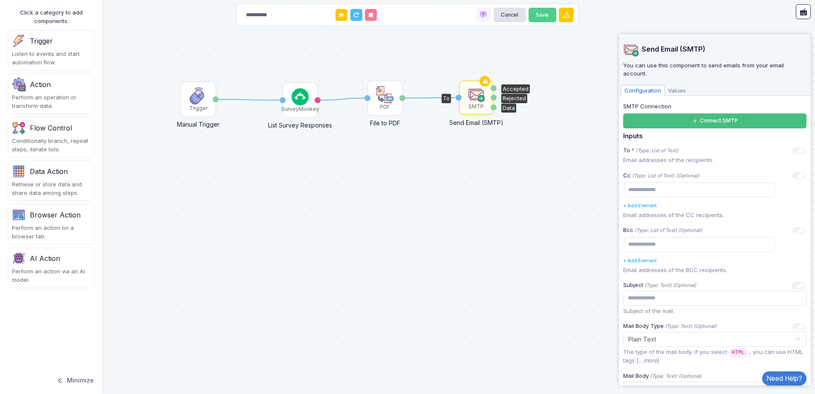
click at [698, 124] on button "Connect SMTP" at bounding box center [714, 120] width 183 height 15
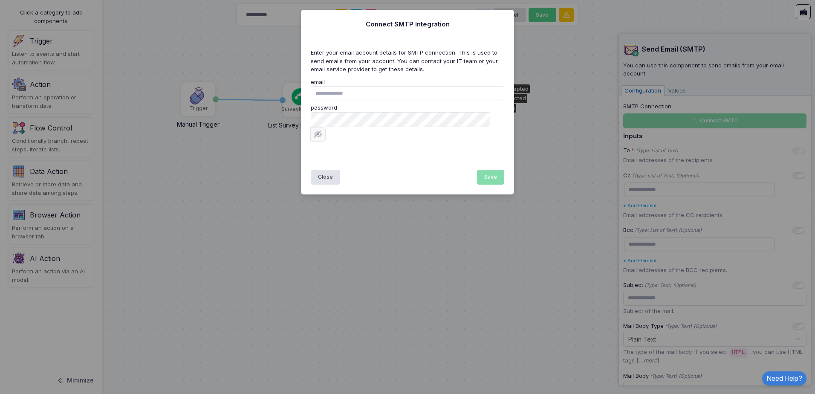
click at [392, 91] on input "email" at bounding box center [408, 93] width 194 height 15
type input "**********"
click at [272, 116] on ngb-modal-window "**********" at bounding box center [407, 197] width 815 height 394
click at [500, 170] on button "Save" at bounding box center [491, 177] width 28 height 15
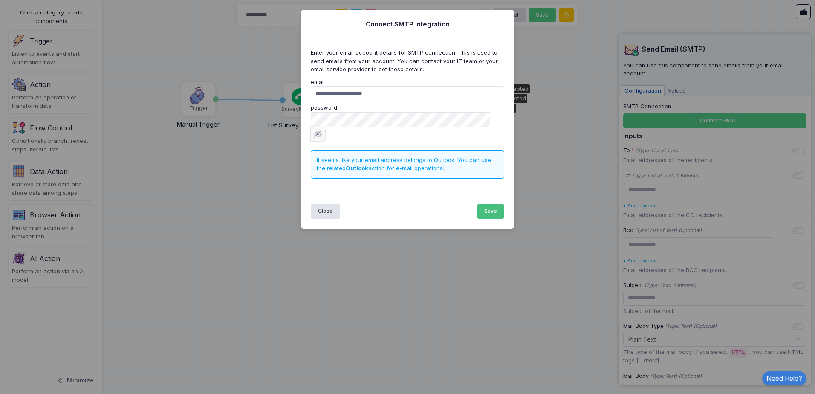
click at [495, 204] on button "Save" at bounding box center [491, 211] width 28 height 15
click at [582, 124] on ngb-modal-window "**********" at bounding box center [407, 197] width 815 height 394
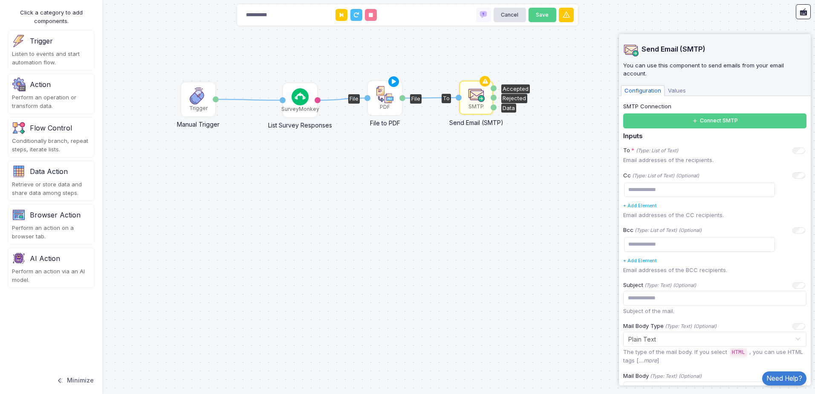
click at [396, 109] on div "PDF" at bounding box center [385, 98] width 32 height 32
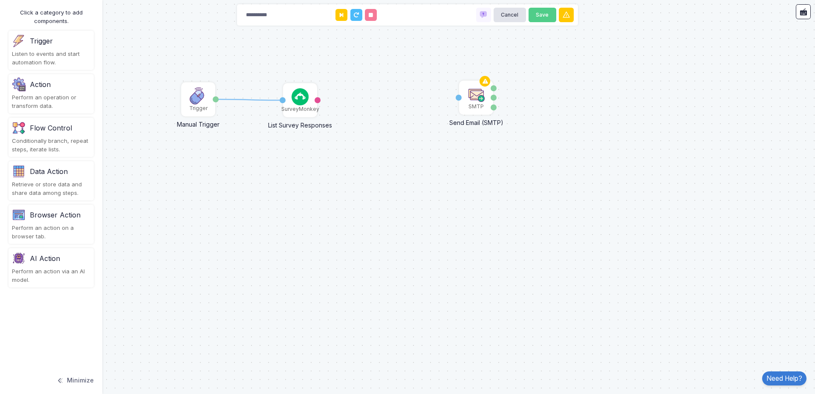
click at [47, 83] on div "Action" at bounding box center [40, 84] width 21 height 10
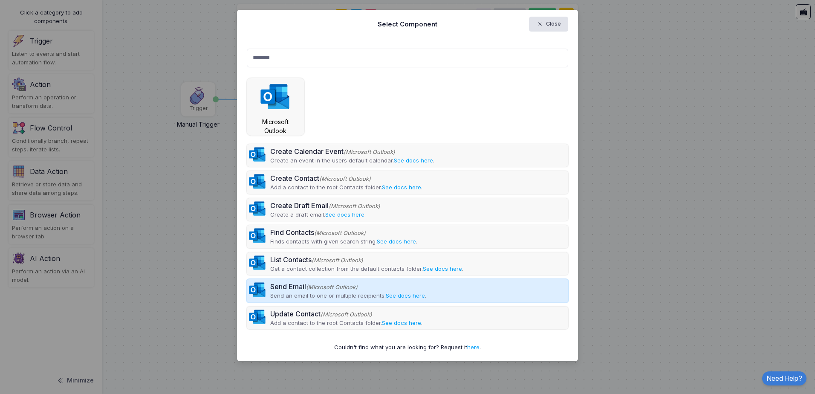
type input "*******"
click at [318, 284] on span "(Microsoft Outlook)" at bounding box center [332, 287] width 52 height 6
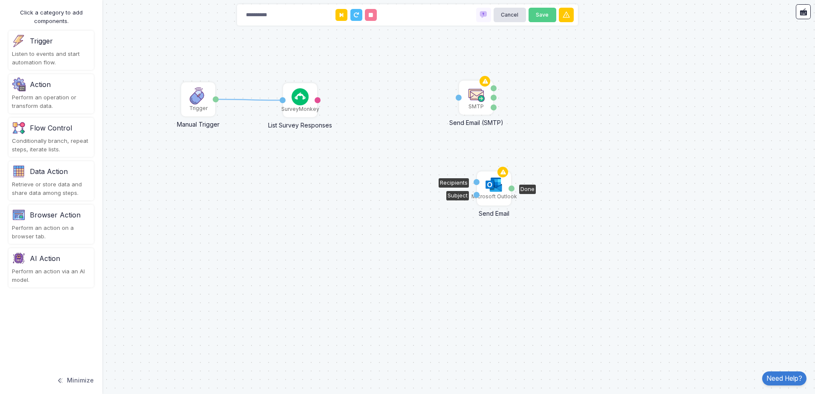
click at [494, 188] on img at bounding box center [494, 185] width 17 height 16
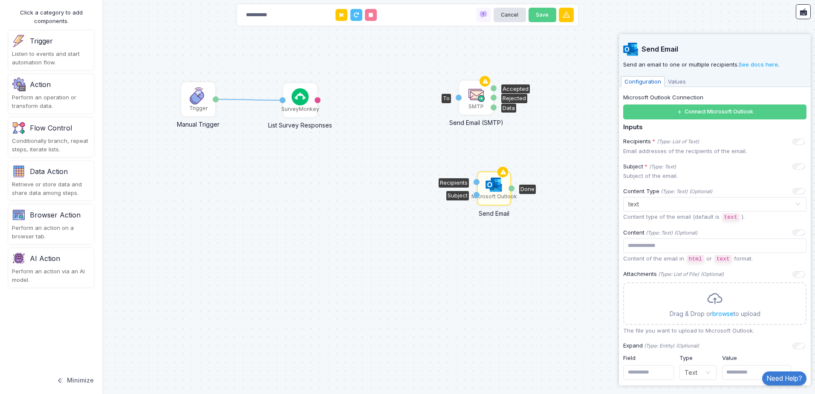
click at [477, 105] on div "SMTP" at bounding box center [476, 107] width 15 height 8
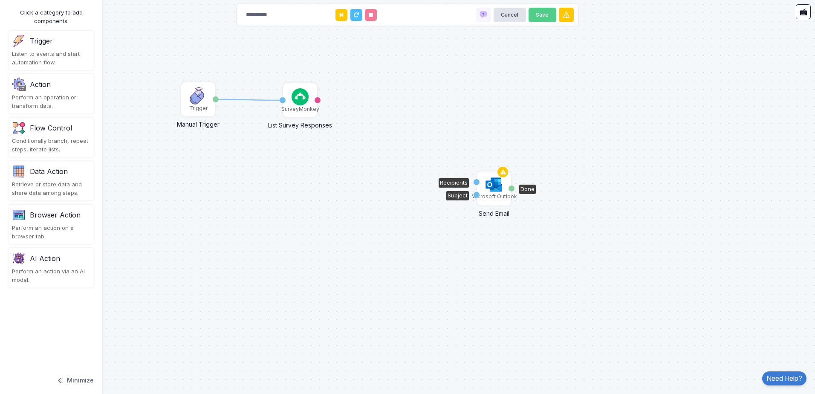
click at [497, 198] on div "Microsoft Outlook" at bounding box center [495, 197] width 46 height 8
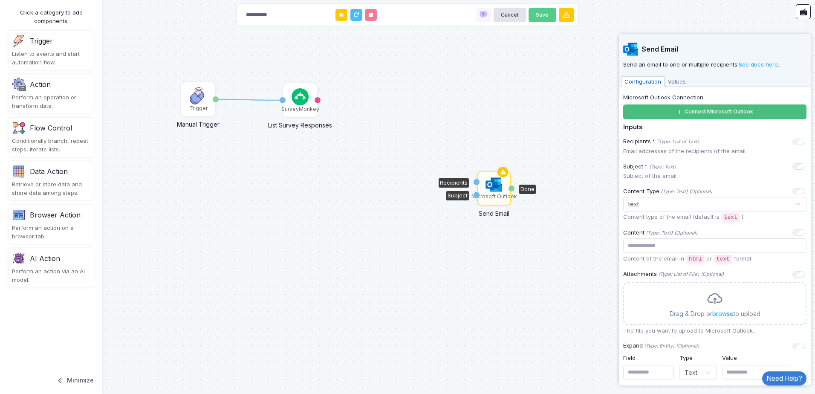
click at [700, 110] on button "Connect Microsoft Outlook" at bounding box center [714, 111] width 183 height 15
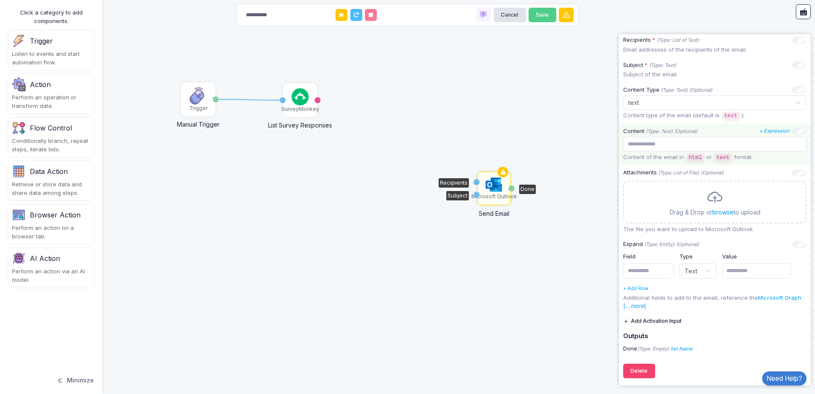
scroll to position [102, 0]
click at [490, 193] on div "Microsoft Outlook" at bounding box center [495, 197] width 46 height 8
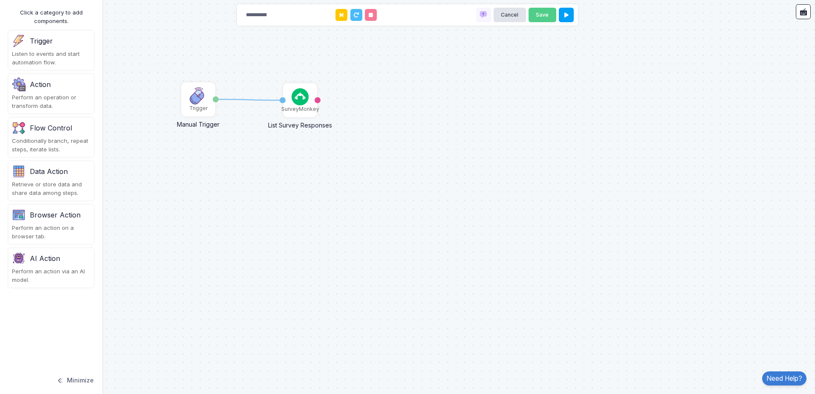
click at [60, 98] on div "Perform an operation or transform data." at bounding box center [51, 101] width 78 height 17
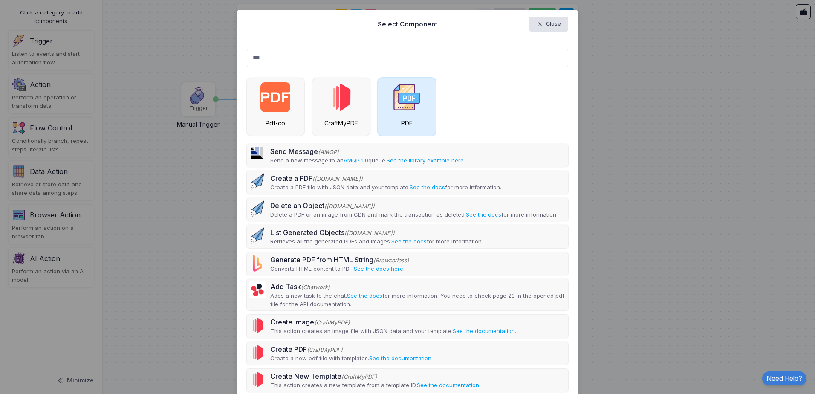
type input "***"
click at [399, 110] on img at bounding box center [407, 97] width 30 height 30
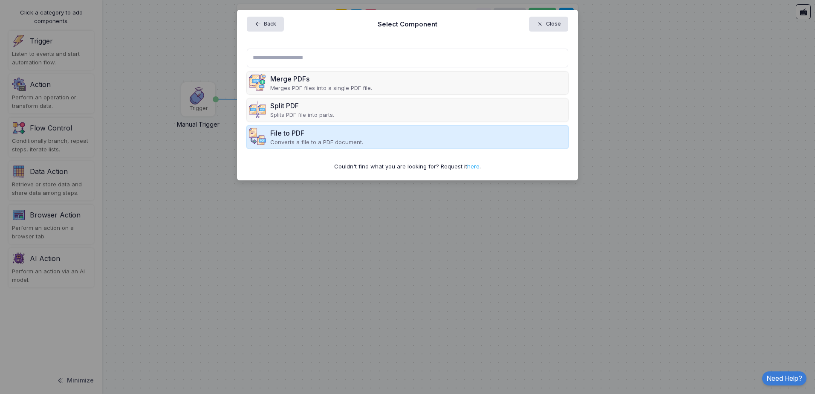
click at [348, 134] on div "File to PDF" at bounding box center [316, 133] width 93 height 10
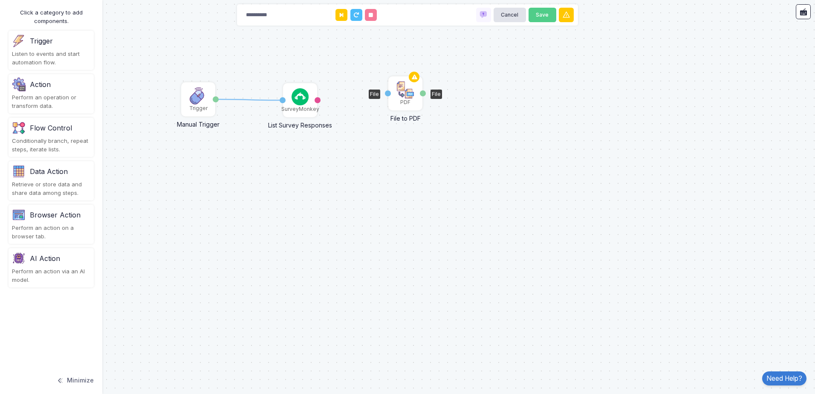
click at [406, 93] on img at bounding box center [405, 89] width 17 height 17
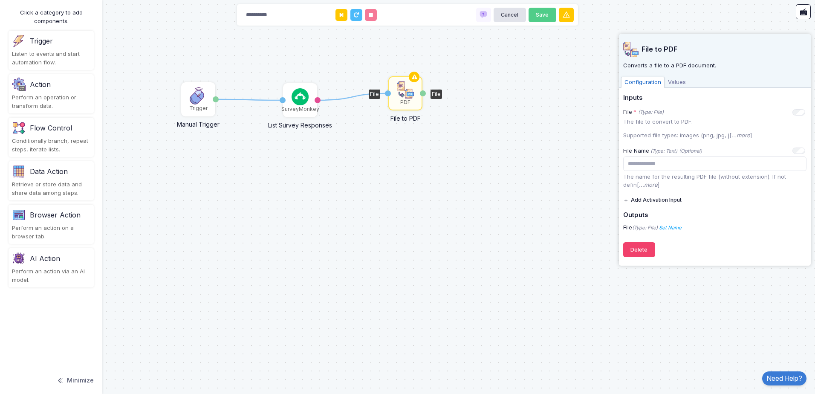
drag, startPoint x: 317, startPoint y: 100, endPoint x: 390, endPoint y: 93, distance: 72.9
click at [0, 0] on div "1 1 SurveyMonkey List Survey Responses Activation 1 Responses Trigger Manual Tr…" at bounding box center [0, 0] width 0 height 0
drag, startPoint x: 423, startPoint y: 94, endPoint x: 461, endPoint y: 94, distance: 37.5
click at [206, 86] on icon at bounding box center [207, 83] width 10 height 12
click at [310, 85] on icon at bounding box center [309, 84] width 10 height 12
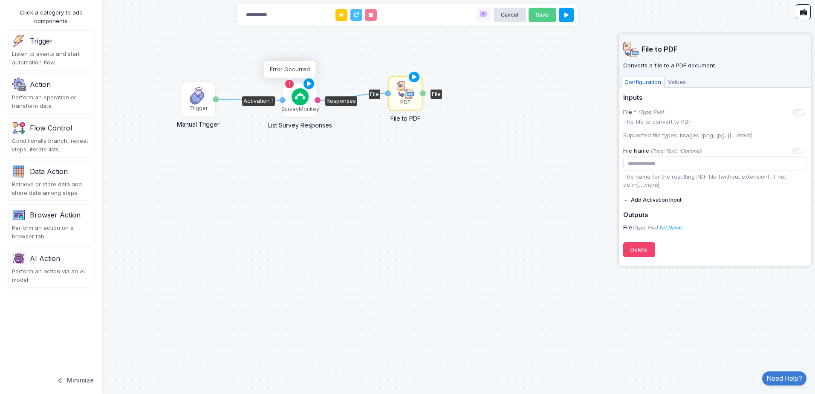
click at [291, 85] on icon at bounding box center [290, 84] width 6 height 6
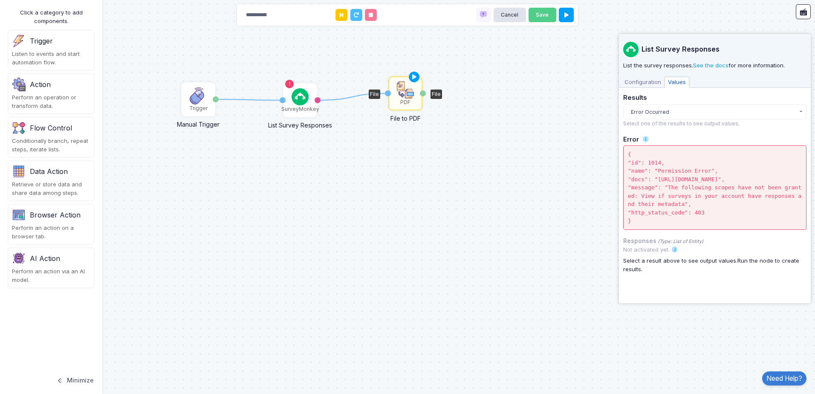
click at [670, 273] on div "Select a result above to see output values. Run the node to create results." at bounding box center [714, 265] width 183 height 17
click at [649, 73] on div "List Survey Responses List the survey responses. See the docs for more informat…" at bounding box center [715, 61] width 192 height 54
click at [649, 82] on span "Configuration" at bounding box center [642, 82] width 43 height 11
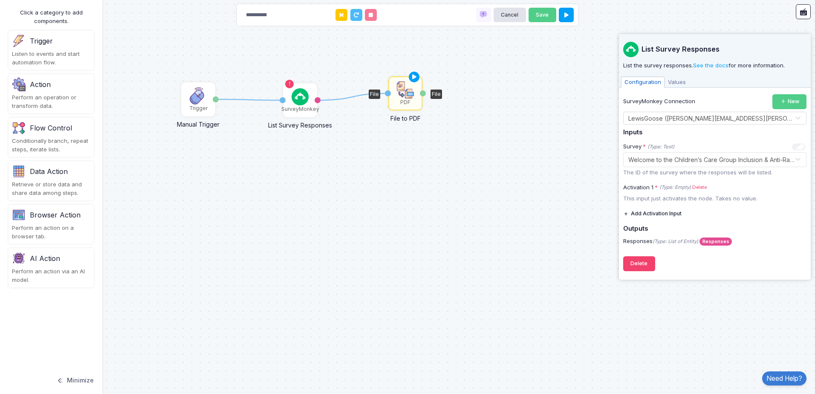
click at [509, 76] on div "1 1 SurveyMonkey List Survey Responses Activation 1 Responses Trigger Manual Tr…" at bounding box center [407, 197] width 815 height 394
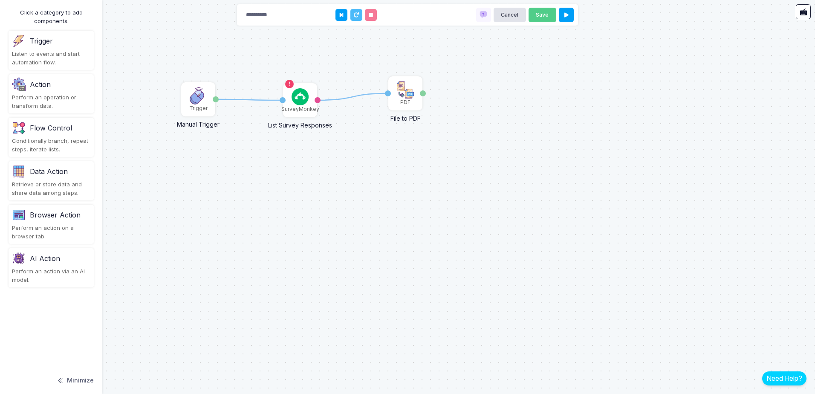
click at [796, 376] on link "Need Help?" at bounding box center [785, 378] width 44 height 14
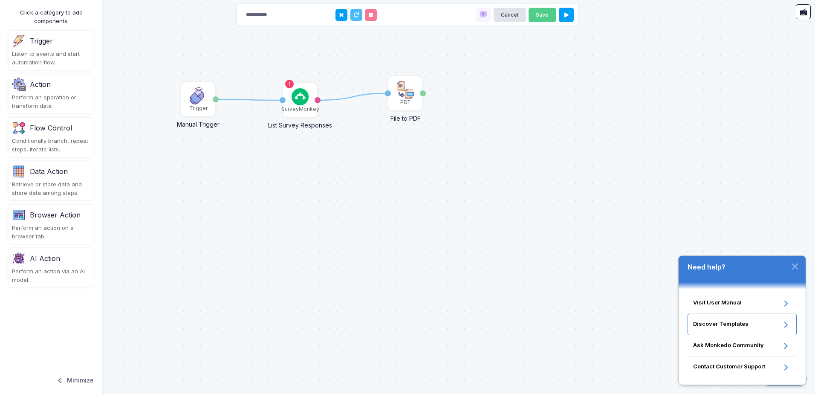
click at [748, 325] on span "Discover Templates" at bounding box center [737, 324] width 88 height 10
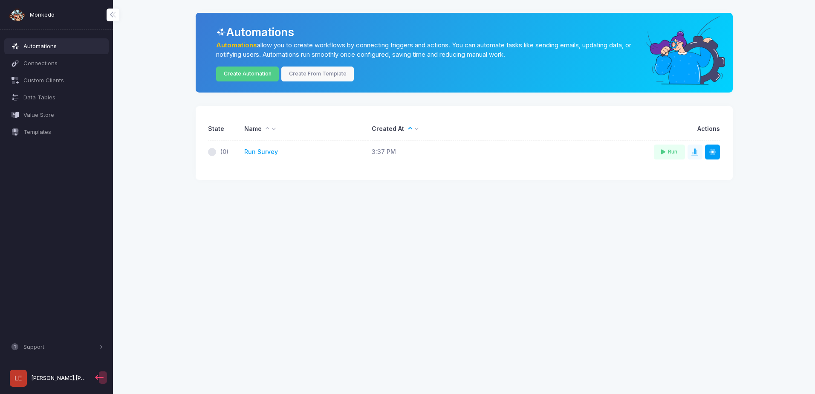
click at [64, 375] on span "[PERSON_NAME].[PERSON_NAME]" at bounding box center [59, 378] width 57 height 9
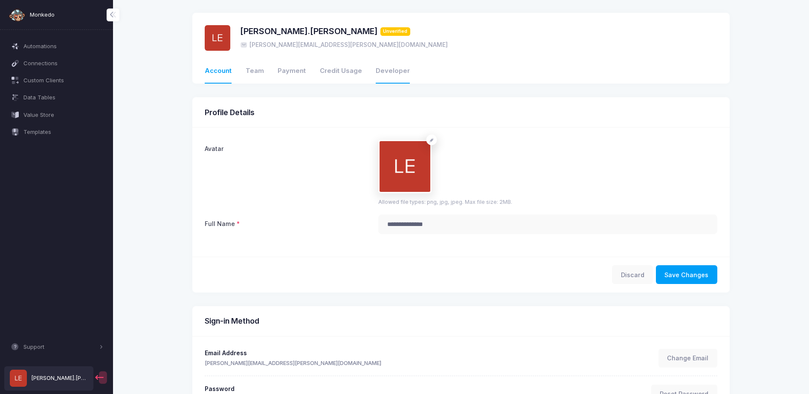
click at [386, 73] on link "Developer" at bounding box center [393, 71] width 34 height 24
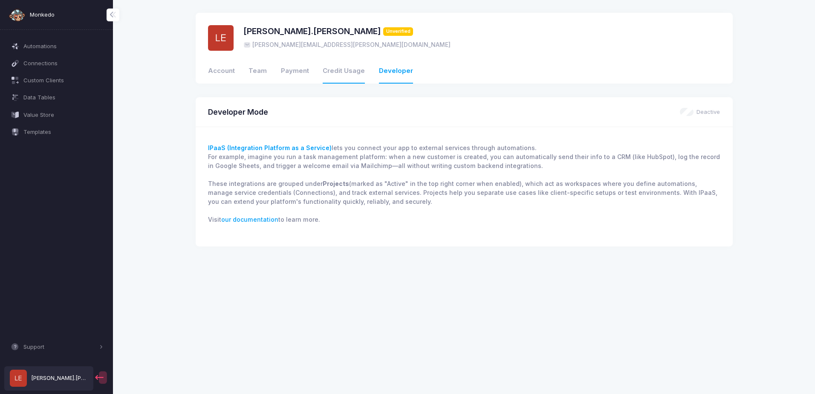
click at [351, 76] on link "Credit Usage" at bounding box center [344, 71] width 42 height 24
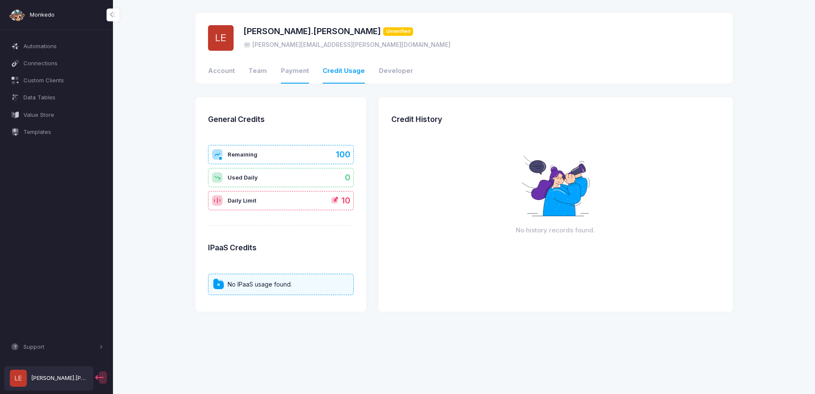
click at [295, 73] on link "Payment" at bounding box center [295, 71] width 28 height 24
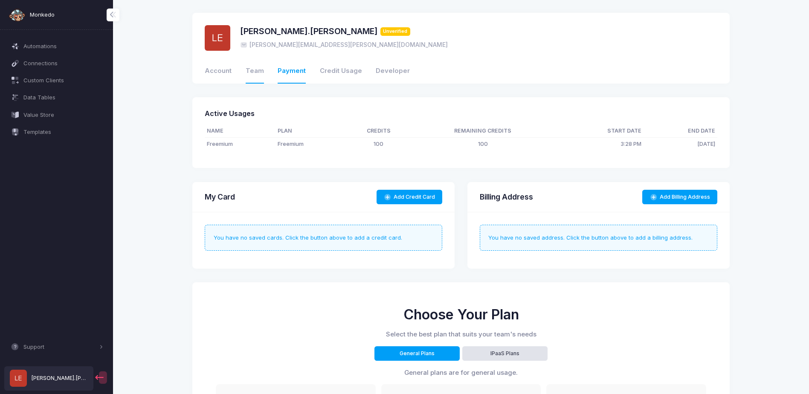
click at [259, 75] on link "Team" at bounding box center [255, 71] width 18 height 24
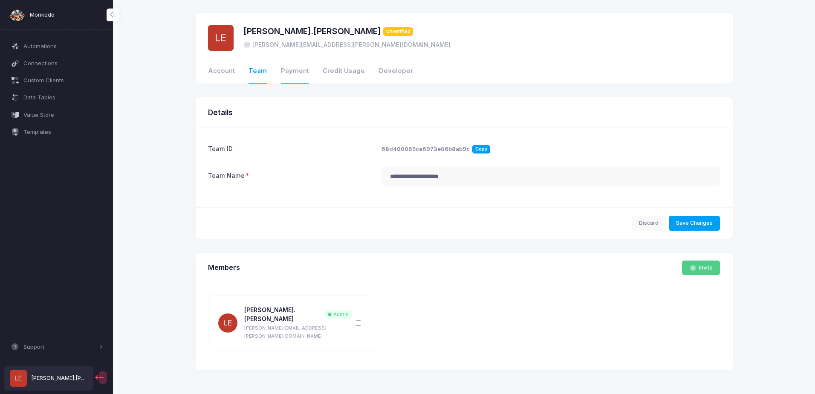
click at [296, 70] on link "Payment" at bounding box center [295, 71] width 28 height 24
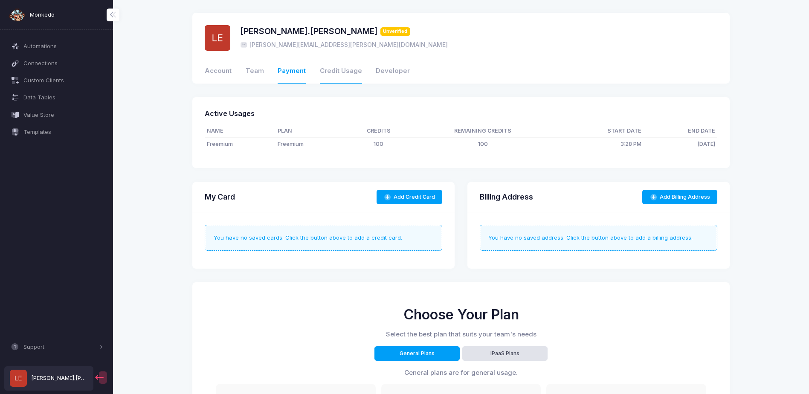
click at [341, 71] on link "Credit Usage" at bounding box center [341, 71] width 42 height 24
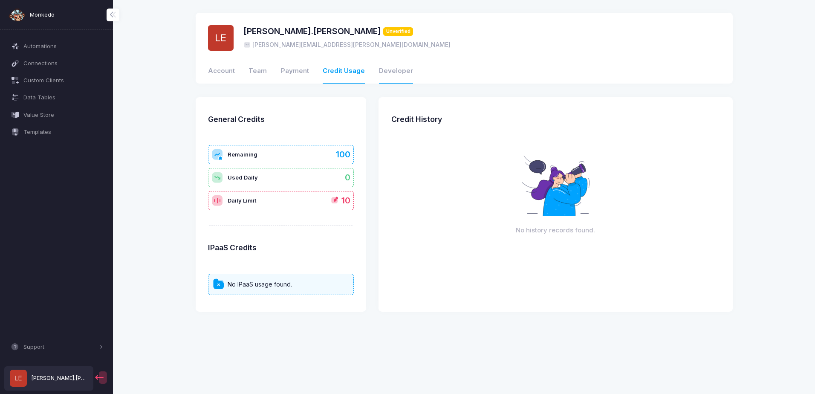
click at [385, 69] on link "Developer" at bounding box center [396, 71] width 34 height 24
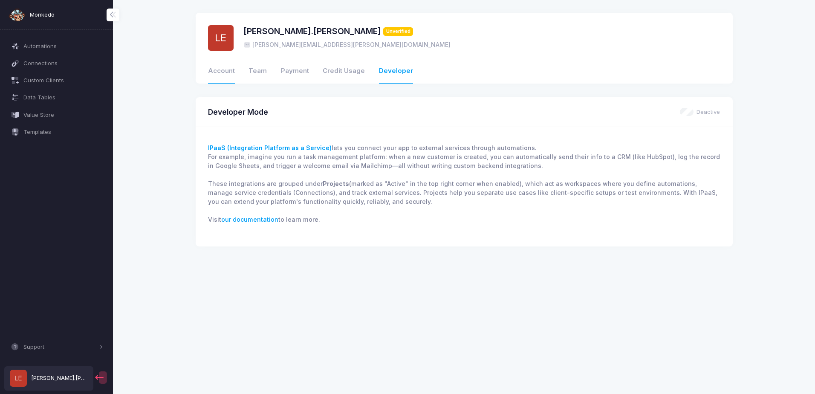
click at [233, 68] on link "Account" at bounding box center [221, 71] width 27 height 24
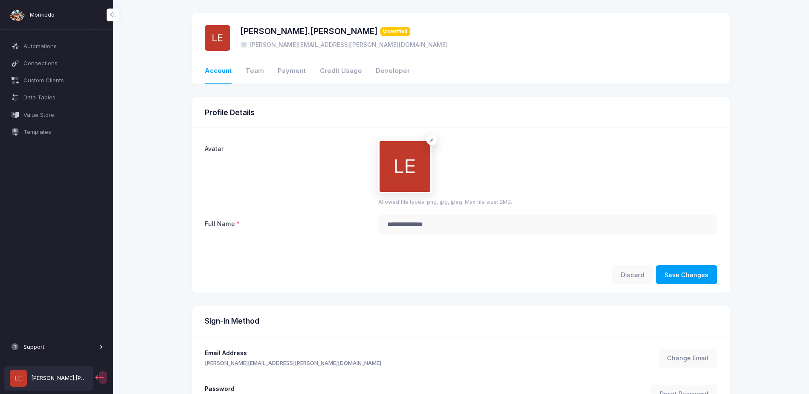
click at [72, 342] on button "Support" at bounding box center [56, 346] width 105 height 15
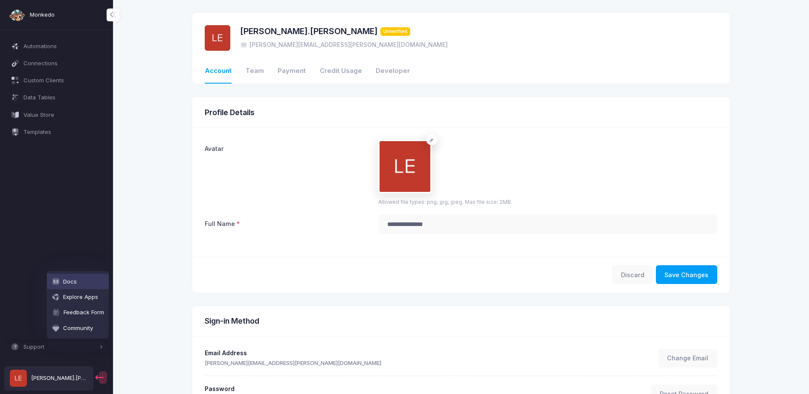
click at [94, 282] on link "Docs" at bounding box center [78, 281] width 62 height 15
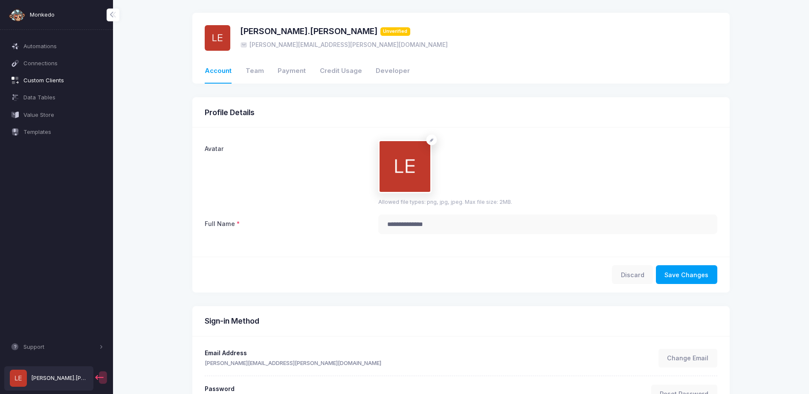
click at [58, 83] on span "Custom Clients" at bounding box center [63, 80] width 80 height 9
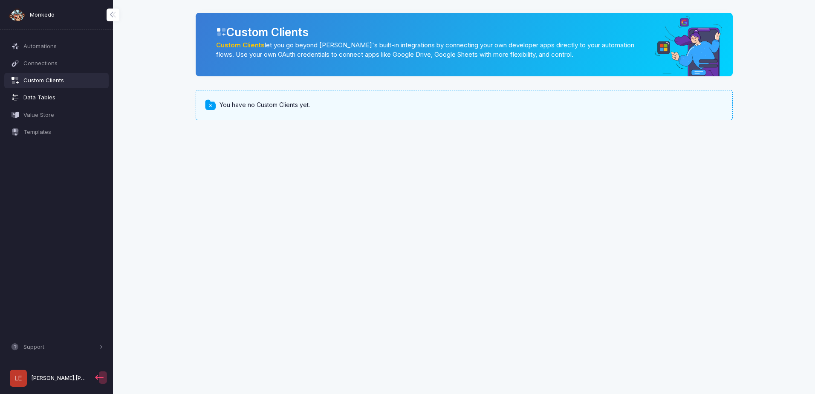
click at [58, 91] on link "Data Tables" at bounding box center [56, 97] width 105 height 15
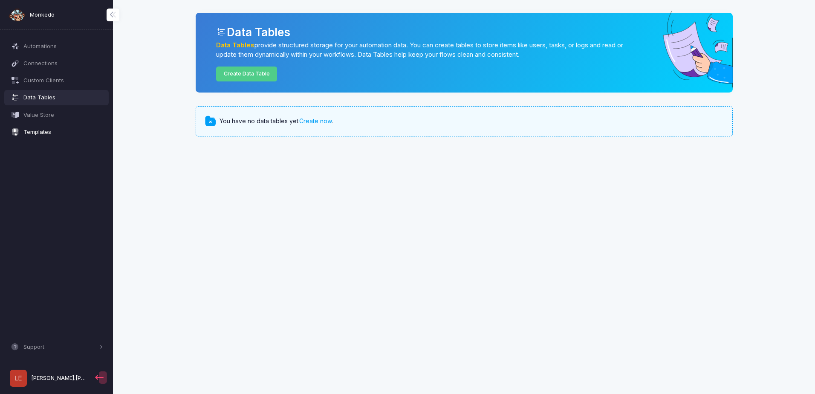
click at [57, 130] on span "Templates" at bounding box center [63, 132] width 80 height 9
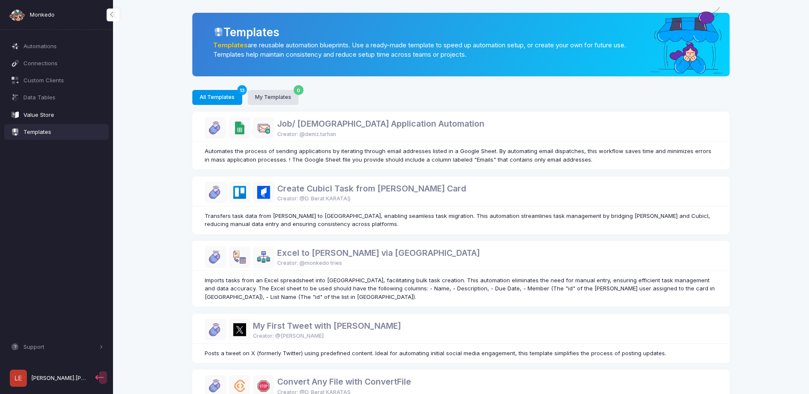
click at [55, 114] on span "Value Store" at bounding box center [63, 115] width 80 height 9
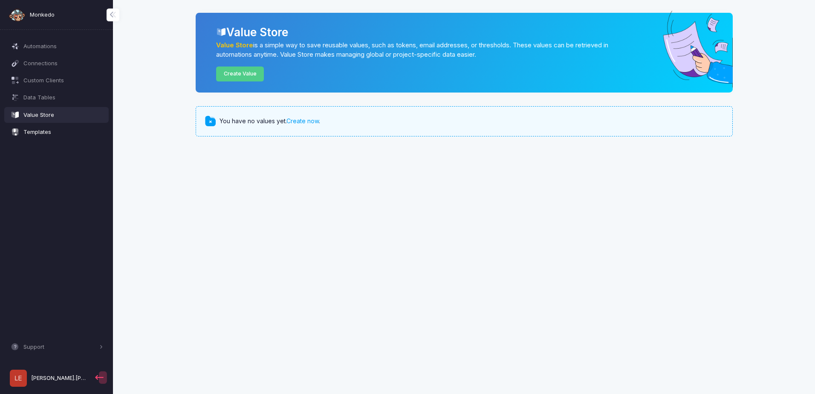
click at [58, 133] on span "Templates" at bounding box center [63, 132] width 80 height 9
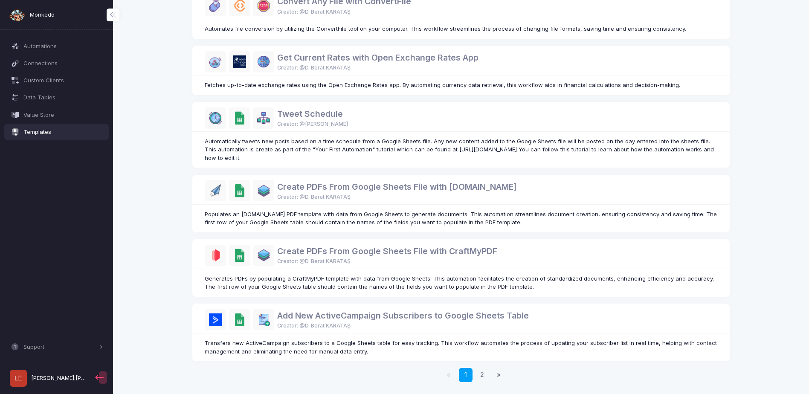
scroll to position [381, 0]
click at [485, 375] on link "2" at bounding box center [483, 374] width 14 height 14
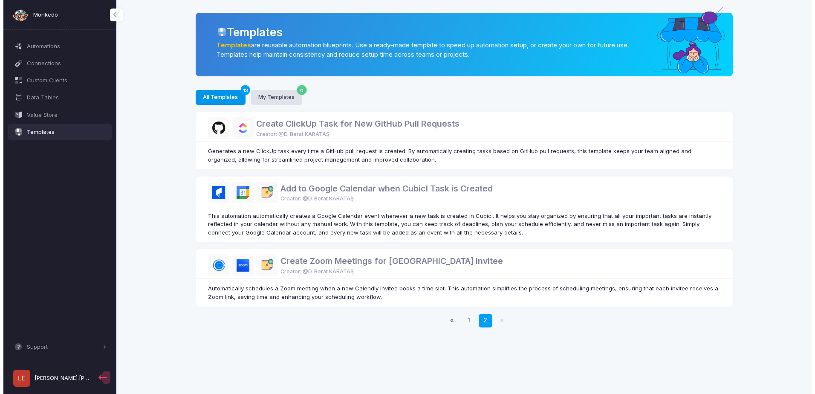
scroll to position [0, 0]
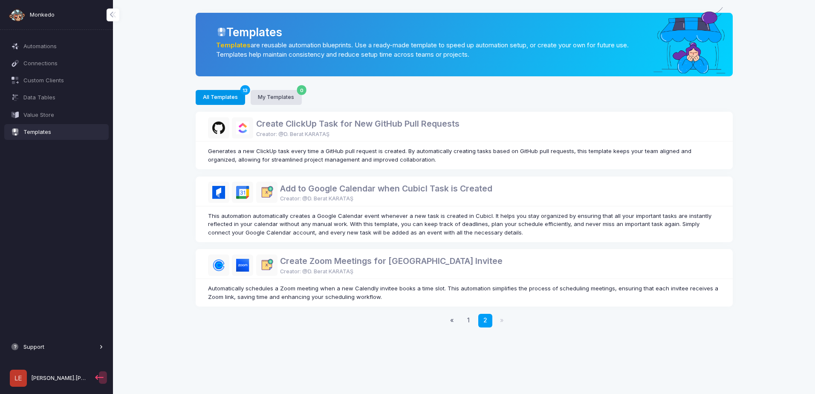
click at [50, 351] on button "Support" at bounding box center [56, 346] width 105 height 15
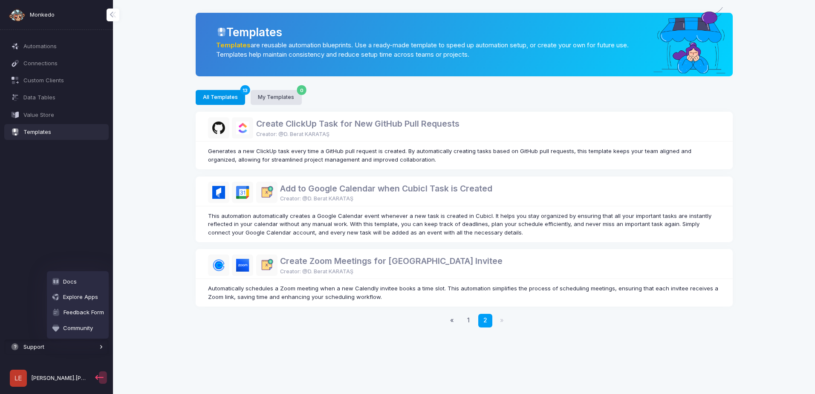
click at [35, 345] on span "Support" at bounding box center [60, 347] width 74 height 9
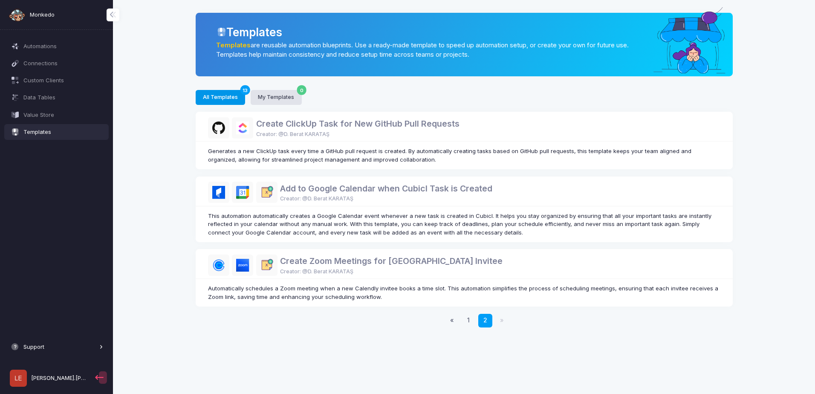
click at [14, 345] on span at bounding box center [15, 347] width 9 height 9
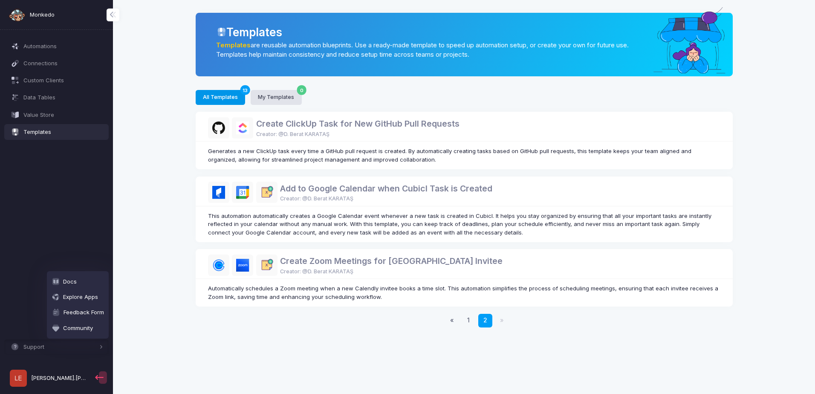
click at [39, 191] on div "Automations Connections Custom Clients Data Tables Value Store Templates Suppor…" at bounding box center [56, 215] width 113 height 357
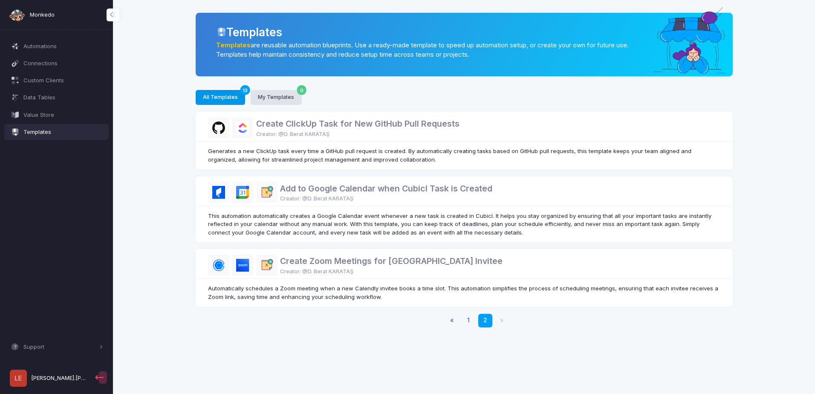
click at [46, 14] on span "Monkedo" at bounding box center [42, 15] width 25 height 9
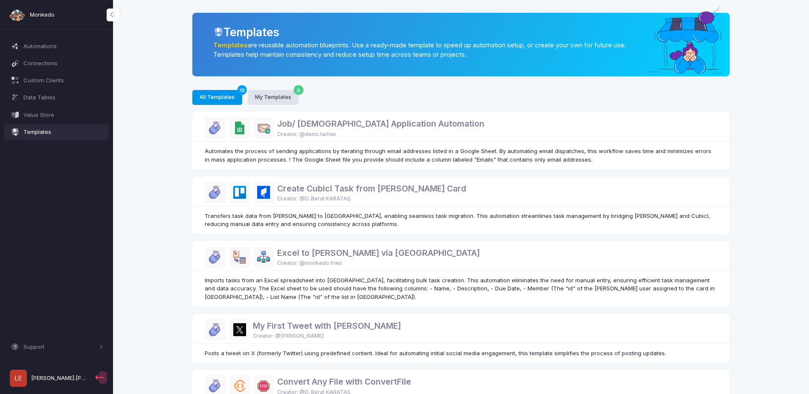
click at [47, 379] on span "[PERSON_NAME].[PERSON_NAME]" at bounding box center [59, 378] width 57 height 9
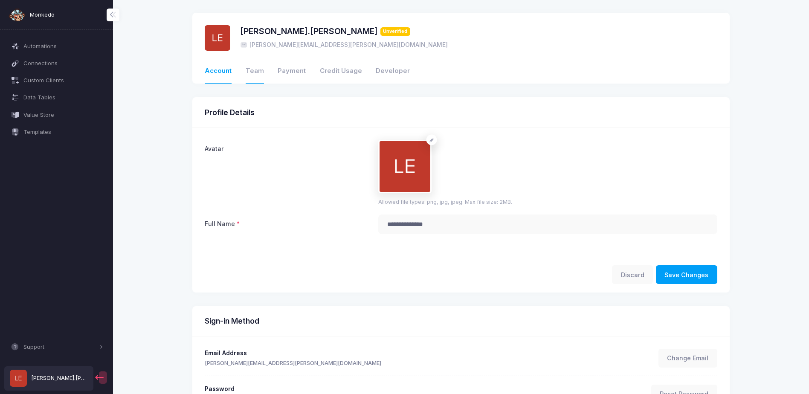
click at [258, 72] on link "Team" at bounding box center [255, 71] width 18 height 24
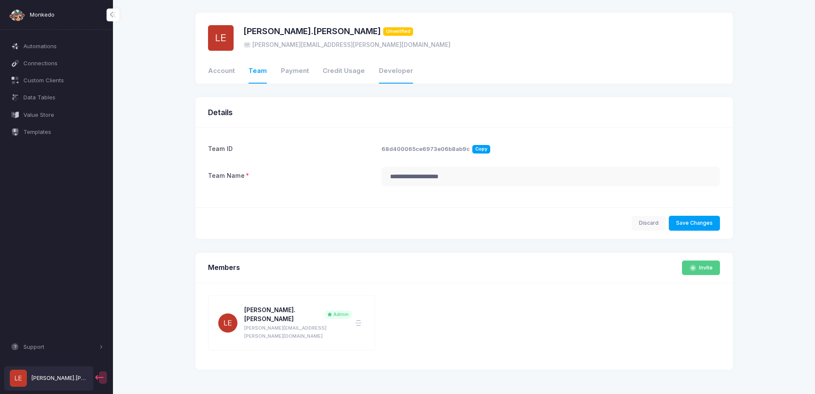
click at [389, 70] on link "Developer" at bounding box center [396, 71] width 34 height 24
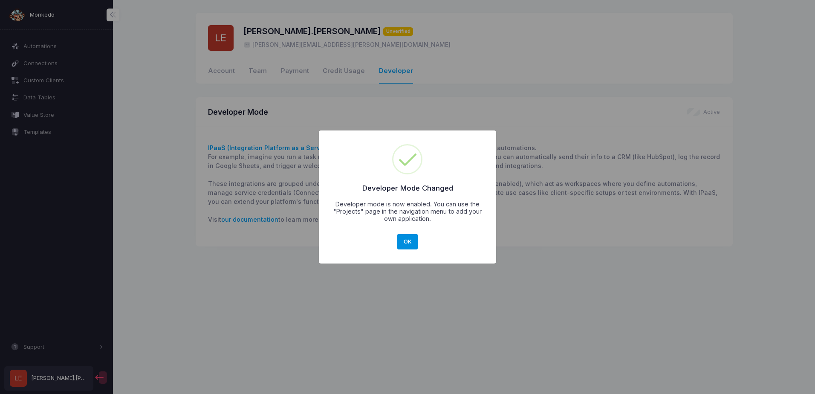
click at [403, 244] on button "OK" at bounding box center [407, 241] width 20 height 15
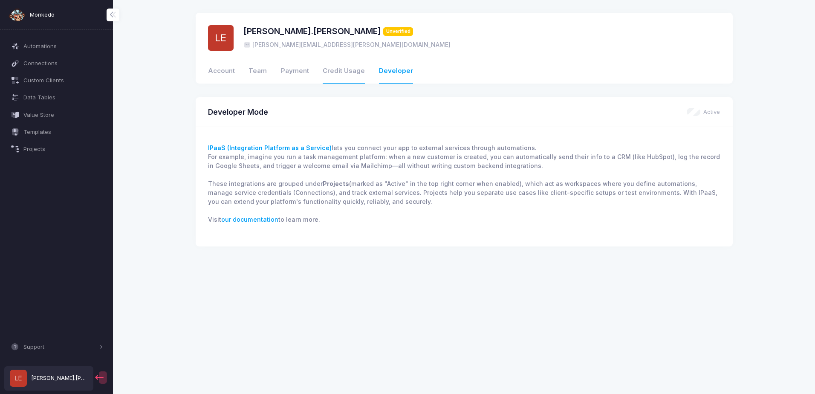
click at [339, 75] on link "Credit Usage" at bounding box center [344, 71] width 42 height 24
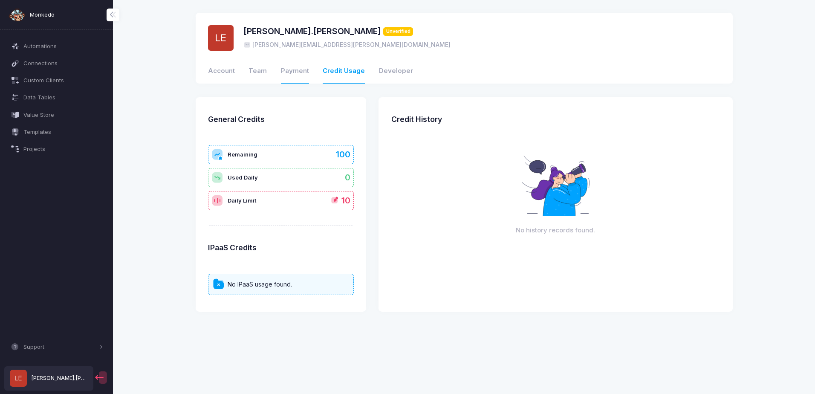
click at [294, 75] on link "Payment" at bounding box center [295, 71] width 28 height 24
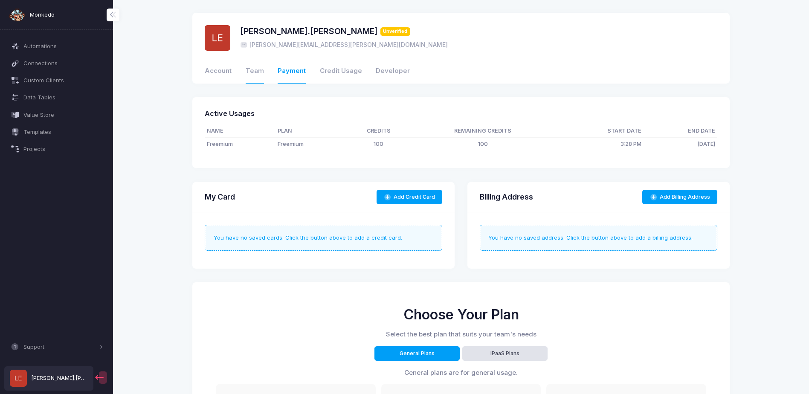
click at [257, 73] on link "Team" at bounding box center [255, 71] width 18 height 24
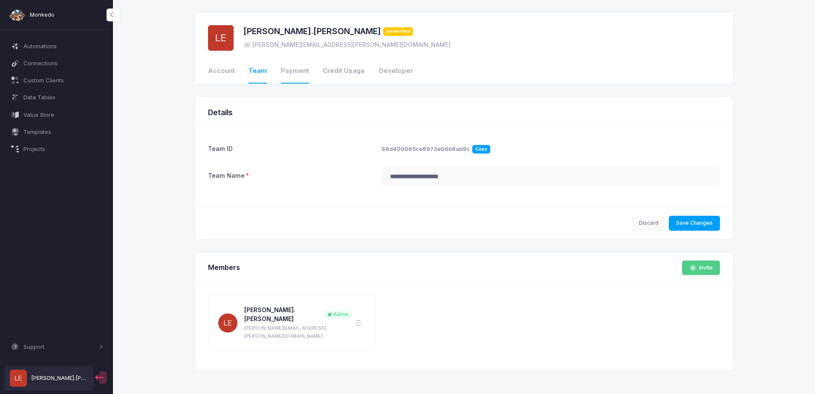
click at [286, 69] on link "Payment" at bounding box center [295, 71] width 28 height 24
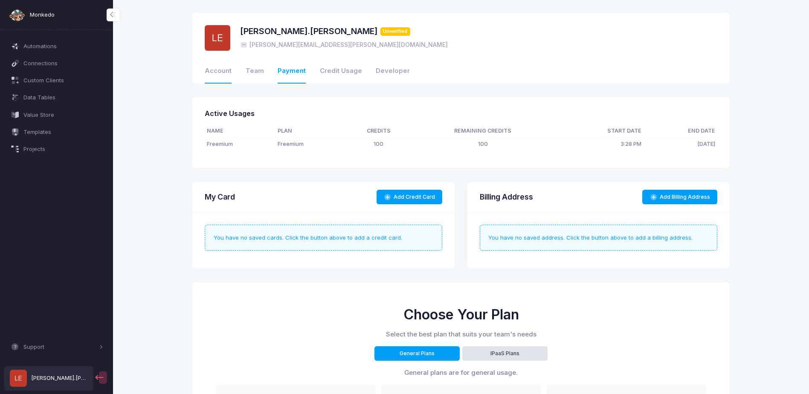
click at [223, 70] on link "Account" at bounding box center [218, 71] width 27 height 24
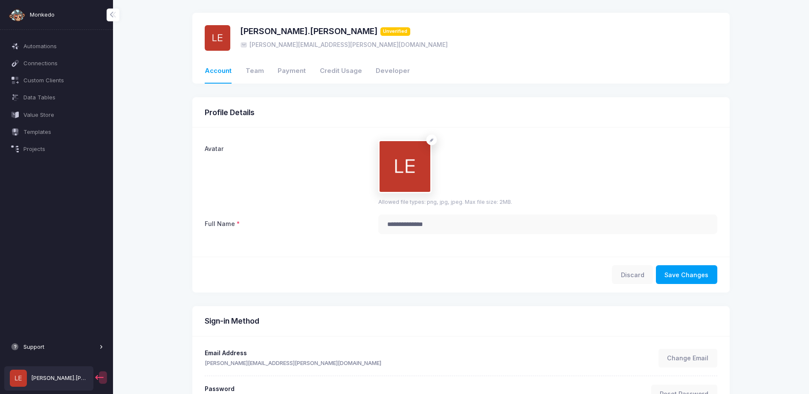
click at [81, 354] on button "Support" at bounding box center [56, 346] width 105 height 15
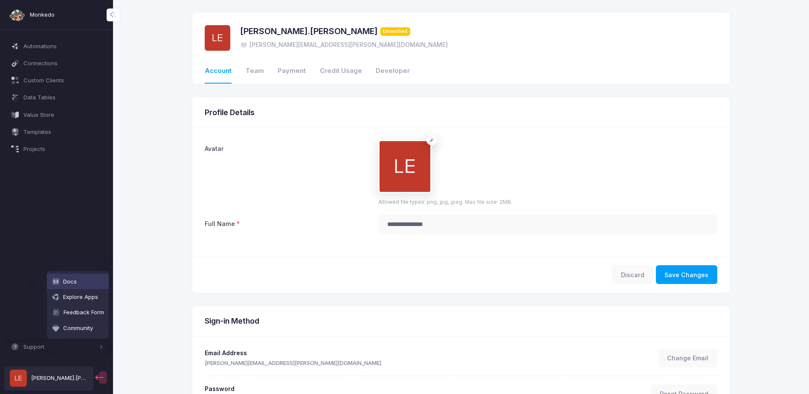
click at [89, 285] on link "Docs" at bounding box center [78, 281] width 62 height 15
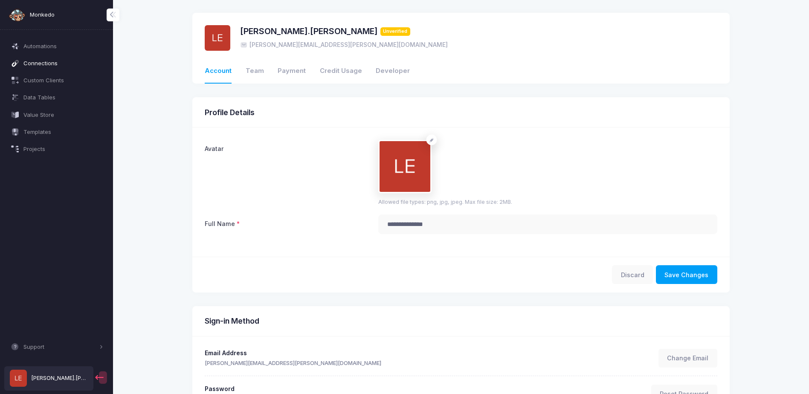
click at [61, 68] on link "Connections" at bounding box center [56, 62] width 105 height 15
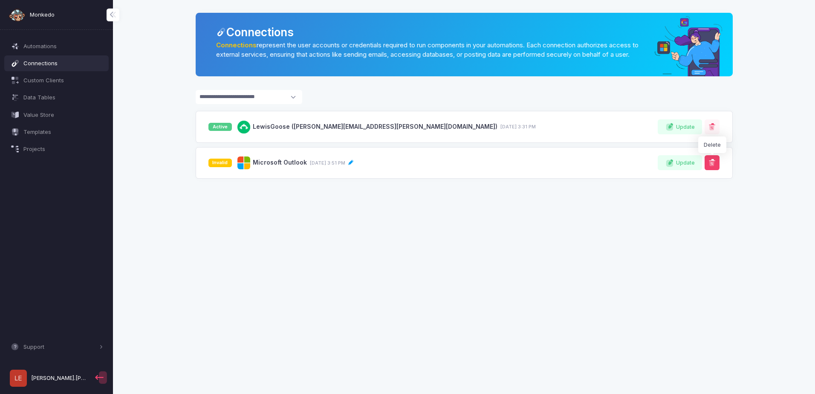
click at [708, 167] on span at bounding box center [712, 163] width 9 height 9
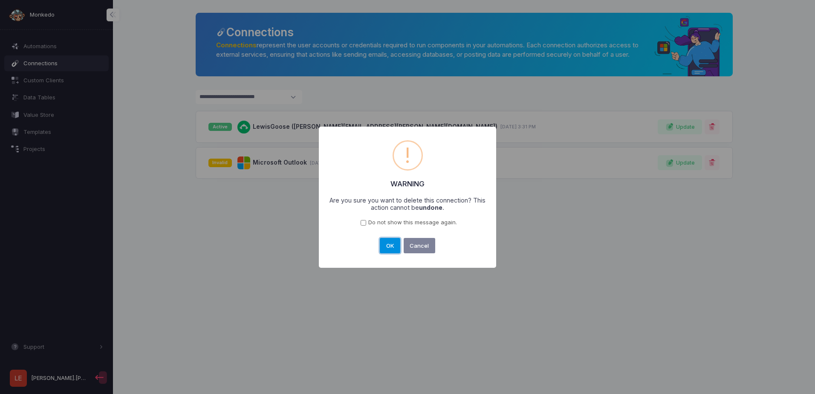
click at [388, 246] on button "OK" at bounding box center [390, 245] width 20 height 15
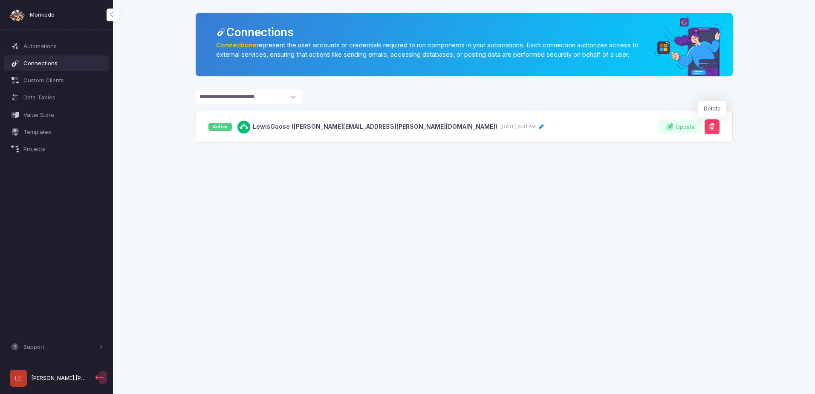
click at [710, 131] on span at bounding box center [712, 127] width 9 height 9
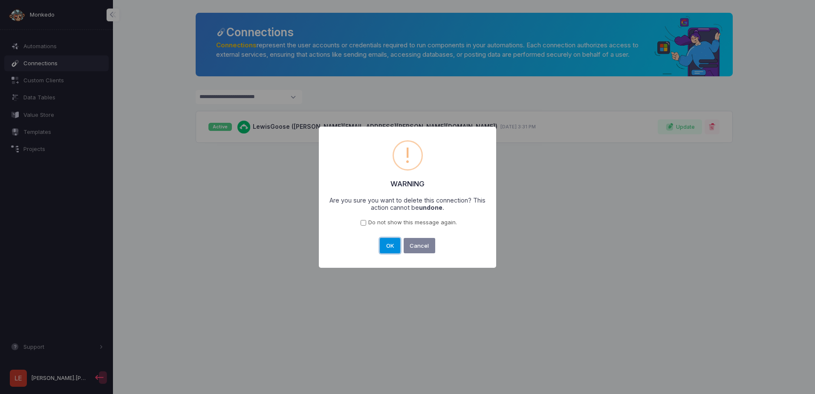
click at [386, 246] on button "OK" at bounding box center [390, 245] width 20 height 15
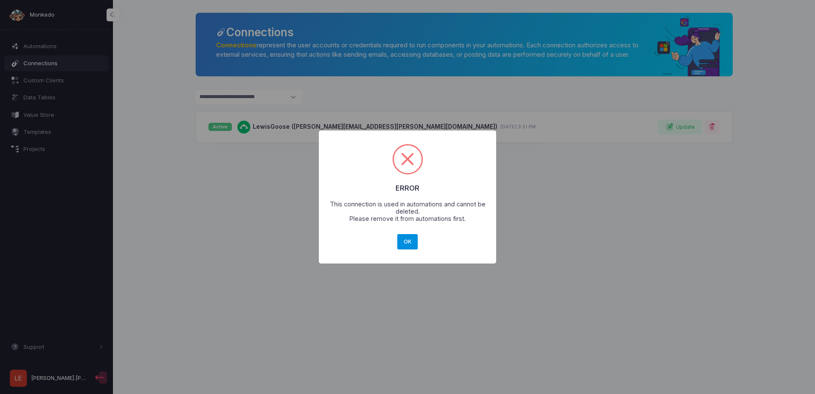
click at [415, 238] on button "OK" at bounding box center [407, 241] width 20 height 15
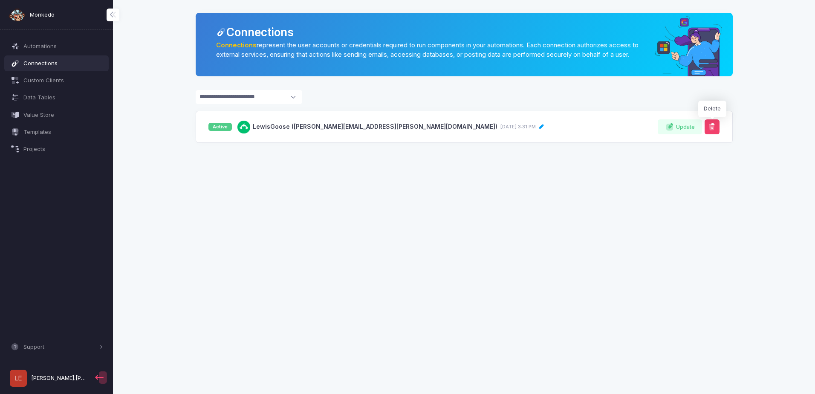
click at [713, 131] on span at bounding box center [712, 127] width 9 height 9
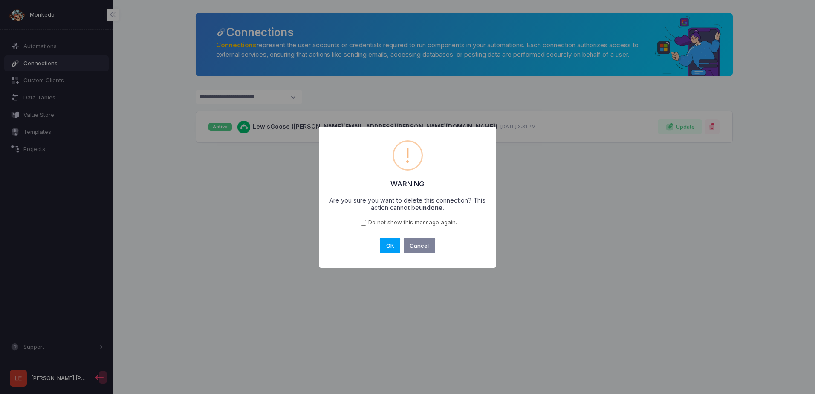
click at [378, 223] on span "Do not show this message again." at bounding box center [412, 222] width 89 height 9
click at [389, 248] on button "OK" at bounding box center [390, 245] width 20 height 15
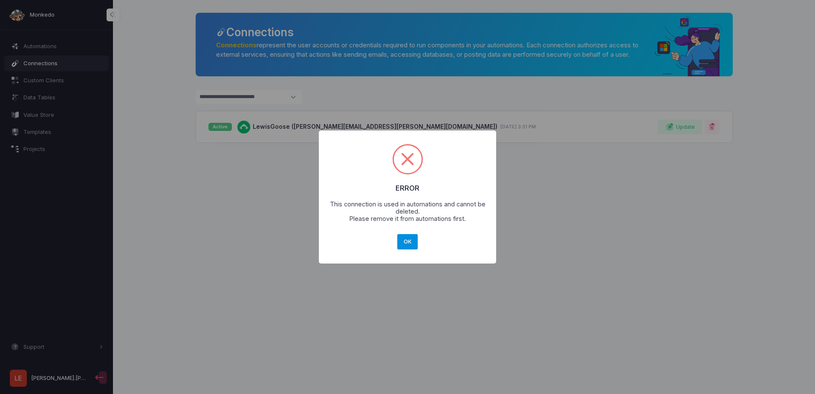
click at [407, 241] on button "OK" at bounding box center [407, 241] width 20 height 15
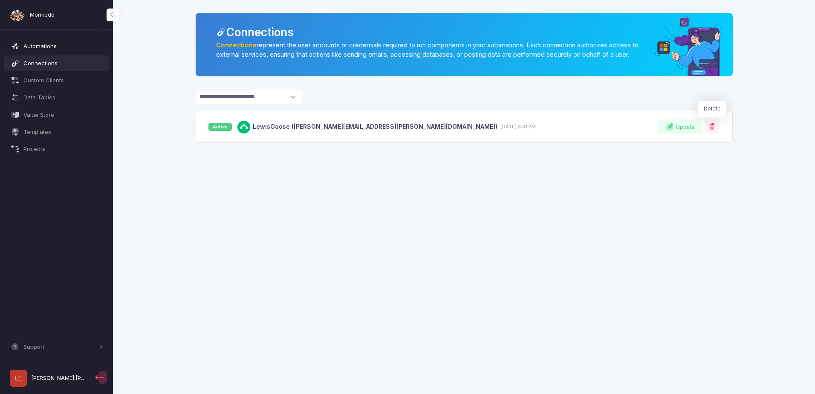
click at [70, 43] on span "Automations" at bounding box center [63, 46] width 80 height 9
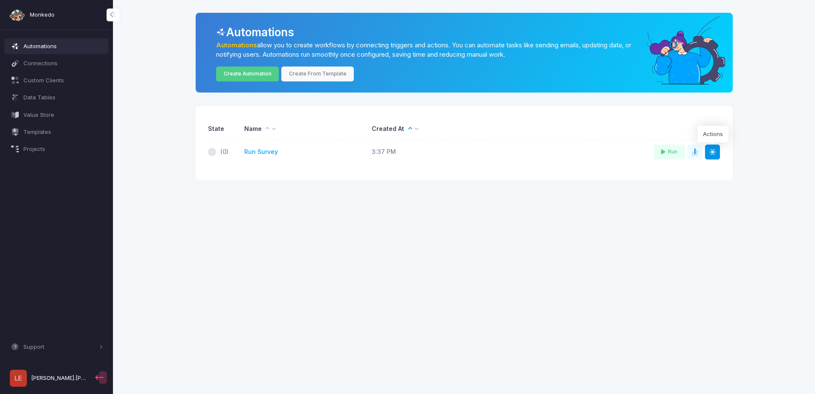
click at [716, 152] on span at bounding box center [713, 152] width 9 height 9
click at [723, 206] on button "Delete" at bounding box center [738, 203] width 64 height 16
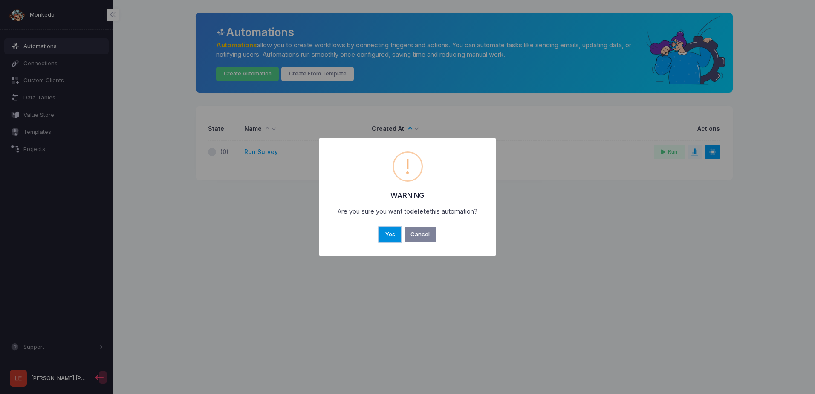
click at [386, 235] on button "Yes" at bounding box center [390, 234] width 22 height 15
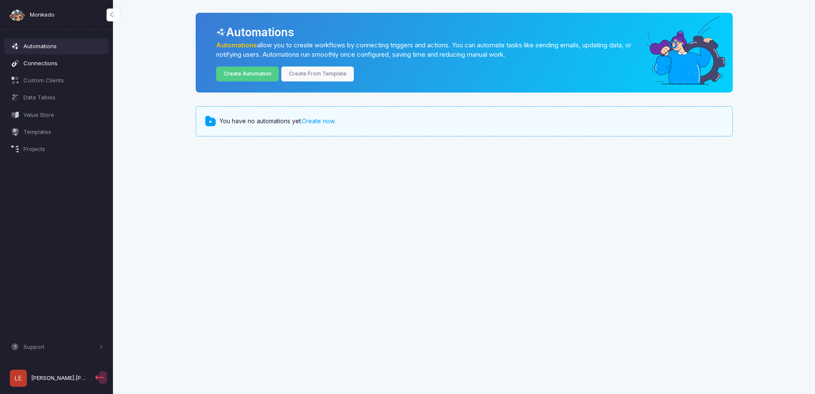
click at [67, 62] on span "Connections" at bounding box center [63, 63] width 80 height 9
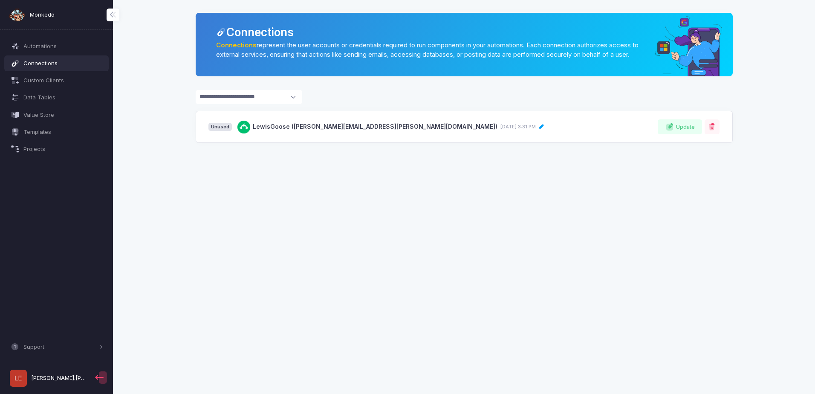
click at [721, 139] on div "Unused LewisGoose (lewis.turgoose@nhs.net) September 24, 3:31 PM Update" at bounding box center [464, 127] width 537 height 32
click at [719, 134] on button at bounding box center [712, 126] width 15 height 15
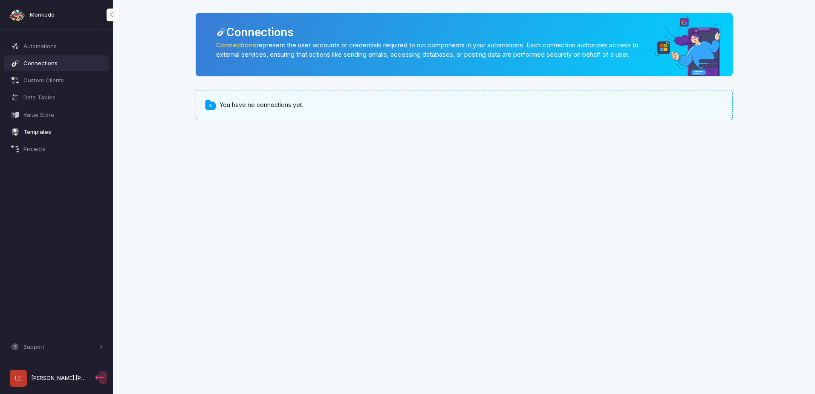
click at [40, 133] on span "Templates" at bounding box center [63, 132] width 80 height 9
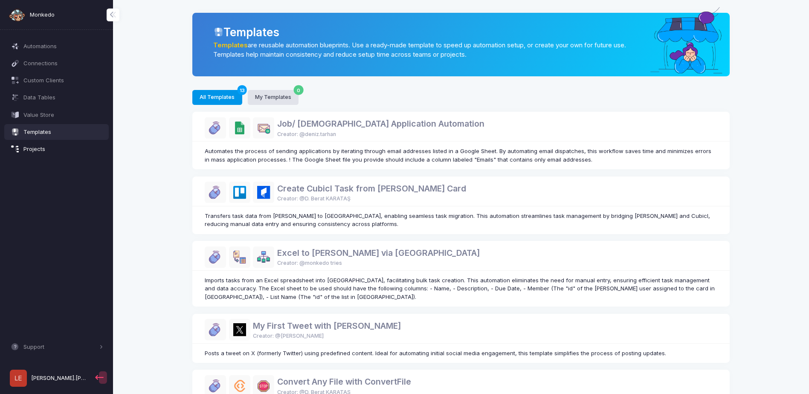
click at [39, 142] on link "Projects" at bounding box center [56, 149] width 105 height 15
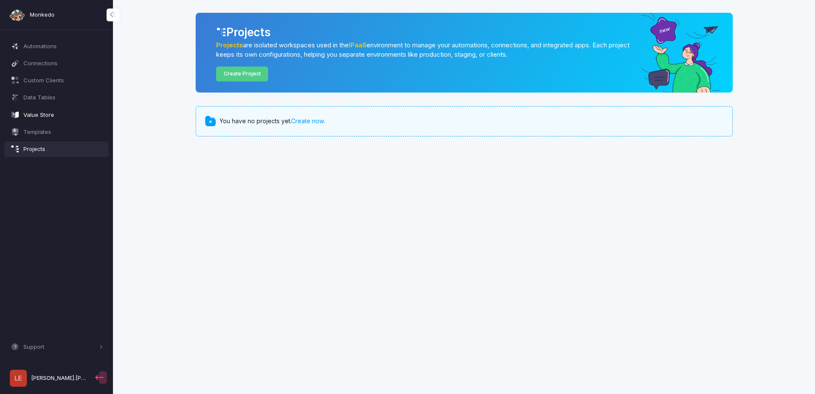
click at [46, 115] on span "Value Store" at bounding box center [63, 115] width 80 height 9
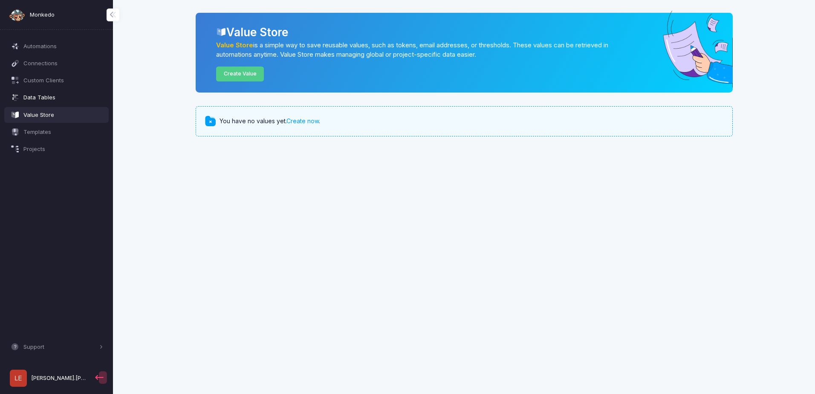
click at [45, 98] on span "Data Tables" at bounding box center [63, 97] width 80 height 9
click at [47, 80] on span "Custom Clients" at bounding box center [63, 80] width 80 height 9
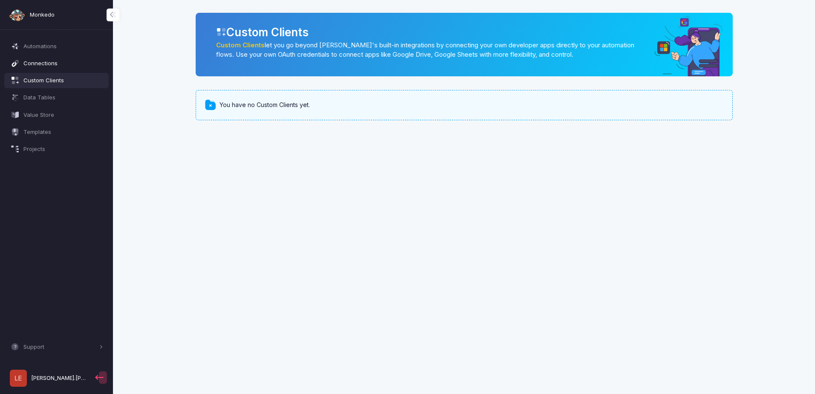
click at [49, 61] on span "Connections" at bounding box center [63, 63] width 80 height 9
click at [46, 40] on link "Automations" at bounding box center [56, 45] width 105 height 15
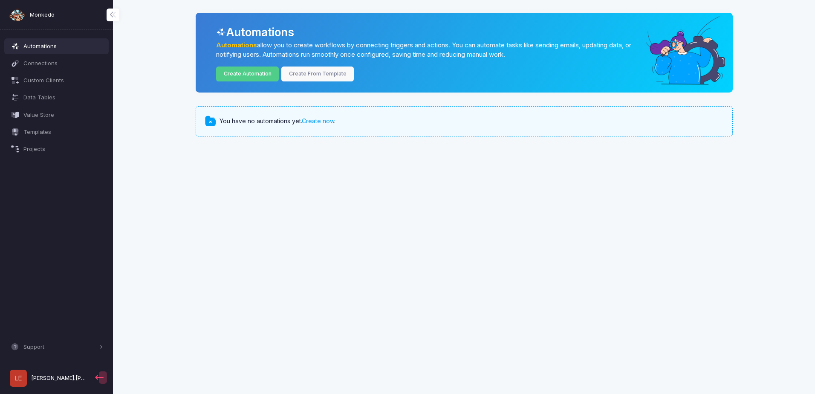
click at [43, 14] on span "Monkedo" at bounding box center [42, 15] width 25 height 9
click at [56, 378] on span "[PERSON_NAME].[PERSON_NAME]" at bounding box center [59, 378] width 57 height 9
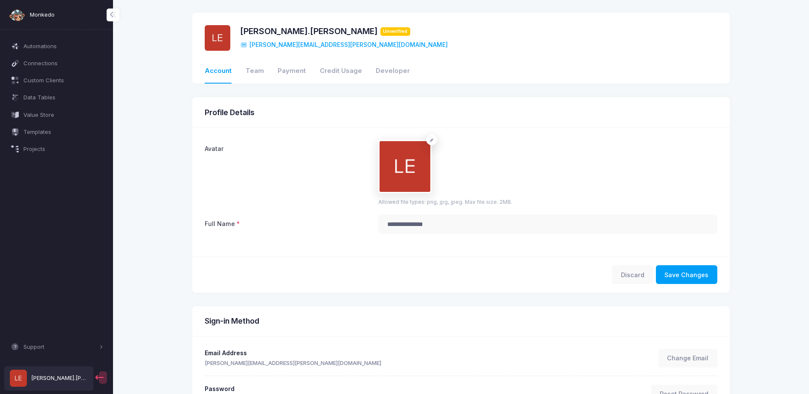
click at [299, 43] on span "[PERSON_NAME][EMAIL_ADDRESS][PERSON_NAME][DOMAIN_NAME]" at bounding box center [344, 45] width 208 height 9
click at [255, 70] on link "Team" at bounding box center [255, 71] width 18 height 24
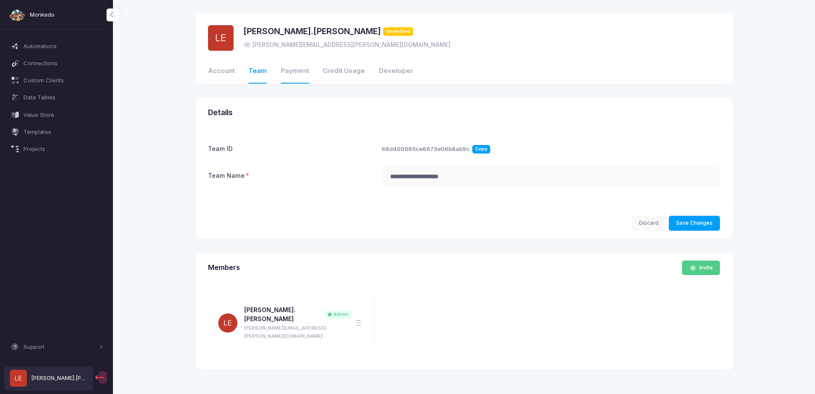
click at [302, 76] on link "Payment" at bounding box center [295, 71] width 28 height 24
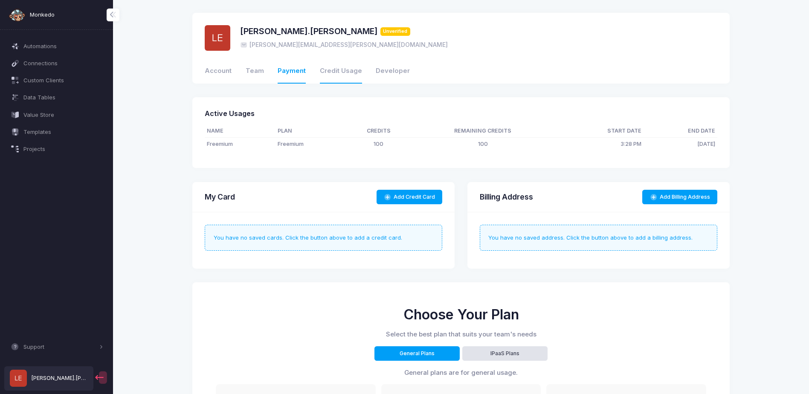
click at [338, 70] on link "Credit Usage" at bounding box center [341, 71] width 42 height 24
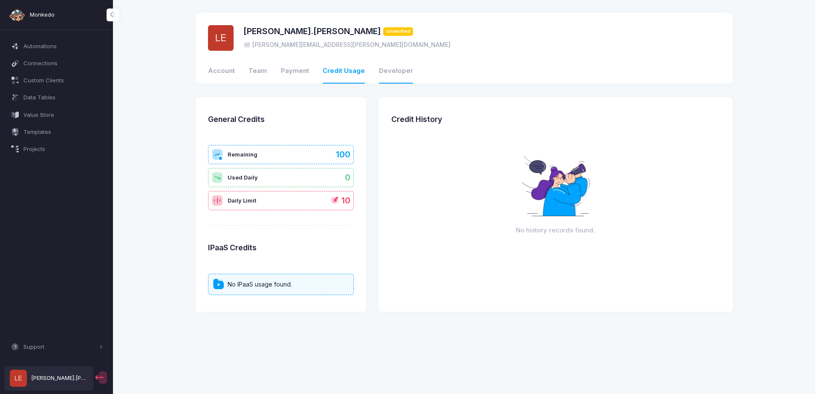
click at [396, 70] on link "Developer" at bounding box center [396, 71] width 34 height 24
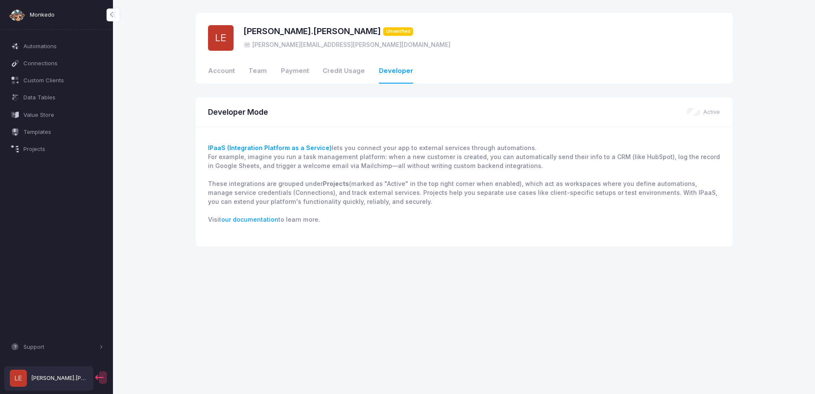
click at [702, 112] on label "Active" at bounding box center [704, 112] width 34 height 9
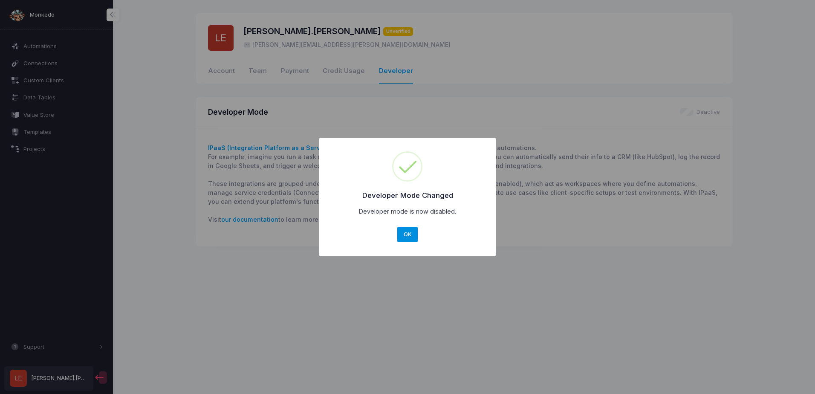
click at [402, 239] on button "OK" at bounding box center [407, 234] width 20 height 15
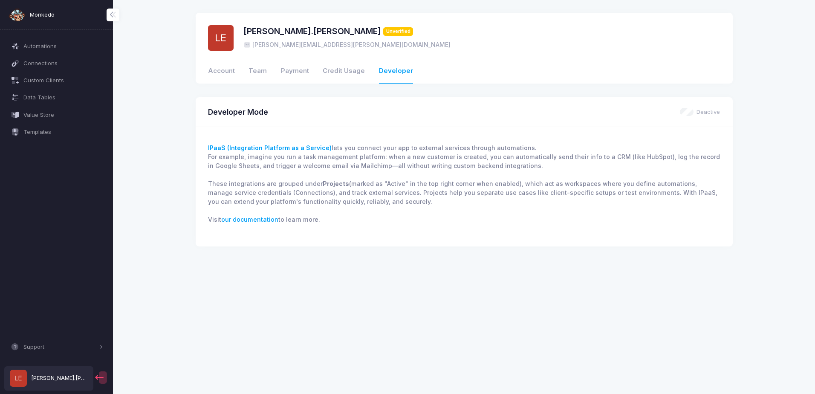
click at [63, 375] on span "[PERSON_NAME].[PERSON_NAME]" at bounding box center [59, 378] width 57 height 9
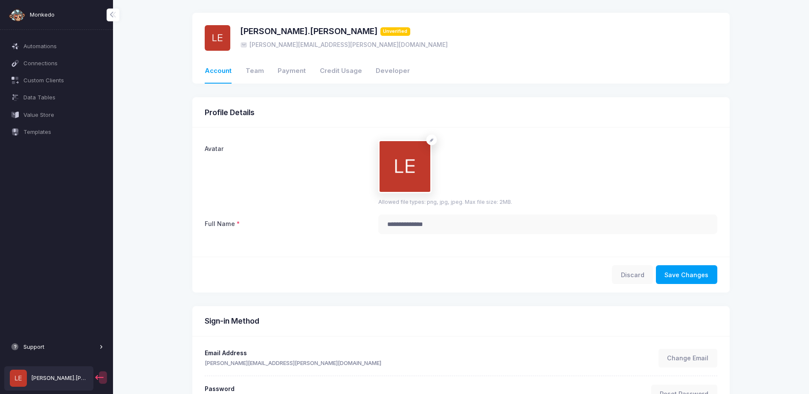
click at [52, 348] on span "Support" at bounding box center [60, 347] width 74 height 9
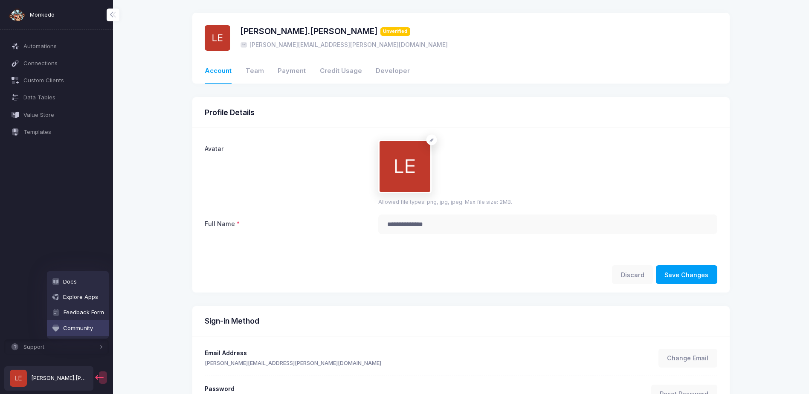
click at [86, 329] on link "Community" at bounding box center [78, 327] width 62 height 15
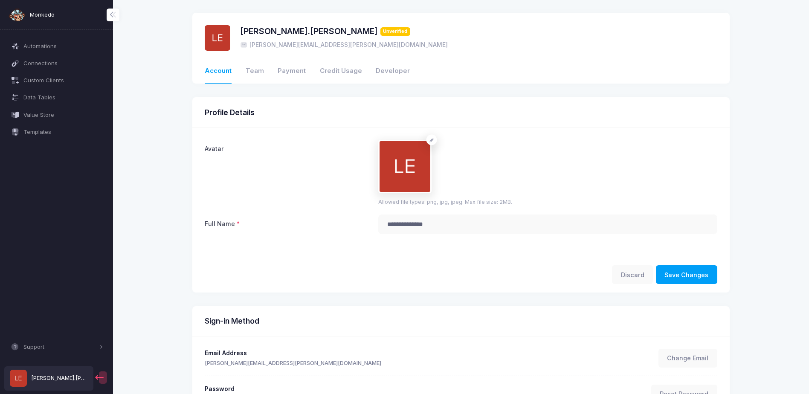
click at [69, 379] on span "[PERSON_NAME].[PERSON_NAME]" at bounding box center [59, 378] width 57 height 9
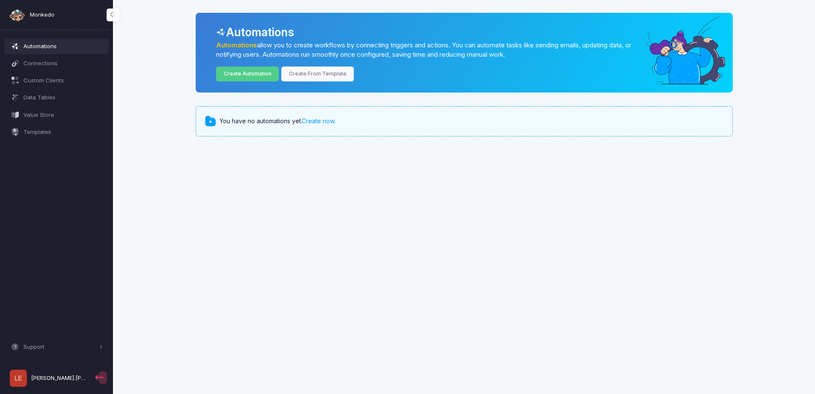
click at [45, 377] on span "[PERSON_NAME].[PERSON_NAME]" at bounding box center [59, 378] width 57 height 9
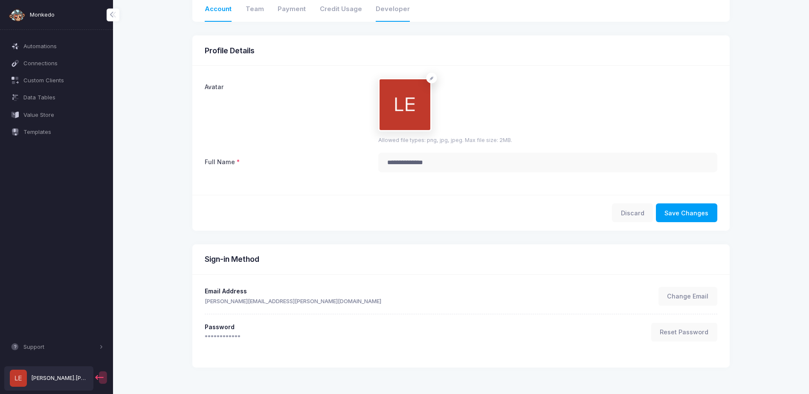
scroll to position [62, 0]
click at [43, 16] on span "Monkedo" at bounding box center [42, 15] width 25 height 9
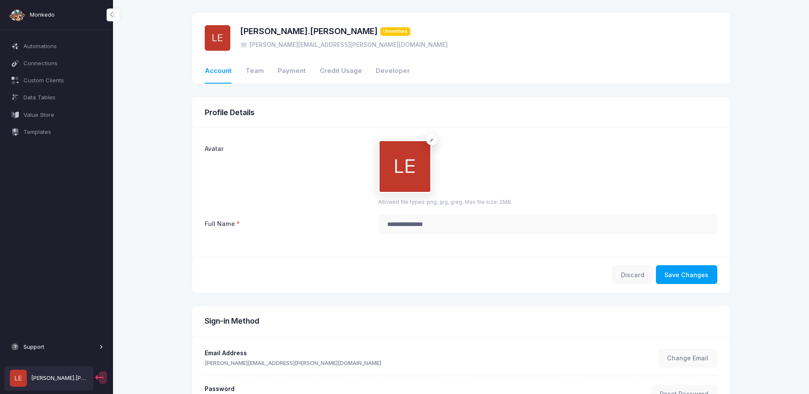
click at [72, 351] on span "Support" at bounding box center [60, 347] width 74 height 9
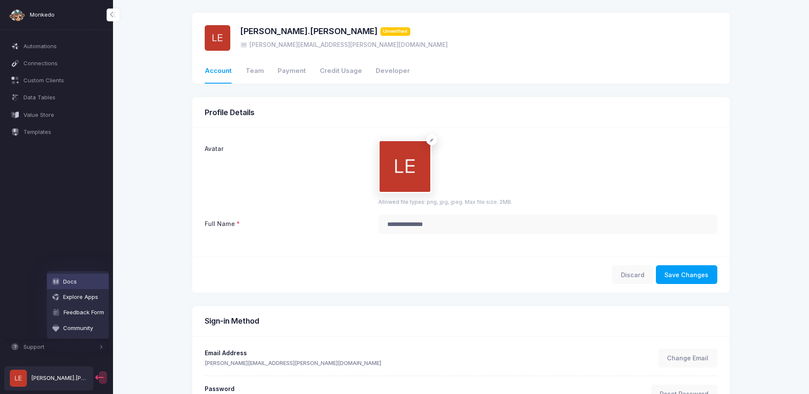
click at [97, 282] on link "Docs" at bounding box center [78, 281] width 62 height 15
